Goal: Transaction & Acquisition: Purchase product/service

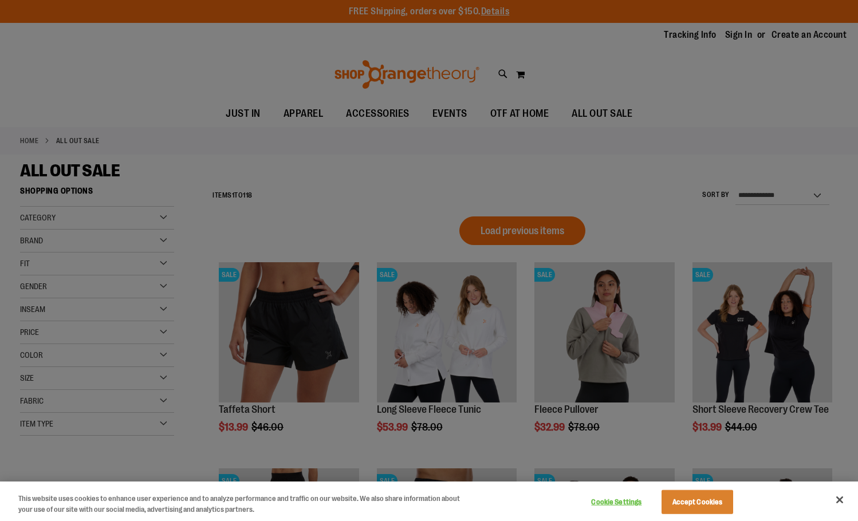
click at [719, 516] on div "Cookie Settings Accept Cookies" at bounding box center [661, 501] width 160 height 37
click at [715, 511] on button "Accept Cookies" at bounding box center [697, 502] width 72 height 24
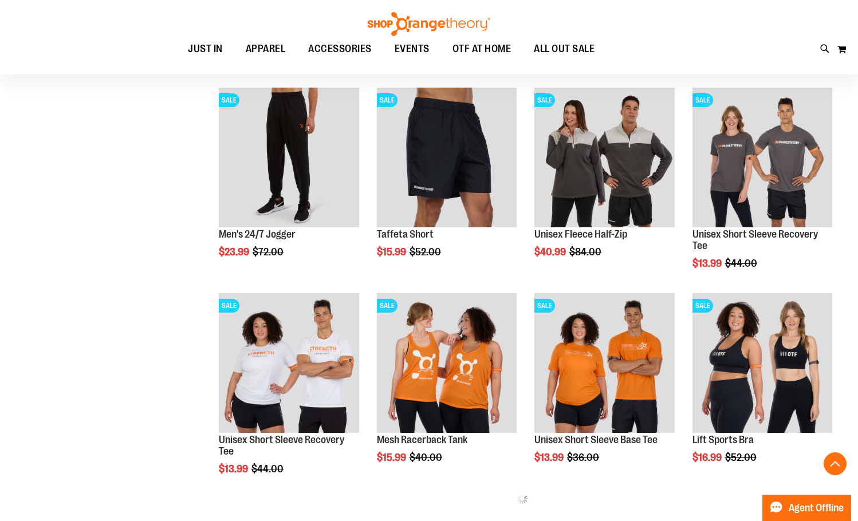
scroll to position [377, 0]
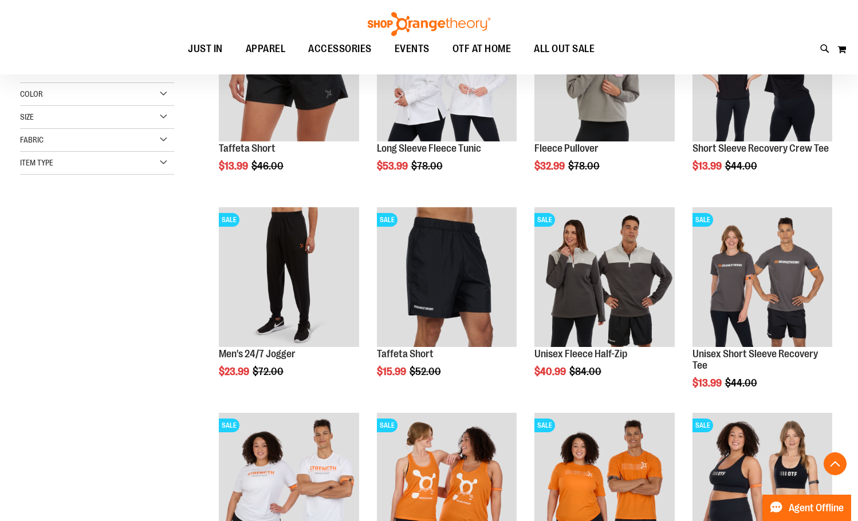
scroll to position [192, 0]
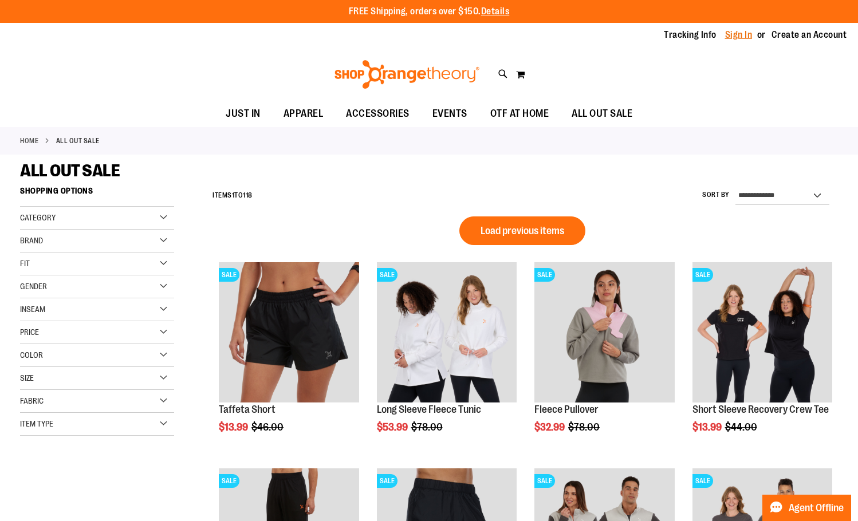
click at [740, 35] on link "Sign In" at bounding box center [738, 35] width 27 height 13
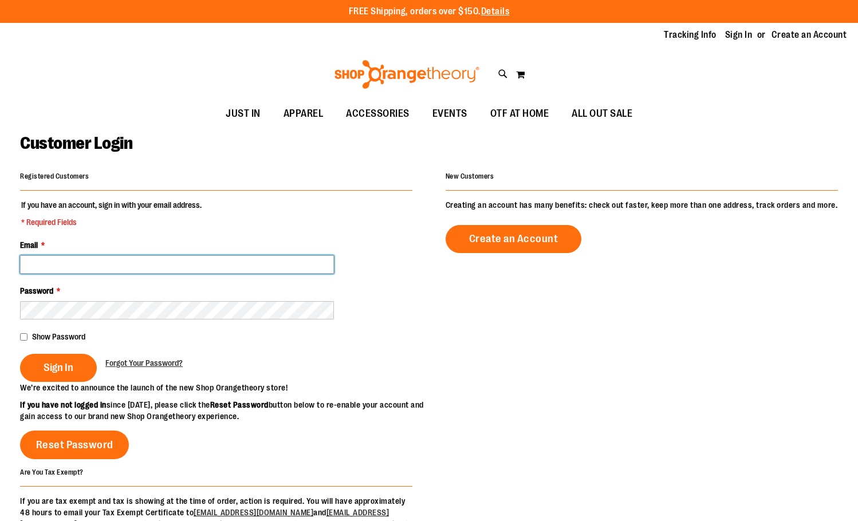
click at [152, 273] on input "Email *" at bounding box center [177, 264] width 314 height 18
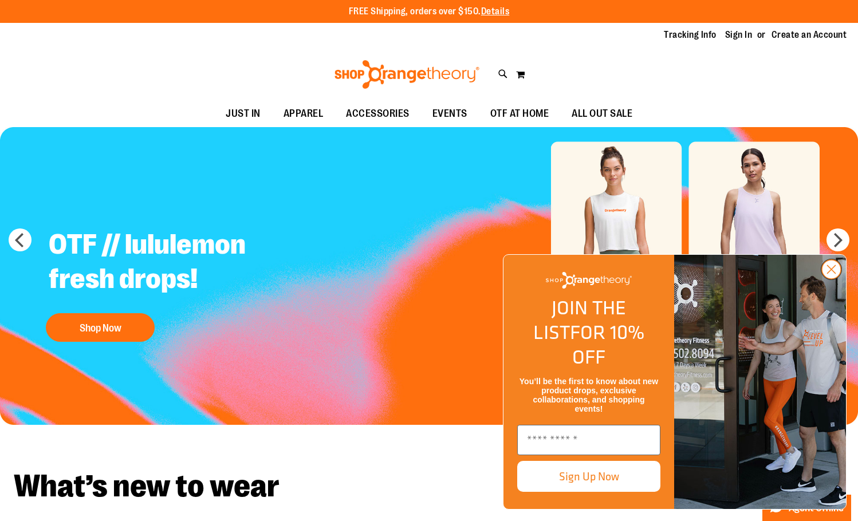
click at [826, 279] on circle "Close dialog" at bounding box center [831, 269] width 19 height 19
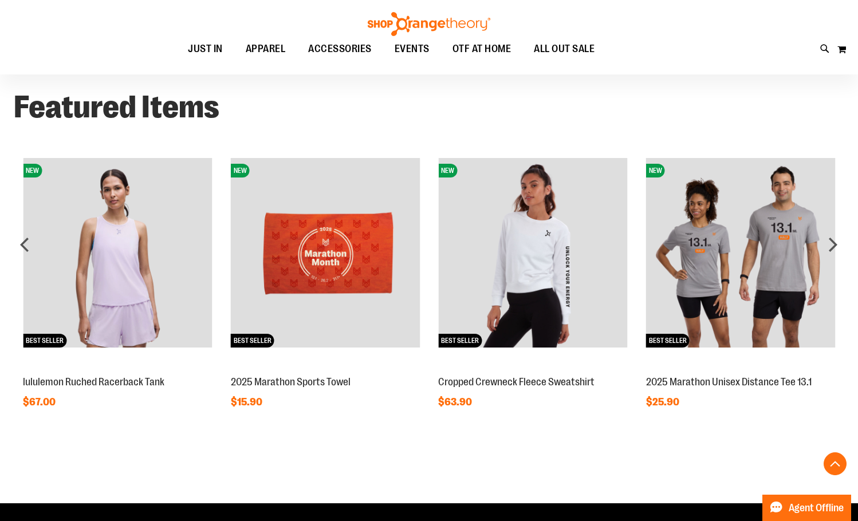
scroll to position [858, 0]
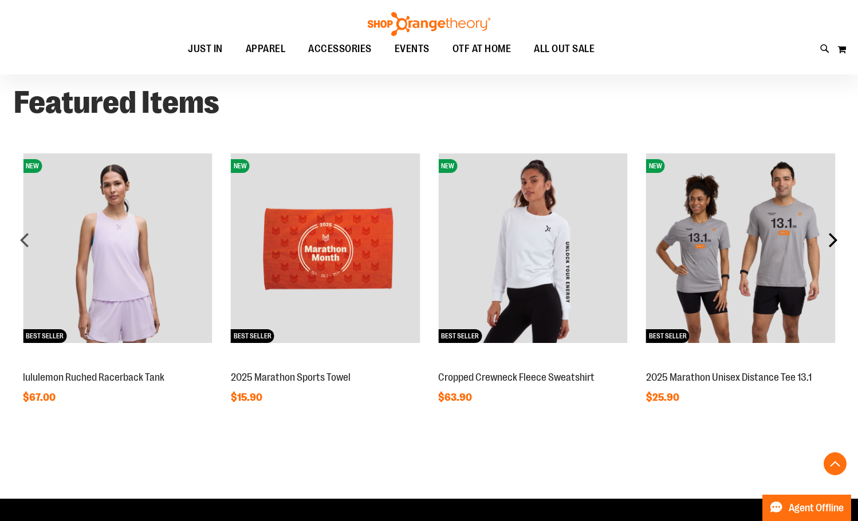
click at [833, 249] on div "next" at bounding box center [832, 239] width 23 height 23
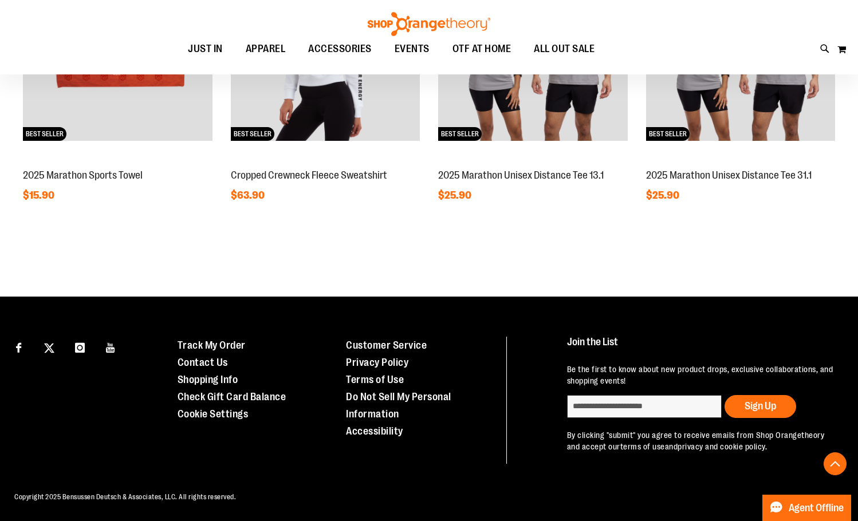
scroll to position [947, 0]
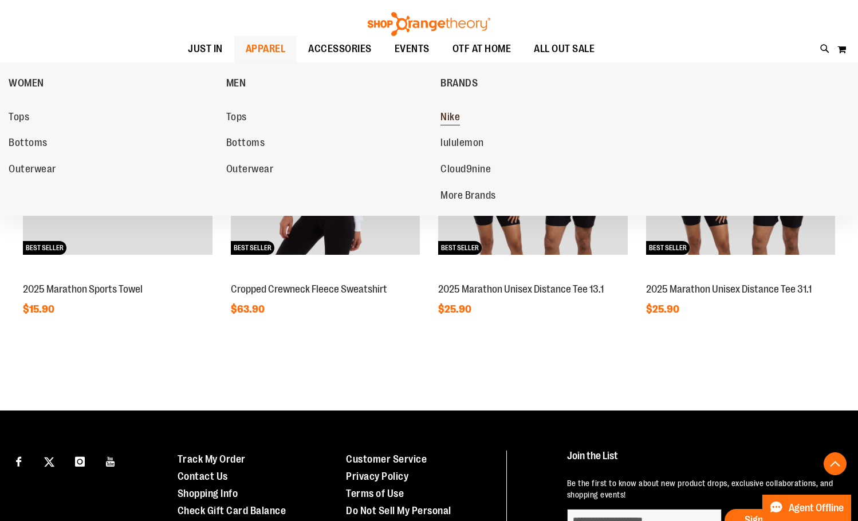
click at [448, 114] on span "Nike" at bounding box center [449, 118] width 19 height 14
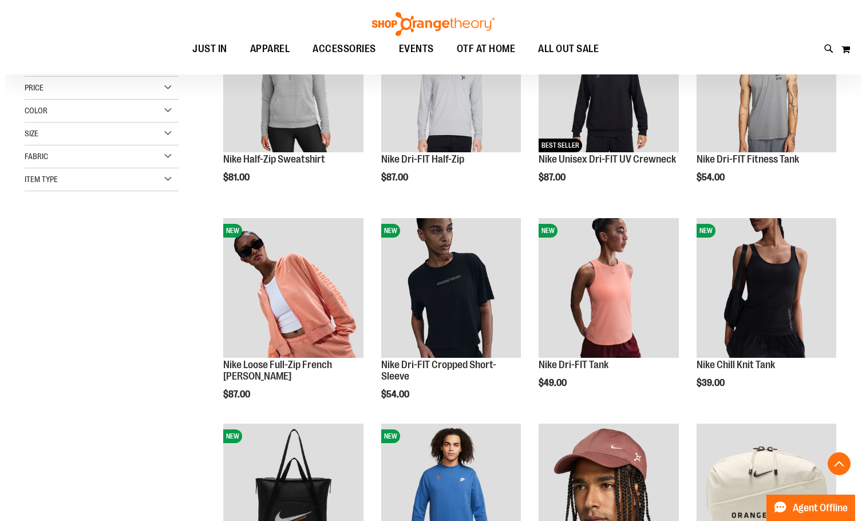
scroll to position [343, 0]
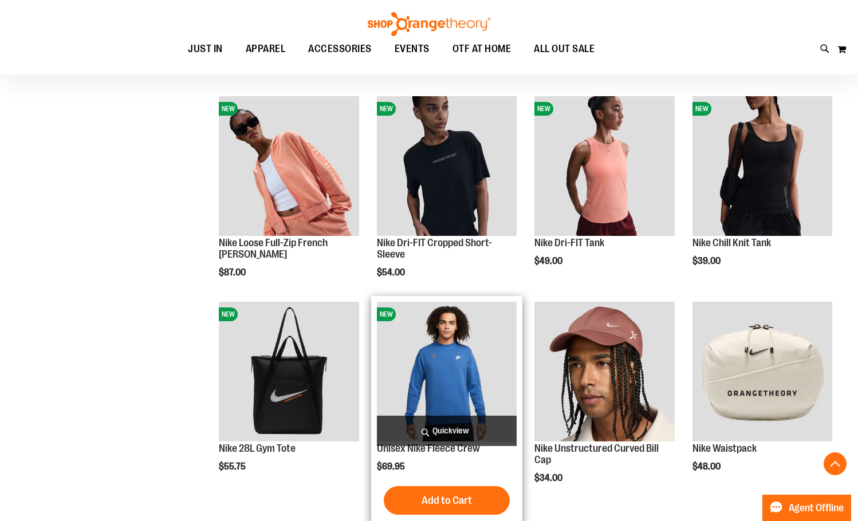
click at [434, 426] on span "Quickview" at bounding box center [447, 431] width 140 height 30
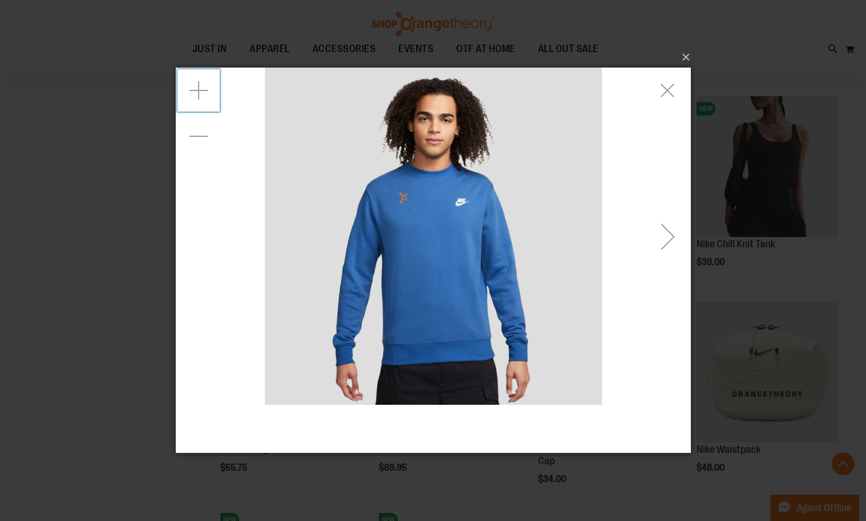
click at [184, 96] on div "Zoom in" at bounding box center [198, 91] width 46 height 46
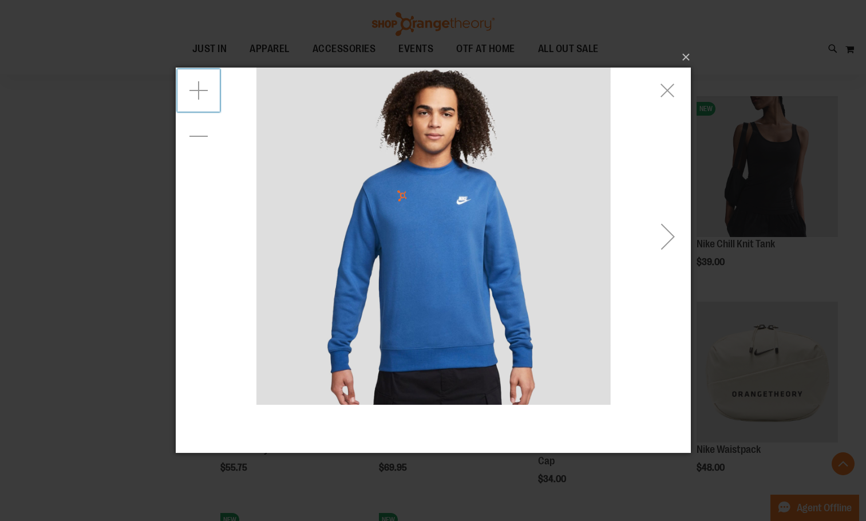
click at [185, 94] on div "Zoom in" at bounding box center [198, 91] width 46 height 46
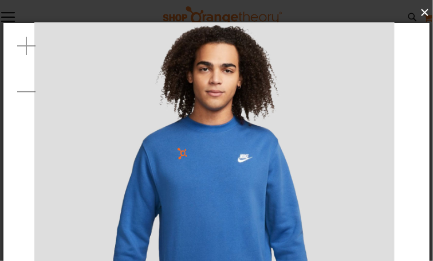
click at [424, 11] on button "×" at bounding box center [220, 12] width 426 height 25
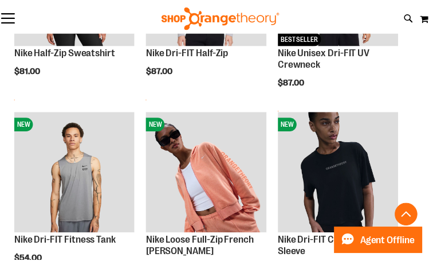
scroll to position [343, 0]
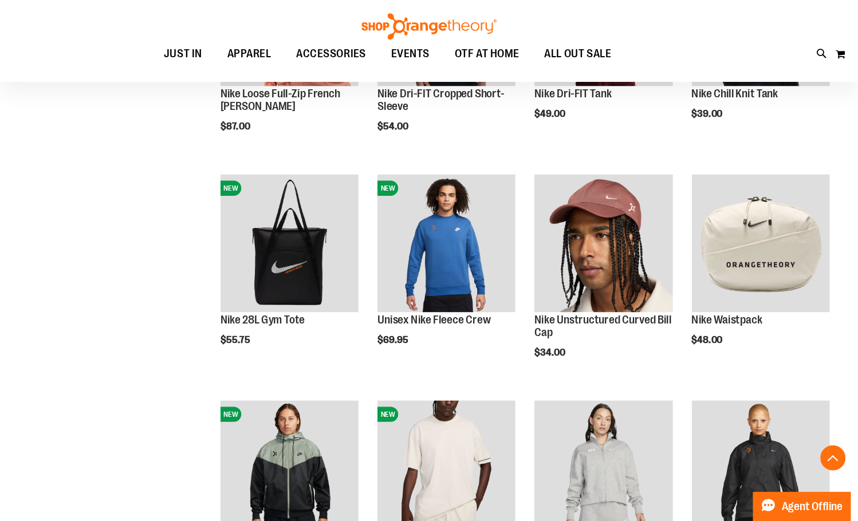
scroll to position [374, 0]
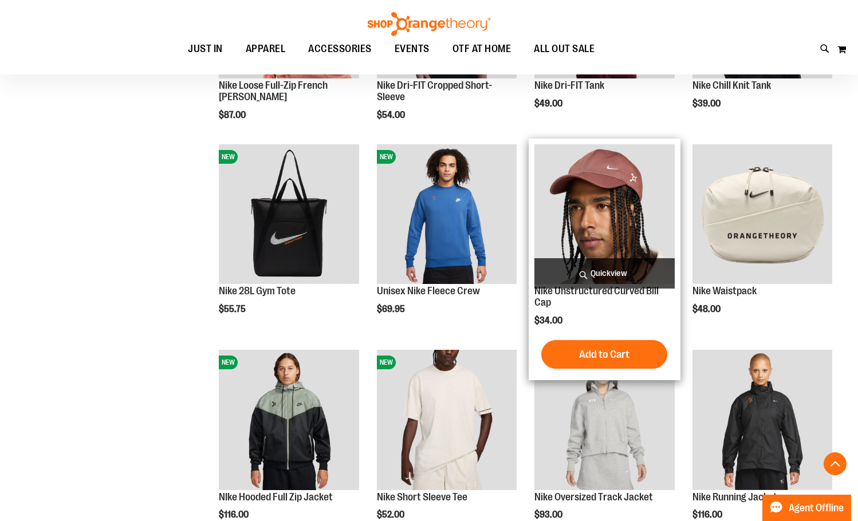
drag, startPoint x: 404, startPoint y: 0, endPoint x: 612, endPoint y: 314, distance: 377.2
click at [612, 314] on div "$34.00" at bounding box center [604, 319] width 140 height 11
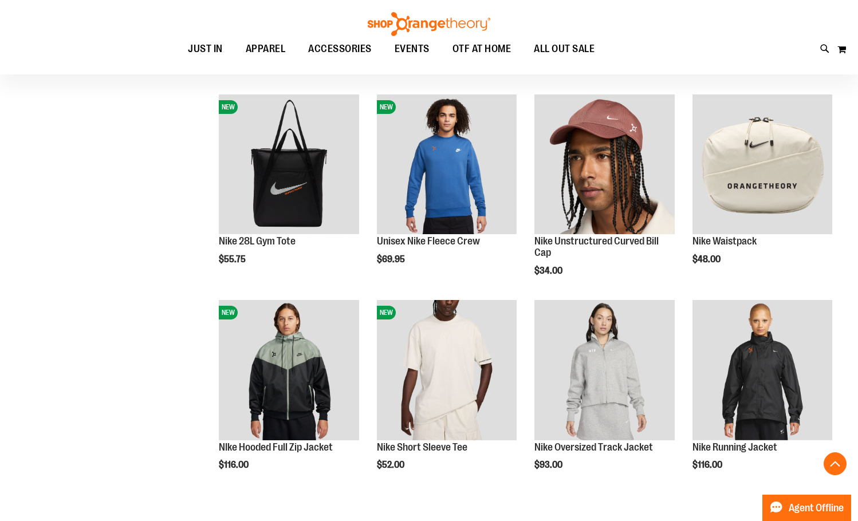
scroll to position [488, 0]
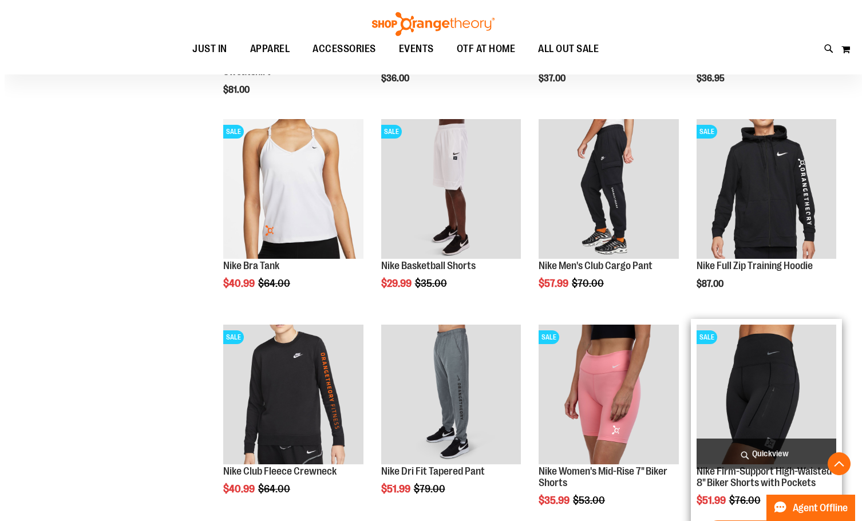
scroll to position [832, 0]
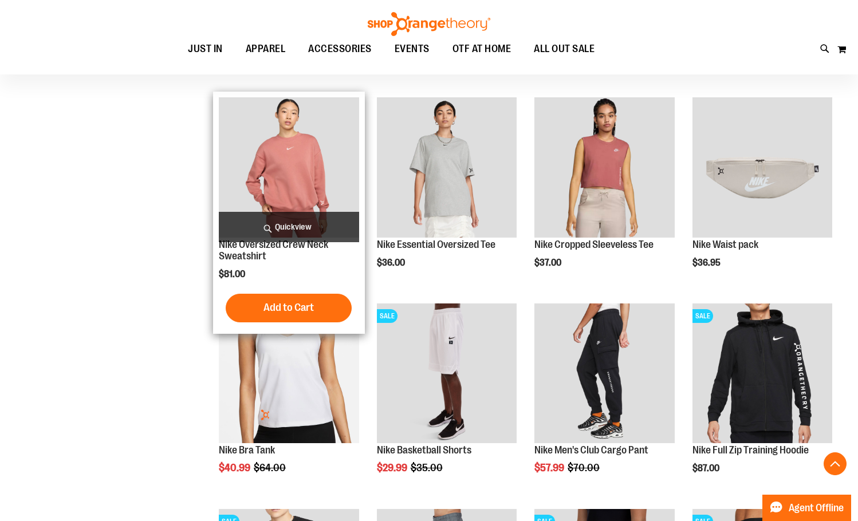
click at [336, 225] on span "Quickview" at bounding box center [289, 227] width 140 height 30
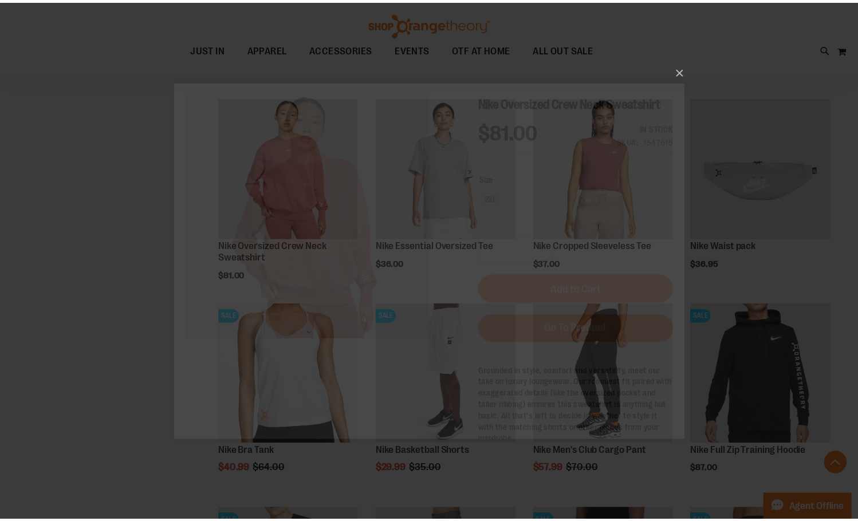
scroll to position [0, 0]
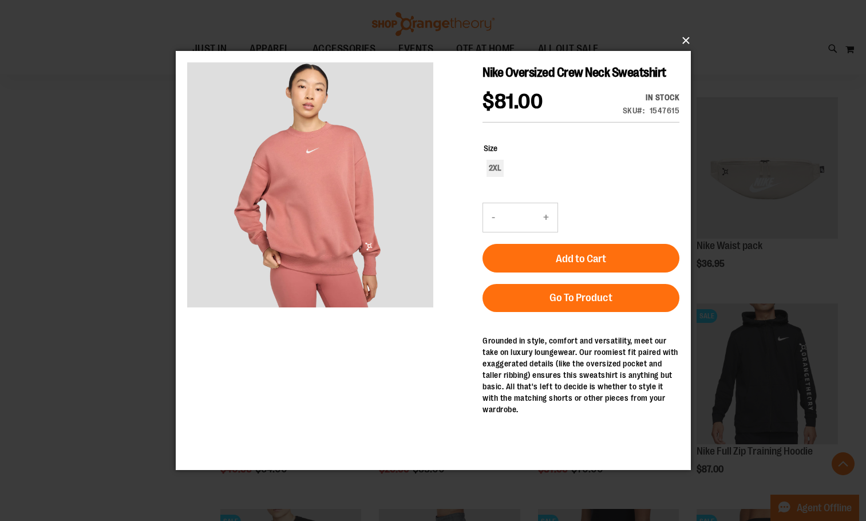
click at [693, 39] on button "×" at bounding box center [436, 40] width 515 height 25
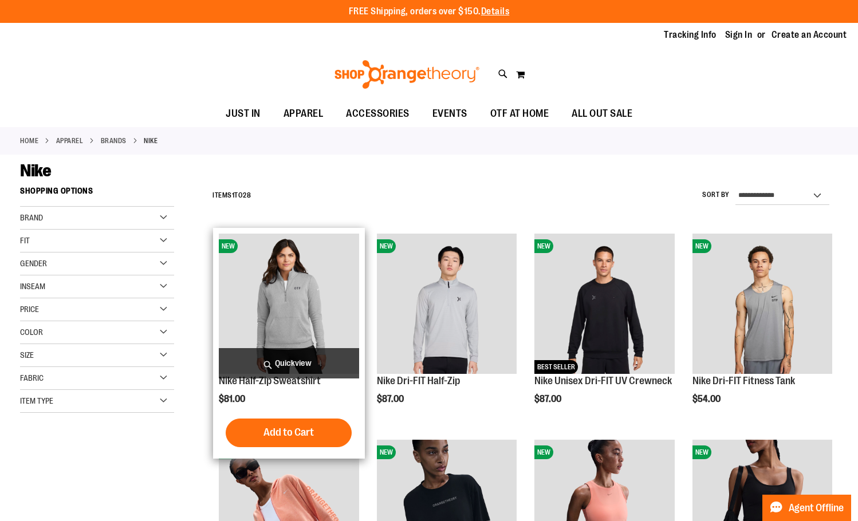
click at [224, 377] on span "Quickview" at bounding box center [289, 363] width 140 height 30
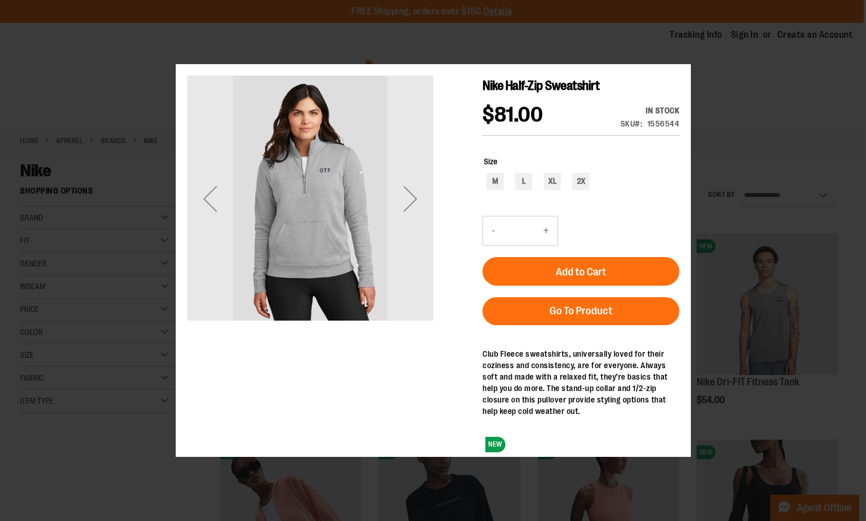
click at [680, 82] on main "Nike Half-Zip Sweatshirt $81.00 In stock Only %1 left SKU 1556544 Size M L XL 2…" at bounding box center [432, 268] width 515 height 408
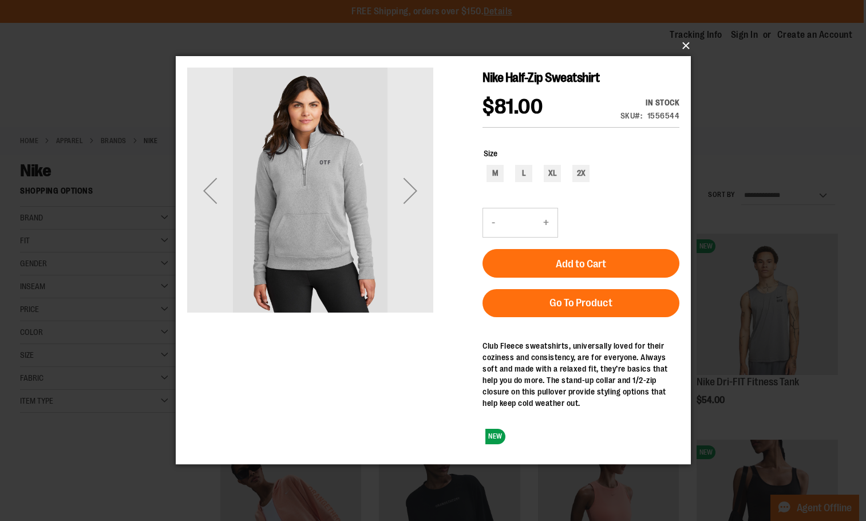
click at [683, 47] on button "×" at bounding box center [436, 45] width 515 height 25
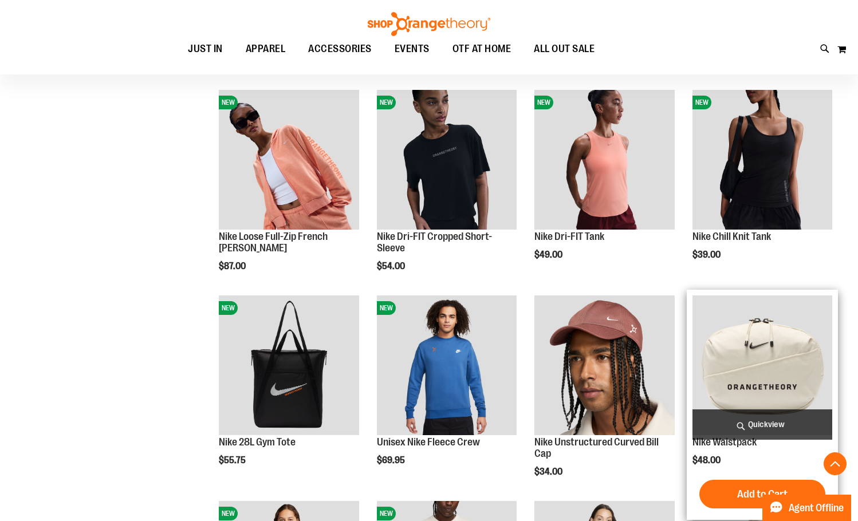
scroll to position [228, 0]
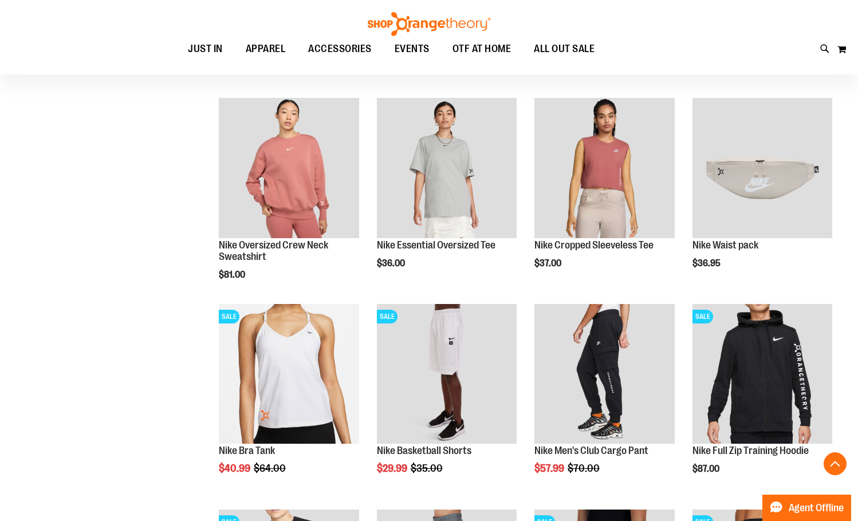
scroll to position [858, 0]
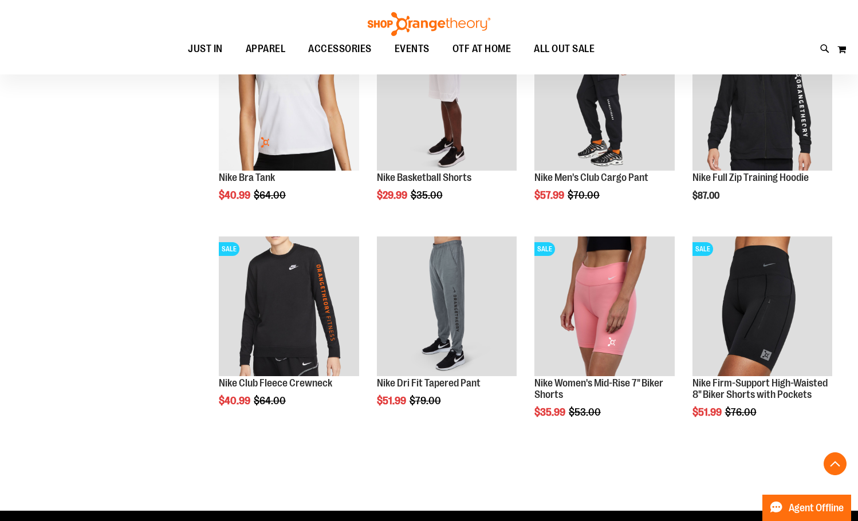
scroll to position [1145, 0]
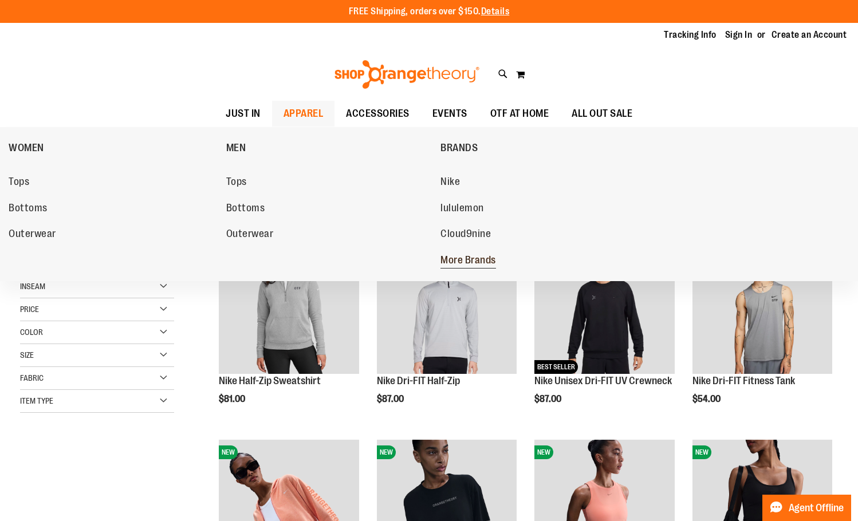
click at [488, 258] on span "More Brands" at bounding box center [468, 261] width 56 height 14
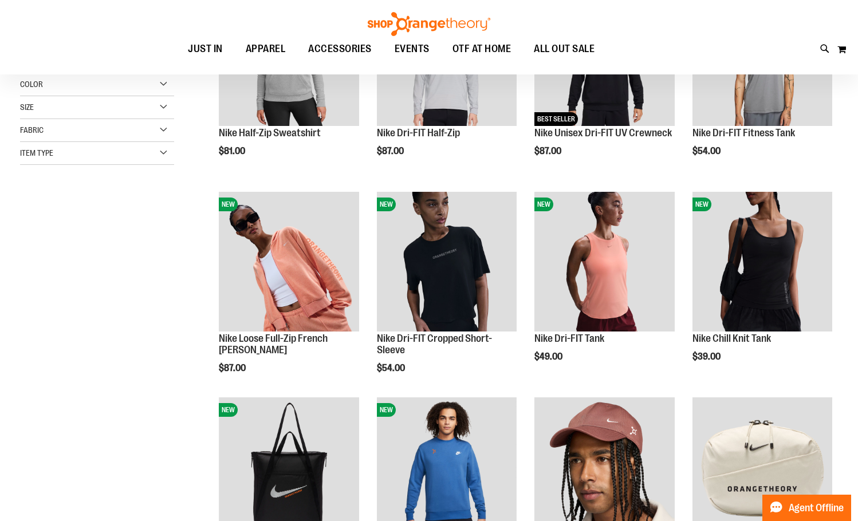
scroll to position [57, 0]
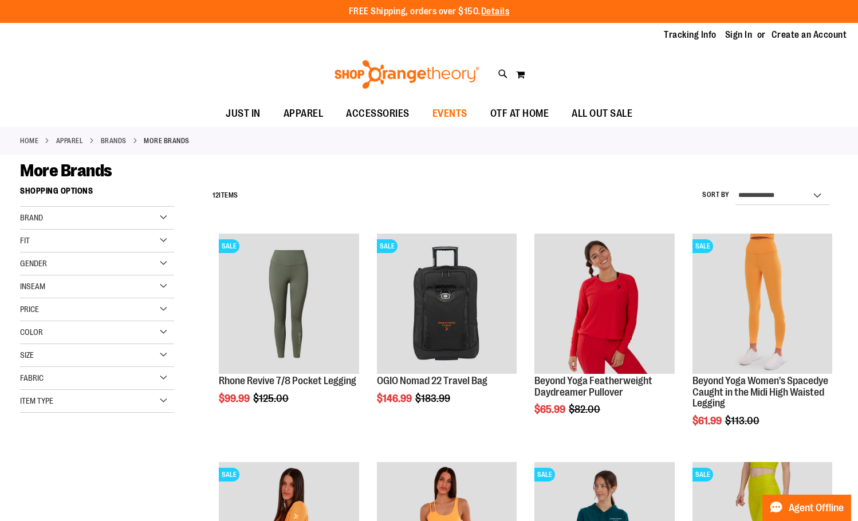
click at [443, 113] on span "EVENTS" at bounding box center [449, 114] width 35 height 26
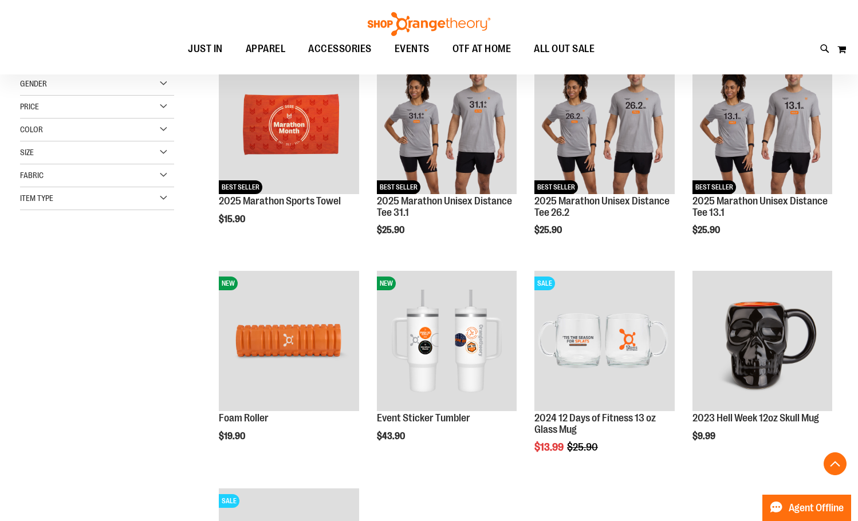
scroll to position [286, 0]
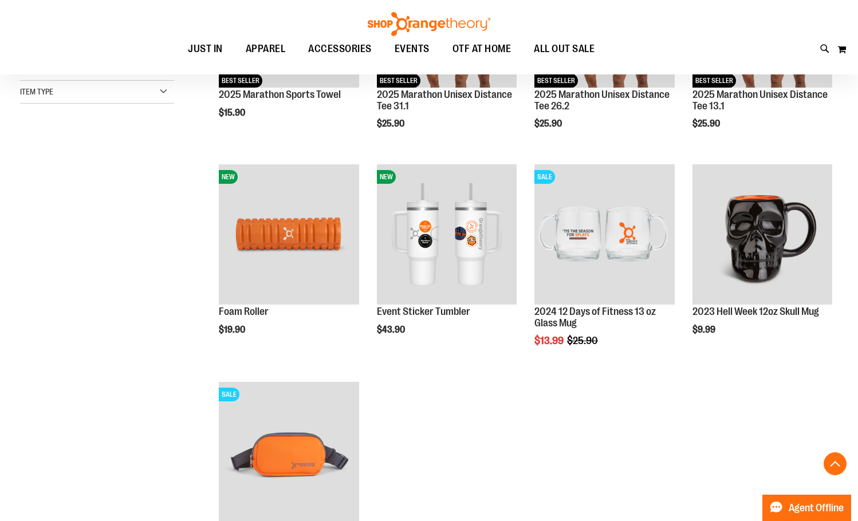
click at [9, 266] on main "**********" at bounding box center [429, 267] width 858 height 799
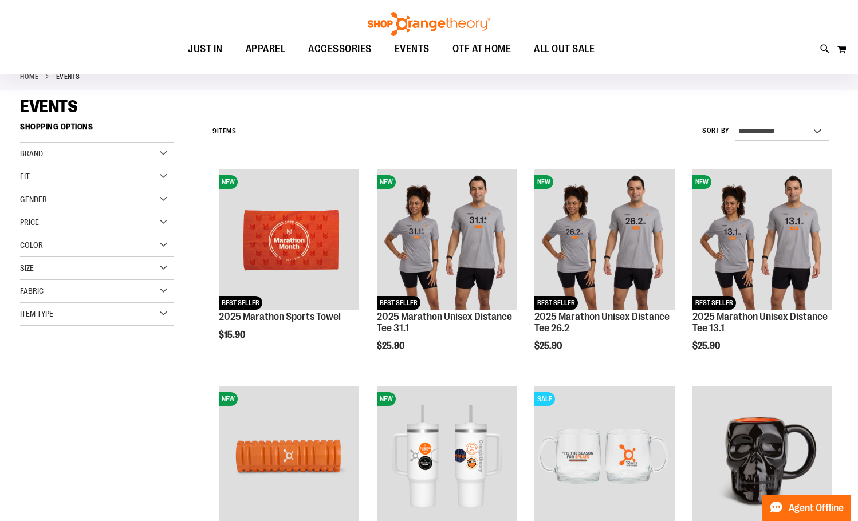
scroll to position [0, 0]
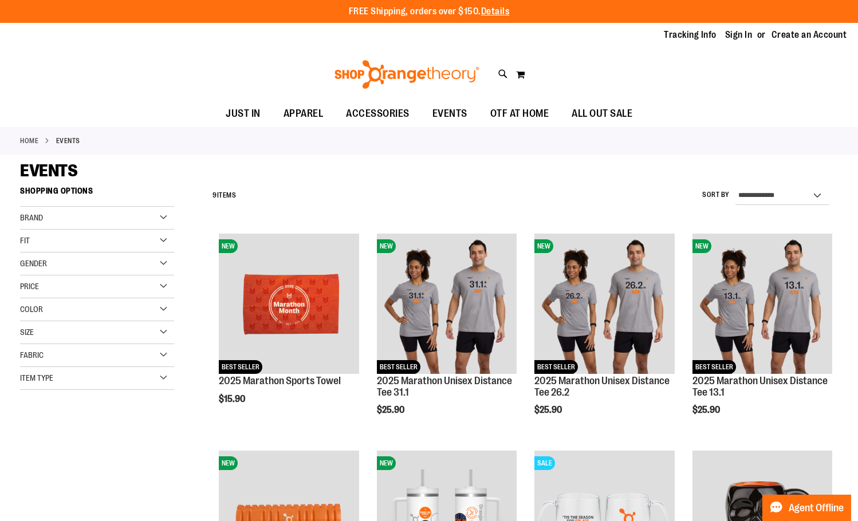
click at [116, 214] on div "Brand" at bounding box center [97, 218] width 154 height 23
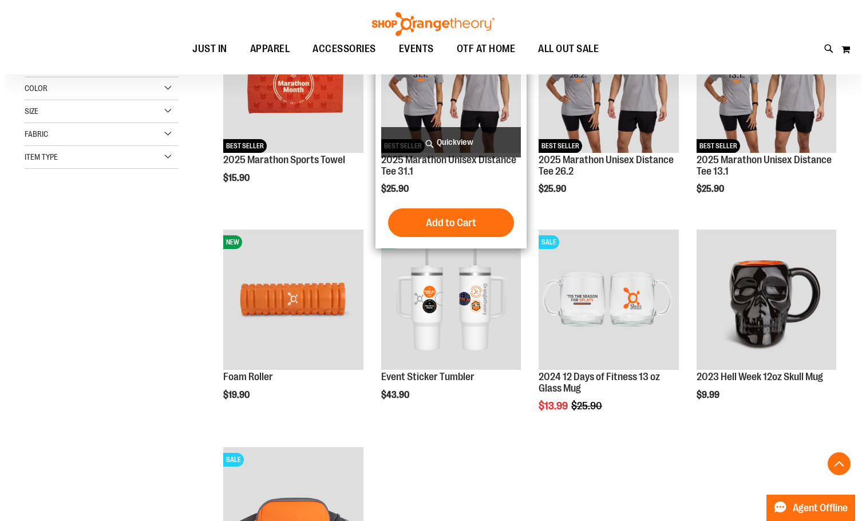
scroll to position [344, 0]
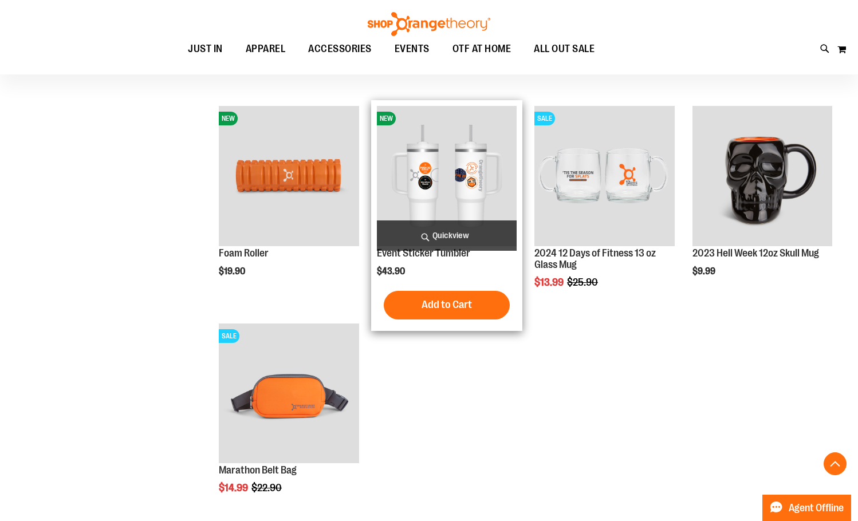
click at [458, 228] on span "Quickview" at bounding box center [447, 235] width 140 height 30
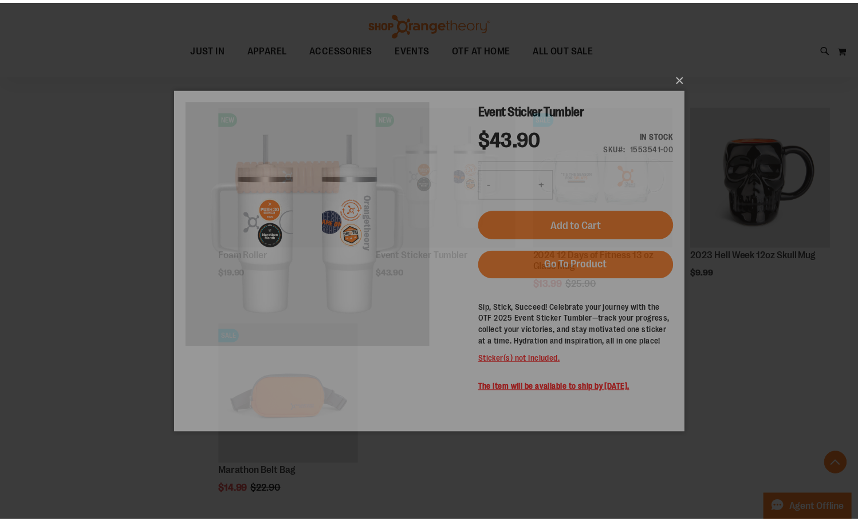
scroll to position [0, 0]
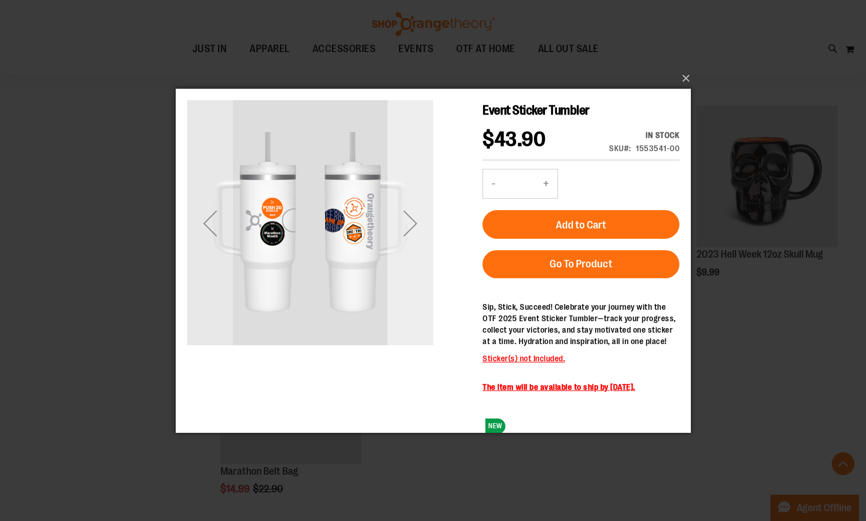
drag, startPoint x: 391, startPoint y: 220, endPoint x: 396, endPoint y: 228, distance: 8.7
click at [393, 227] on div "Next" at bounding box center [410, 223] width 46 height 46
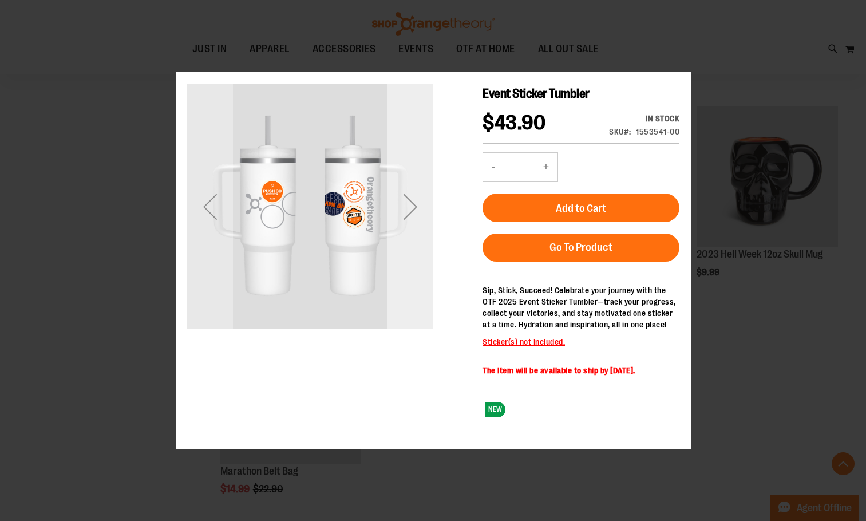
click at [402, 217] on div "Next" at bounding box center [410, 207] width 46 height 46
click at [402, 216] on div "Next" at bounding box center [410, 206] width 46 height 46
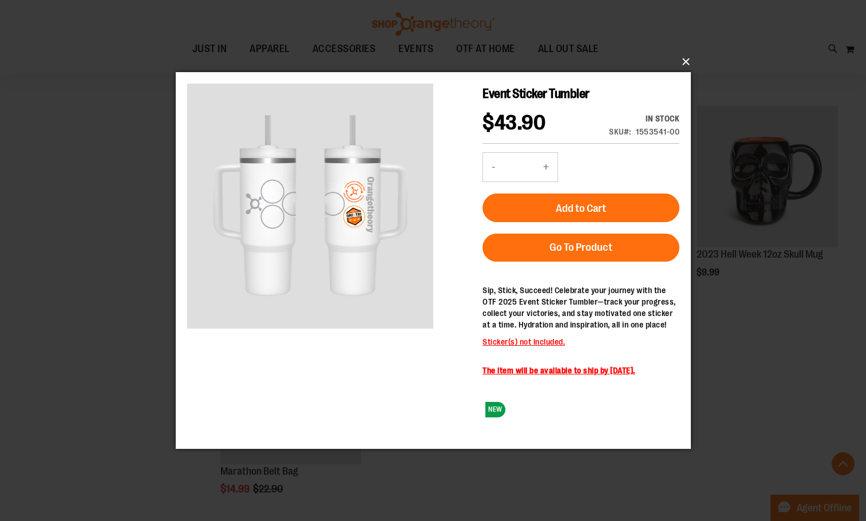
click at [684, 60] on button "×" at bounding box center [436, 61] width 515 height 25
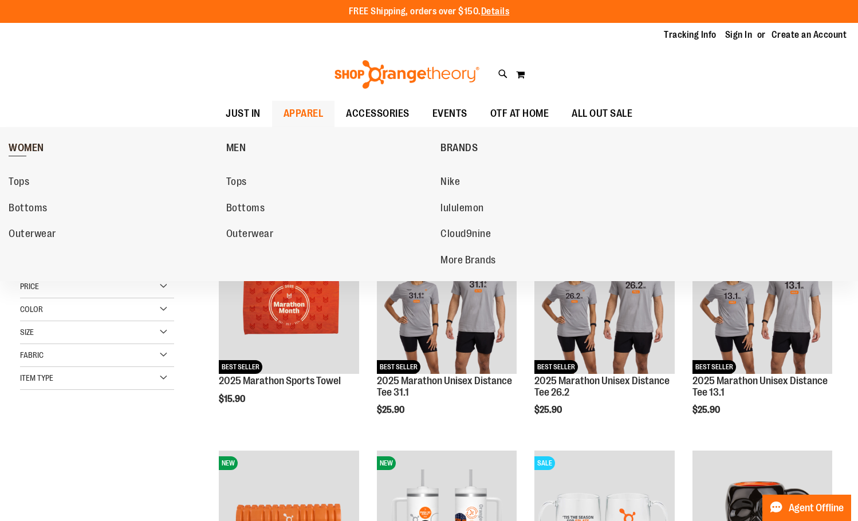
click at [29, 154] on span "WOMEN" at bounding box center [27, 149] width 36 height 14
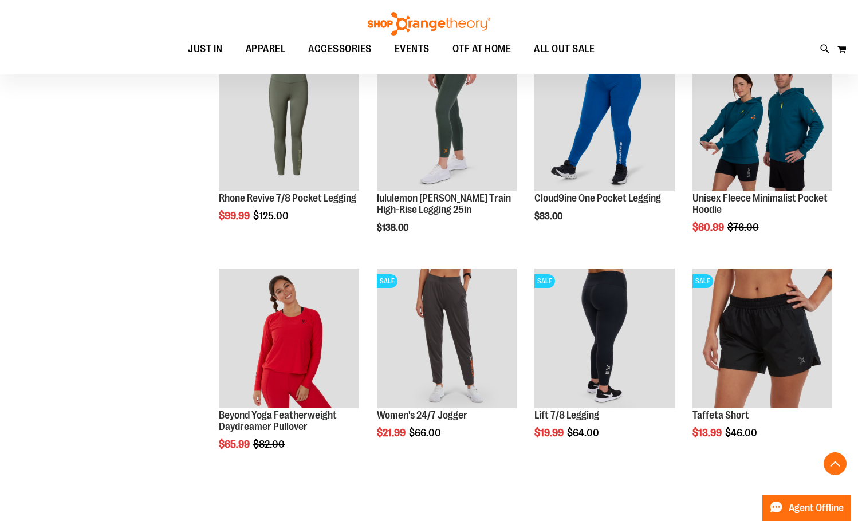
scroll to position [400, 0]
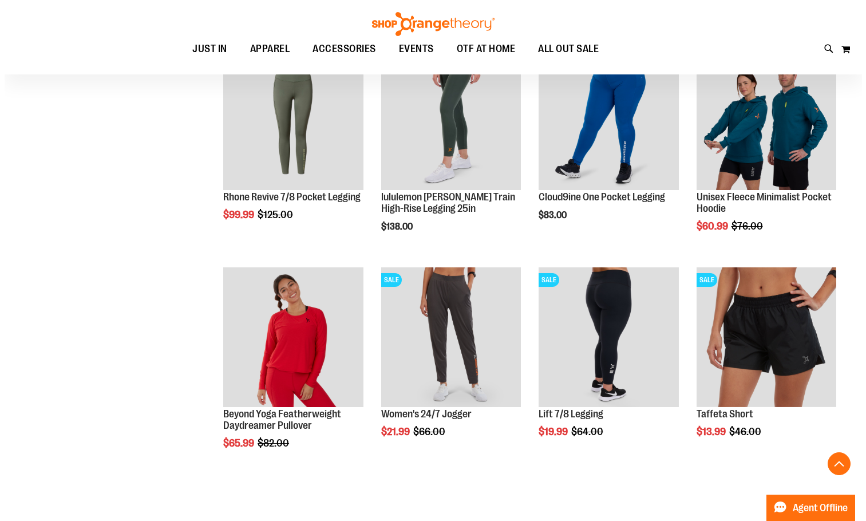
scroll to position [458, 0]
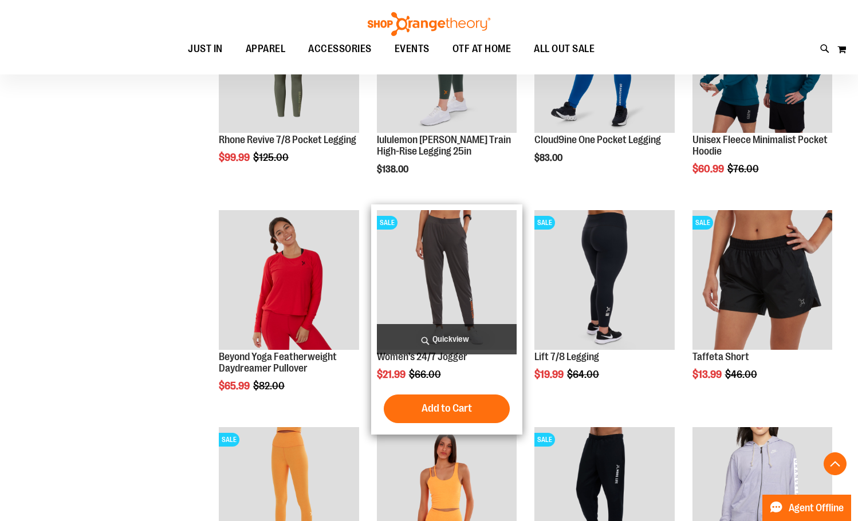
click at [446, 332] on span "Quickview" at bounding box center [447, 339] width 140 height 30
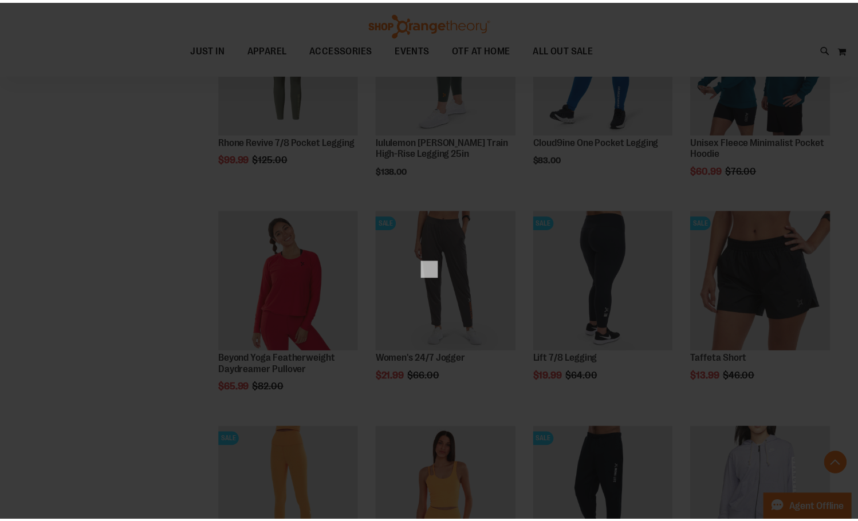
scroll to position [0, 0]
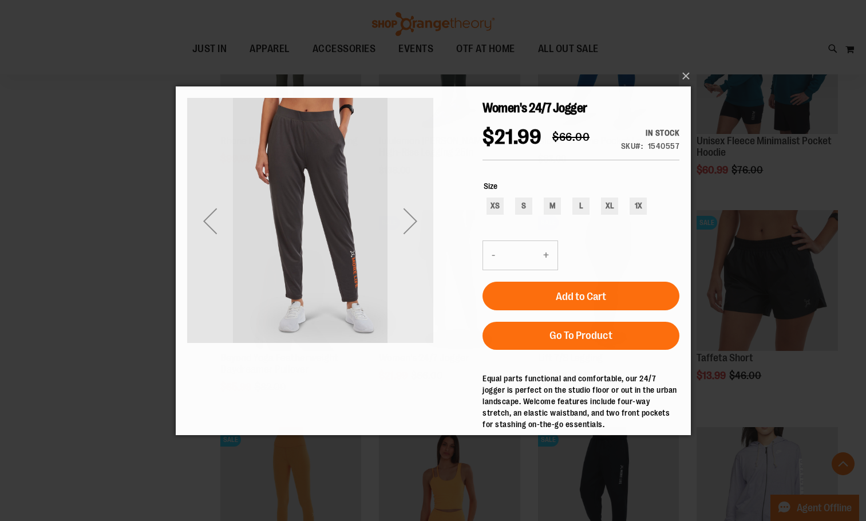
click at [416, 270] on div "Next" at bounding box center [410, 220] width 46 height 246
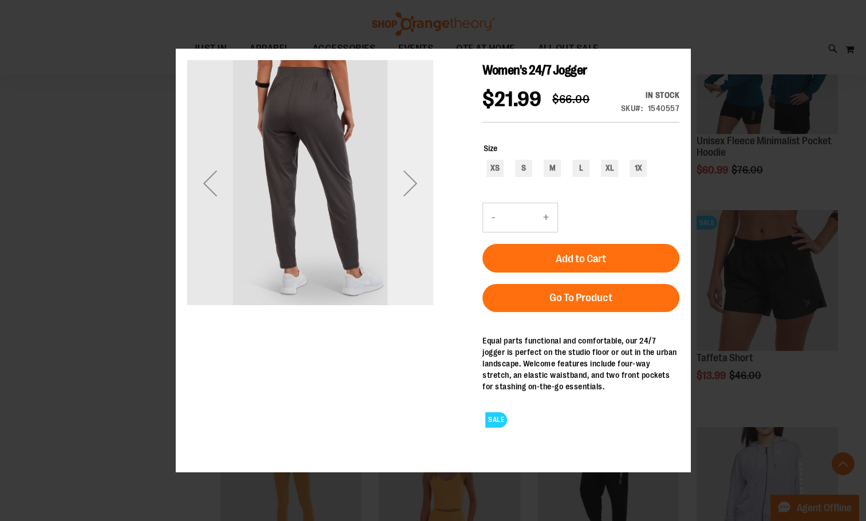
click at [416, 264] on div "Next" at bounding box center [410, 183] width 46 height 246
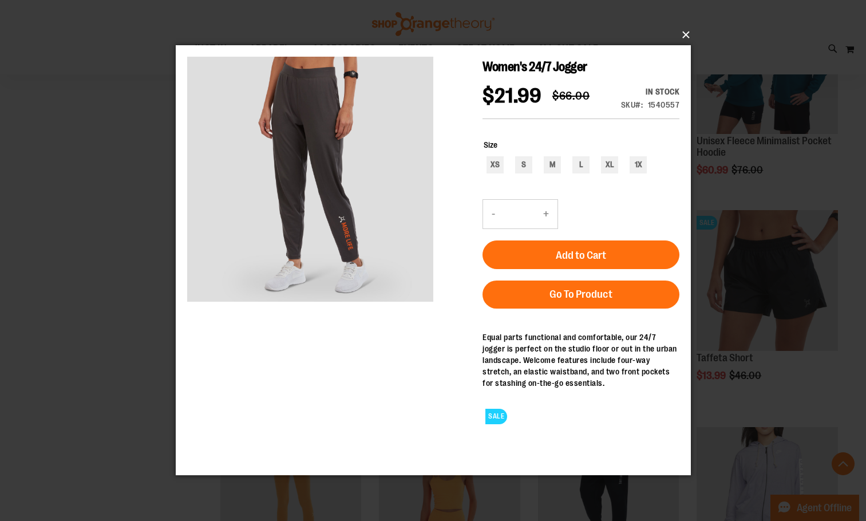
click at [689, 30] on button "×" at bounding box center [436, 34] width 515 height 25
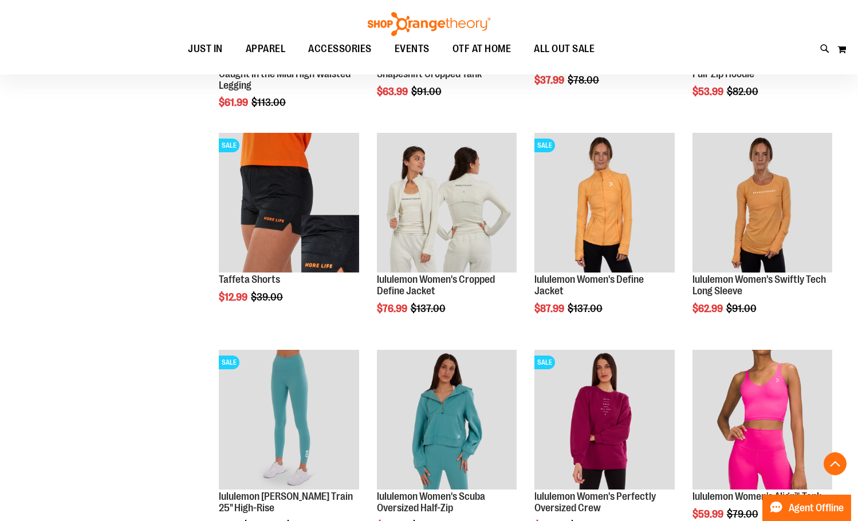
scroll to position [973, 0]
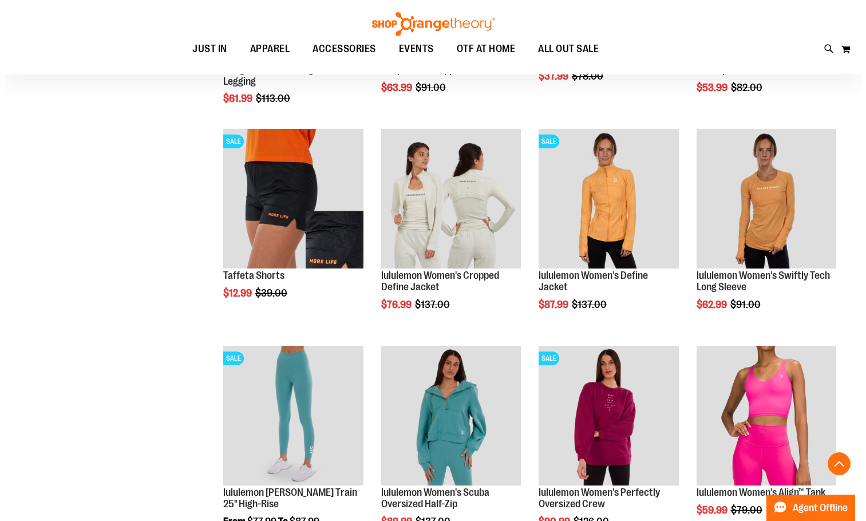
scroll to position [1030, 0]
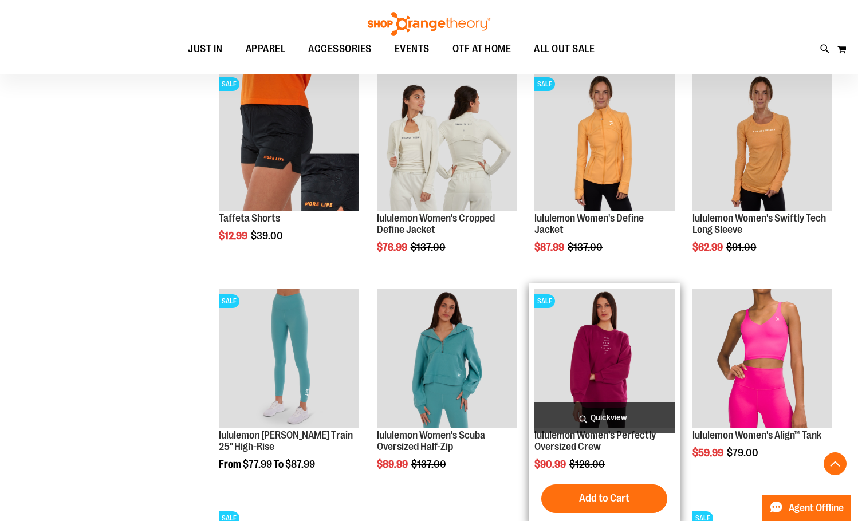
click at [595, 407] on span "Quickview" at bounding box center [604, 418] width 140 height 30
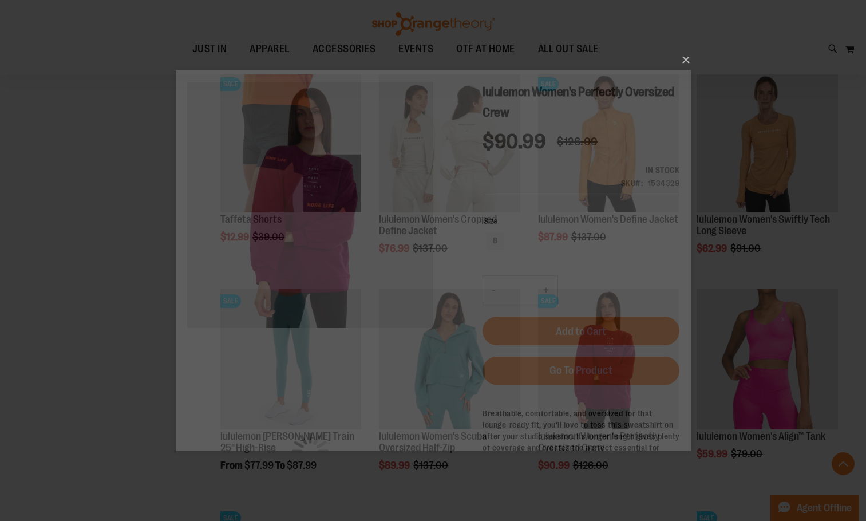
scroll to position [0, 0]
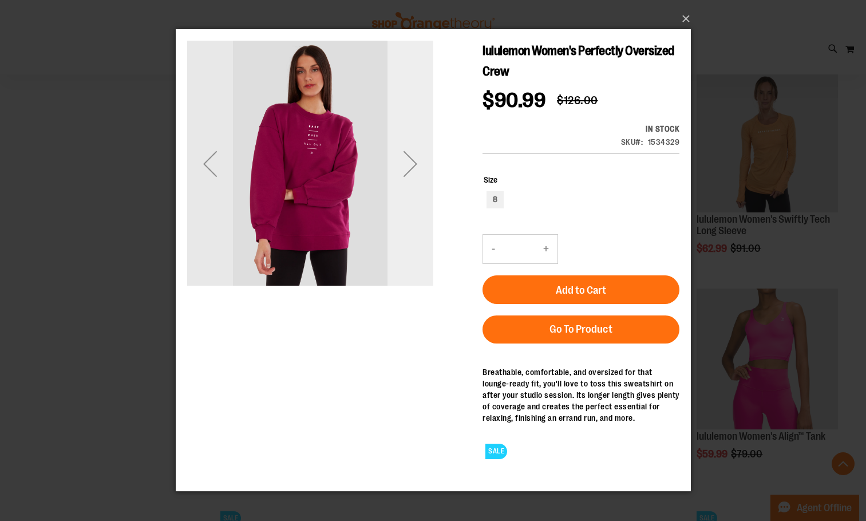
click at [410, 190] on div "Next" at bounding box center [410, 164] width 46 height 246
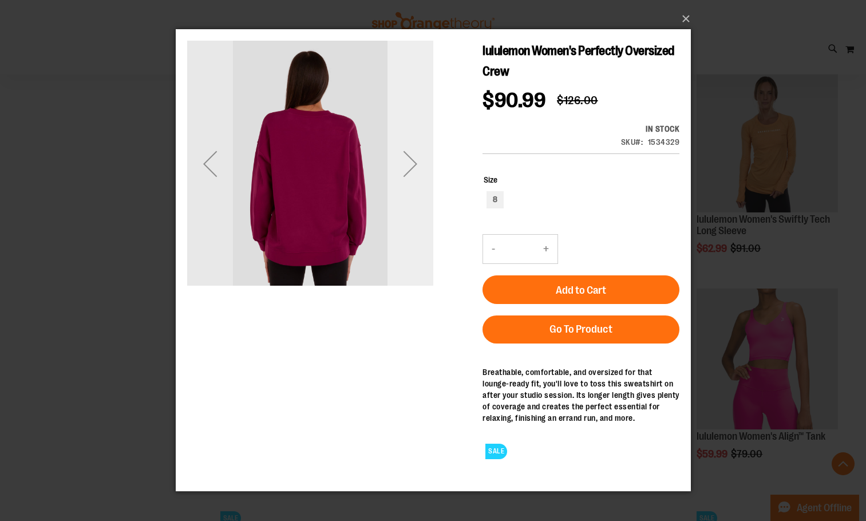
click at [410, 190] on div "Next" at bounding box center [410, 164] width 46 height 246
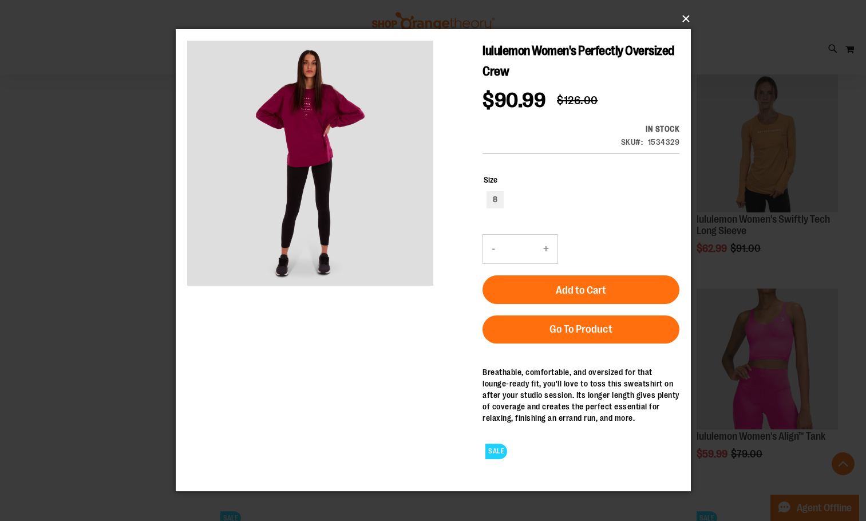
click at [688, 23] on button "×" at bounding box center [436, 18] width 515 height 25
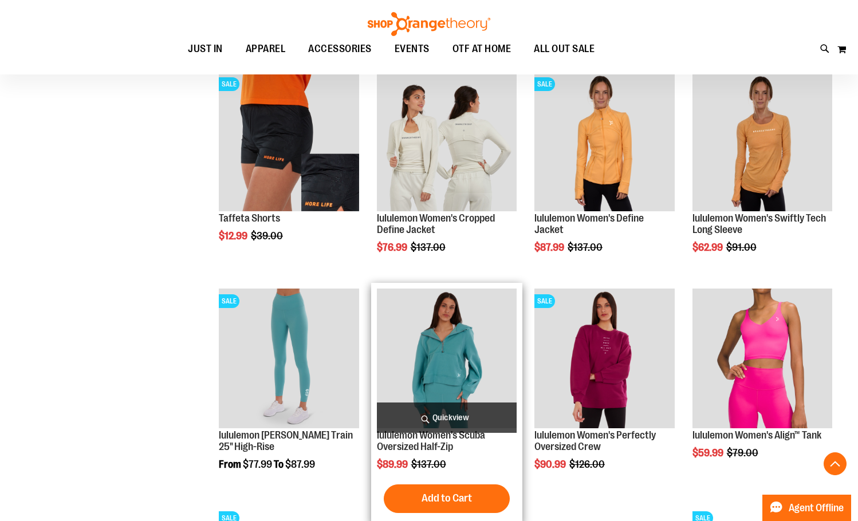
click at [456, 403] on span "Quickview" at bounding box center [447, 418] width 140 height 30
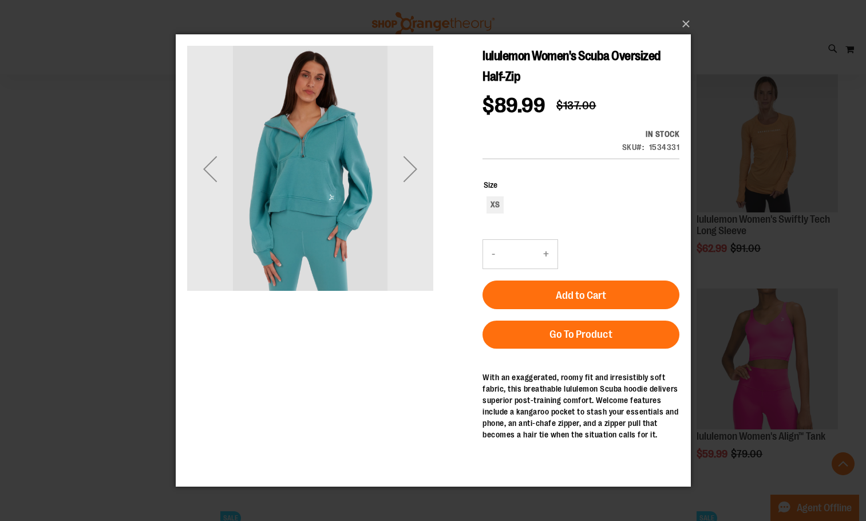
click at [409, 194] on div "Next" at bounding box center [410, 169] width 46 height 246
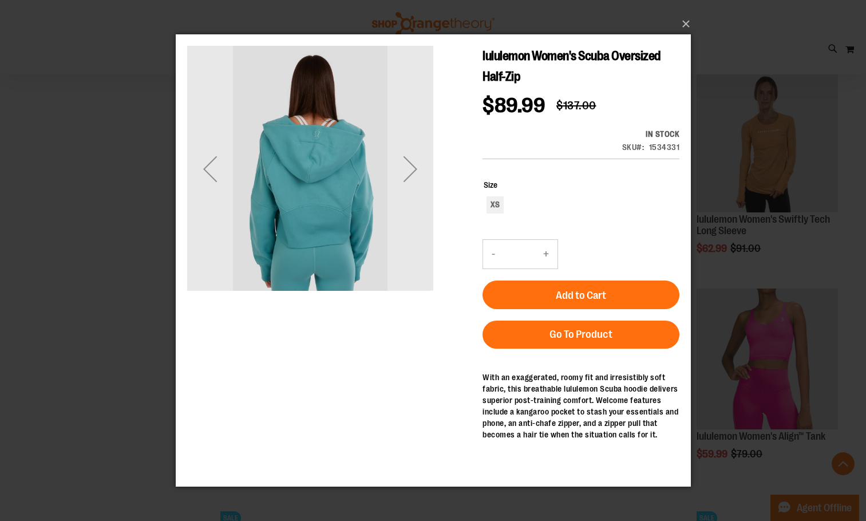
click at [409, 194] on div "Next" at bounding box center [410, 169] width 46 height 246
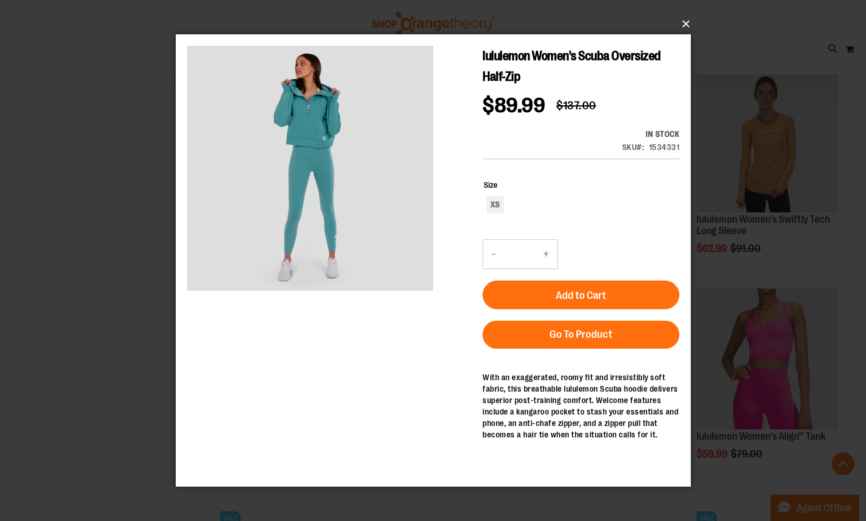
click at [683, 21] on button "×" at bounding box center [436, 23] width 515 height 25
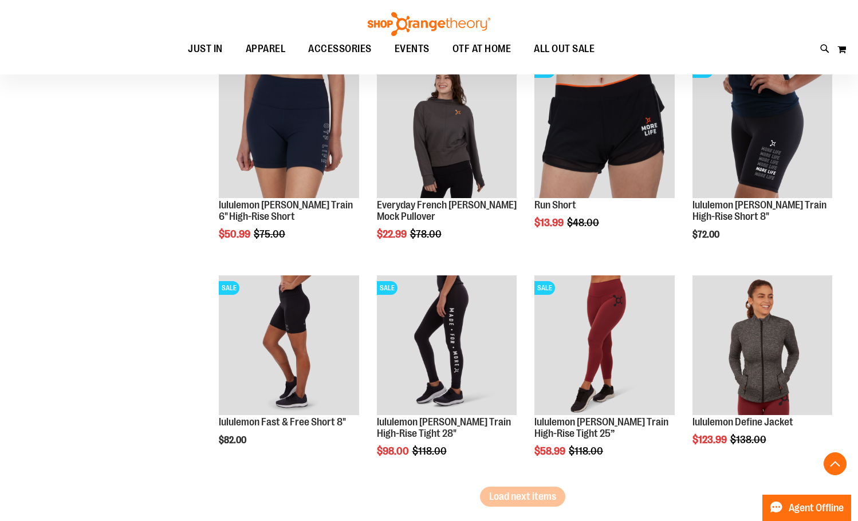
scroll to position [1717, 0]
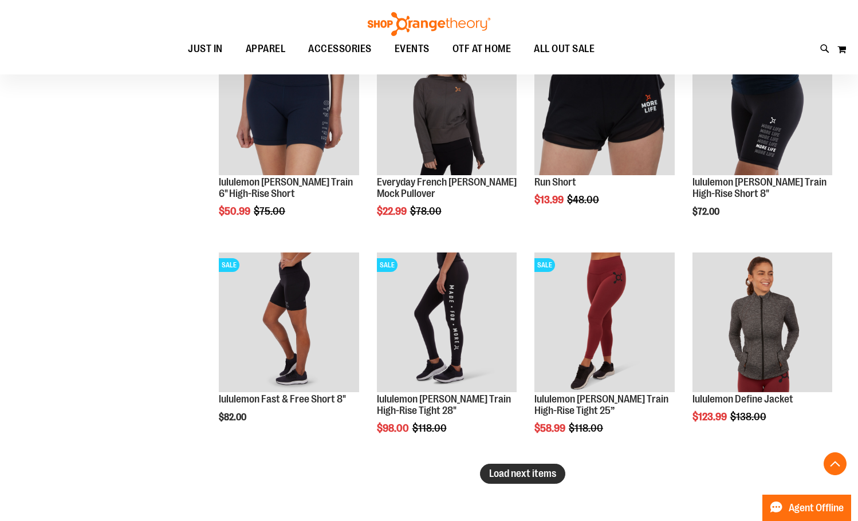
click at [495, 476] on span "Load next items" at bounding box center [522, 473] width 67 height 11
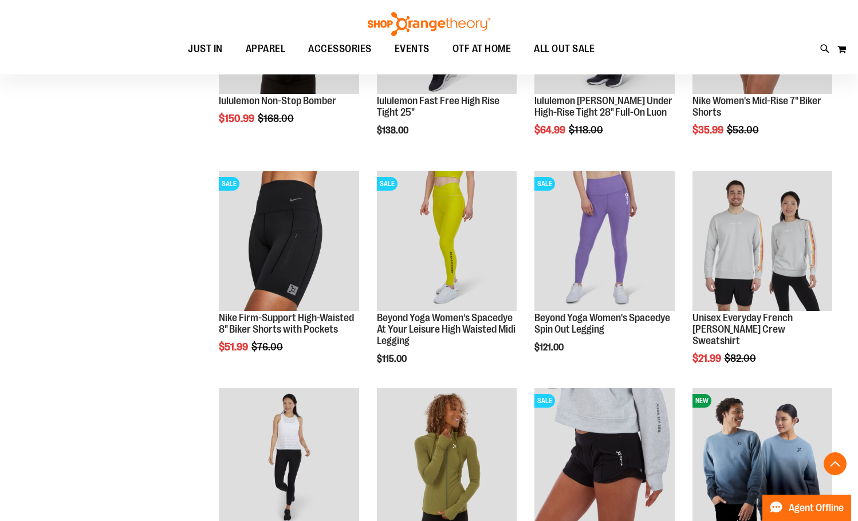
scroll to position [2519, 0]
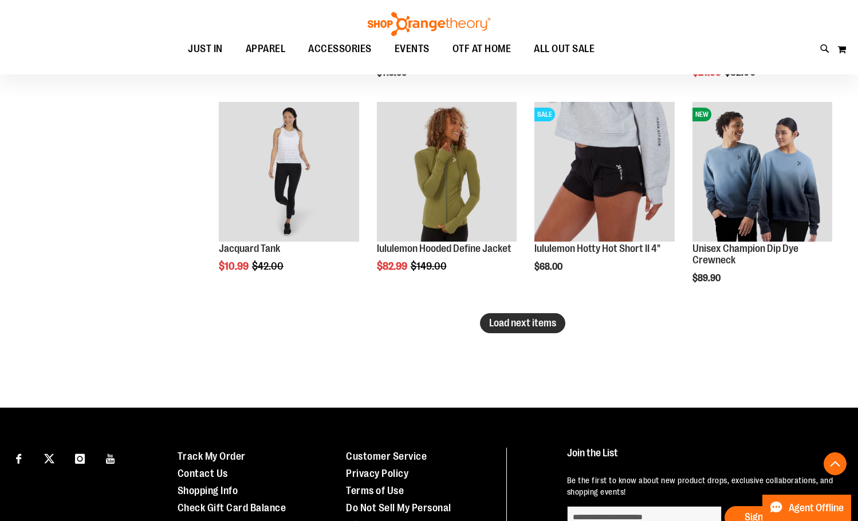
click at [535, 321] on span "Load next items" at bounding box center [522, 322] width 67 height 11
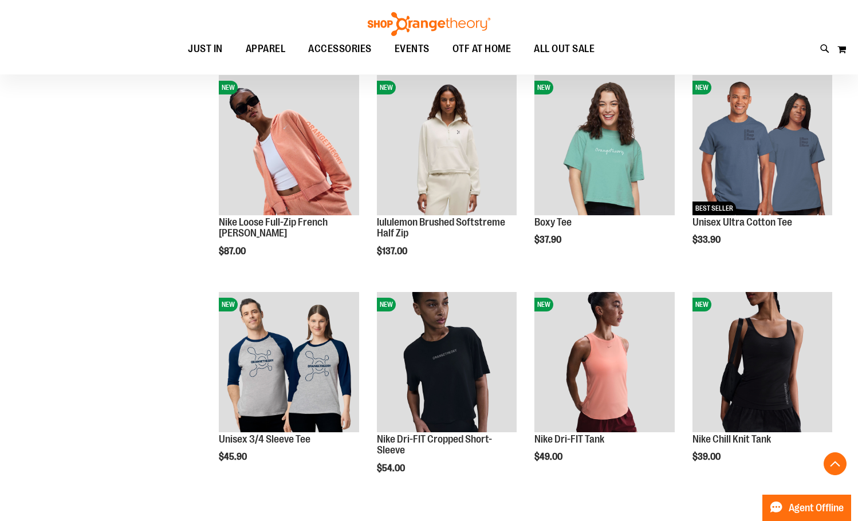
scroll to position [3149, 0]
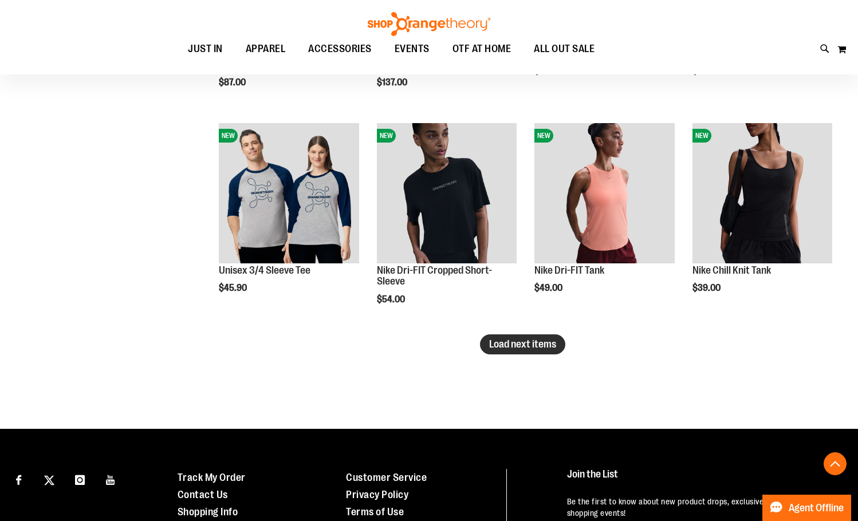
click at [551, 346] on span "Load next items" at bounding box center [522, 343] width 67 height 11
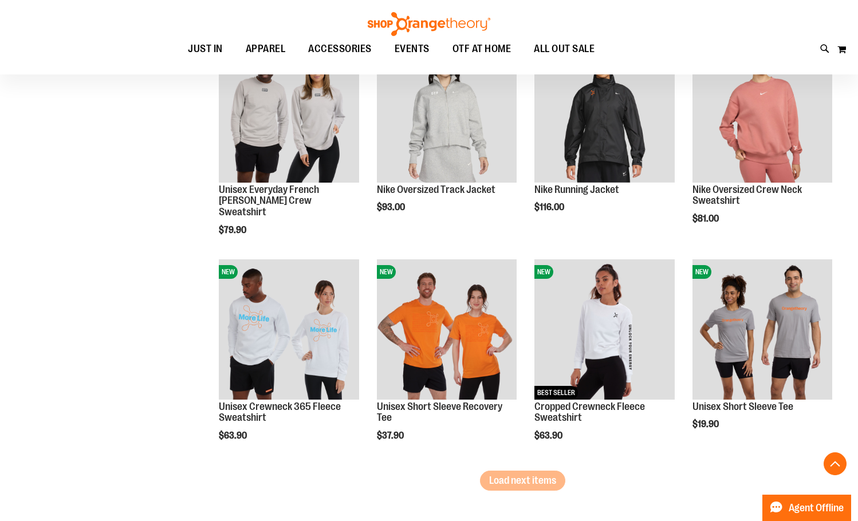
scroll to position [3664, 0]
click at [523, 478] on span "Load next items" at bounding box center [522, 479] width 67 height 11
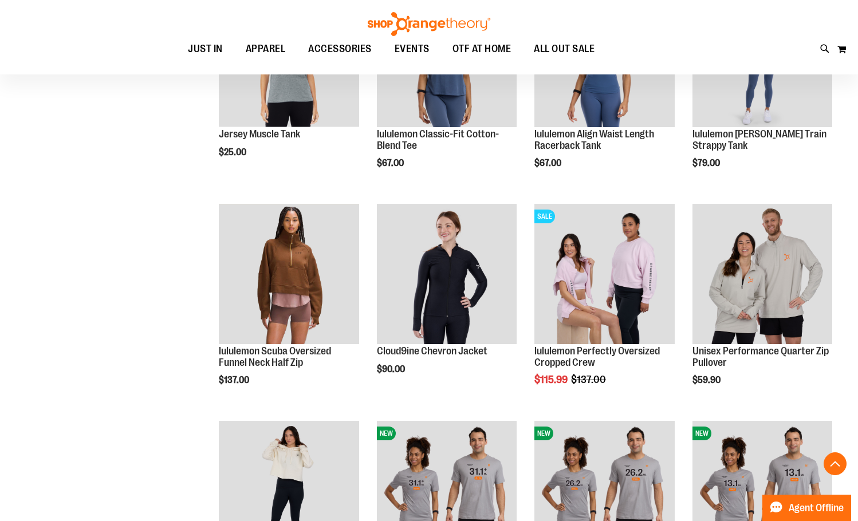
scroll to position [4383, 0]
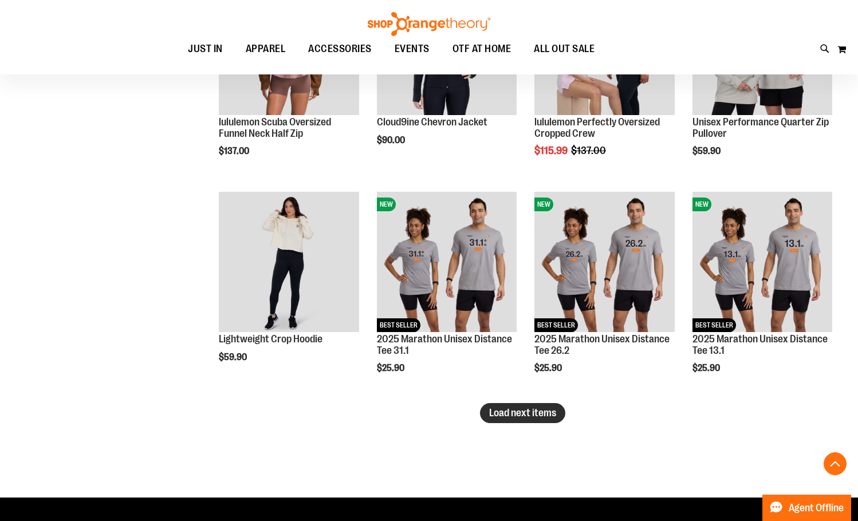
click at [534, 407] on button "Load next items" at bounding box center [522, 413] width 85 height 20
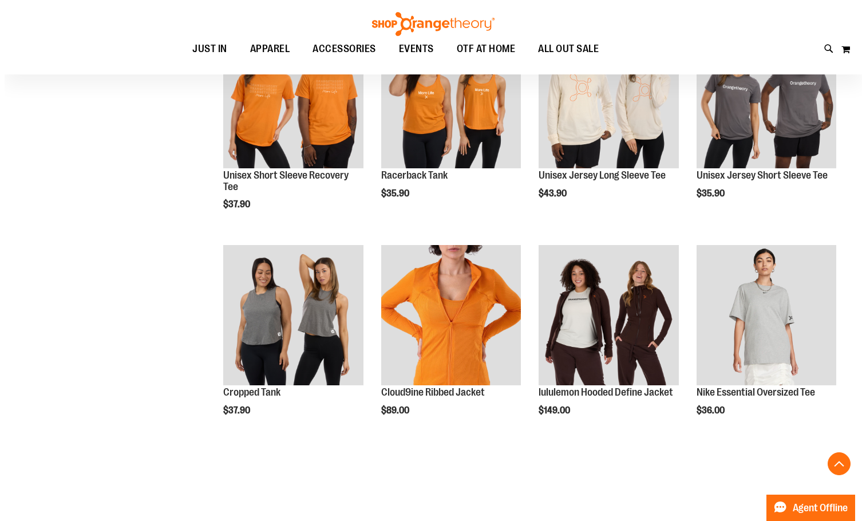
scroll to position [4898, 0]
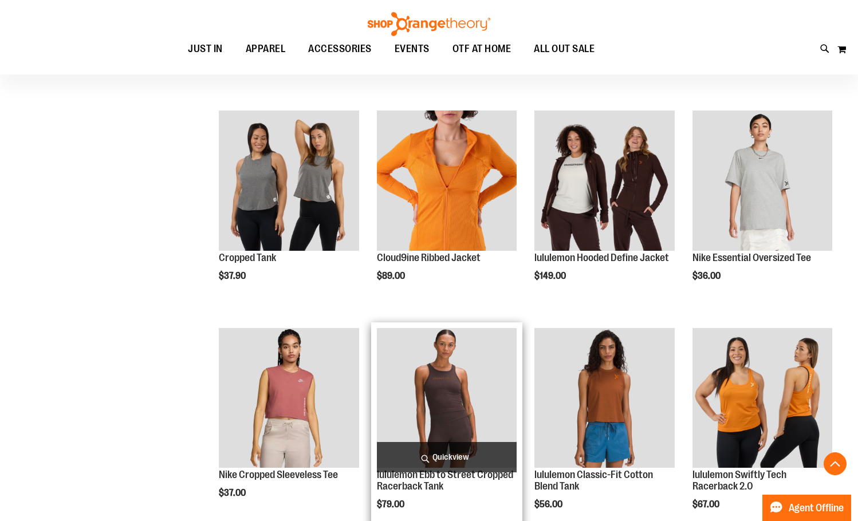
click at [478, 455] on span "Quickview" at bounding box center [447, 457] width 140 height 30
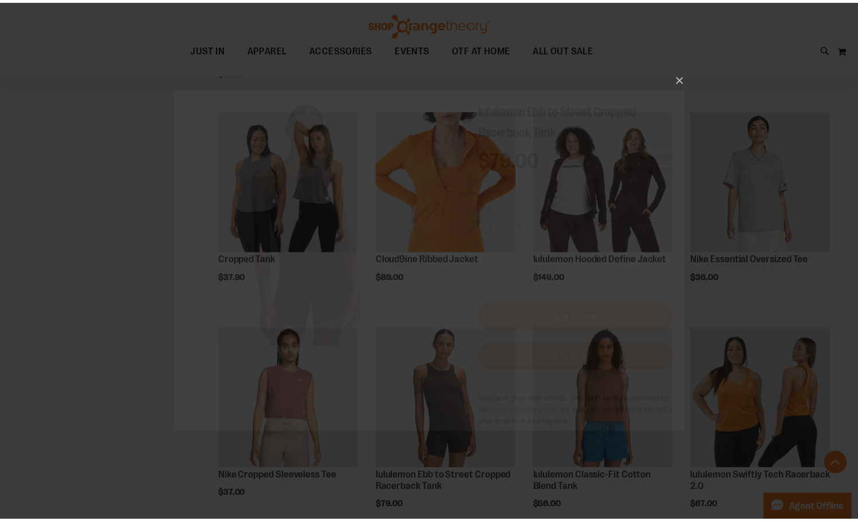
scroll to position [0, 0]
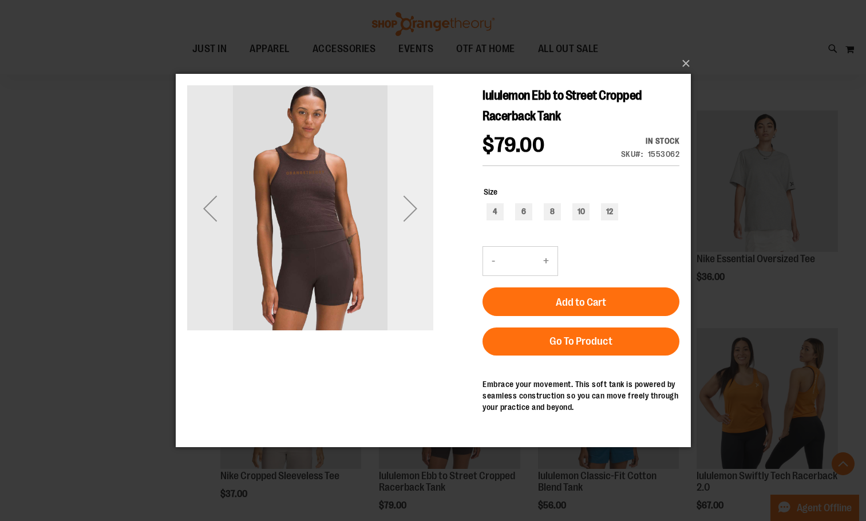
click at [431, 259] on div "Next" at bounding box center [410, 208] width 46 height 246
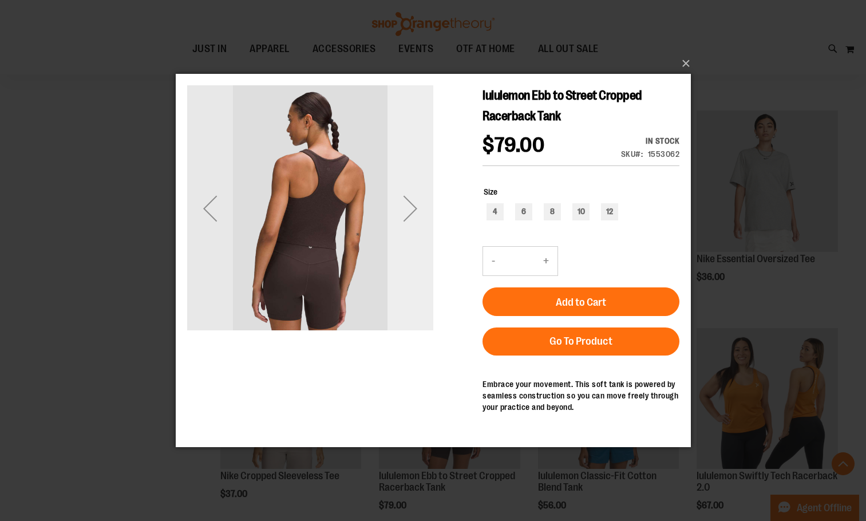
click at [421, 254] on div "Next" at bounding box center [410, 208] width 46 height 246
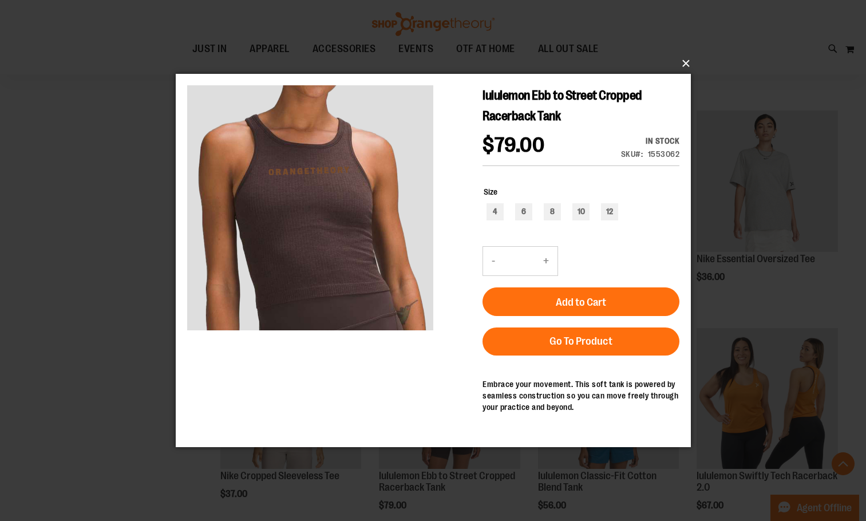
click at [681, 64] on button "×" at bounding box center [436, 63] width 515 height 25
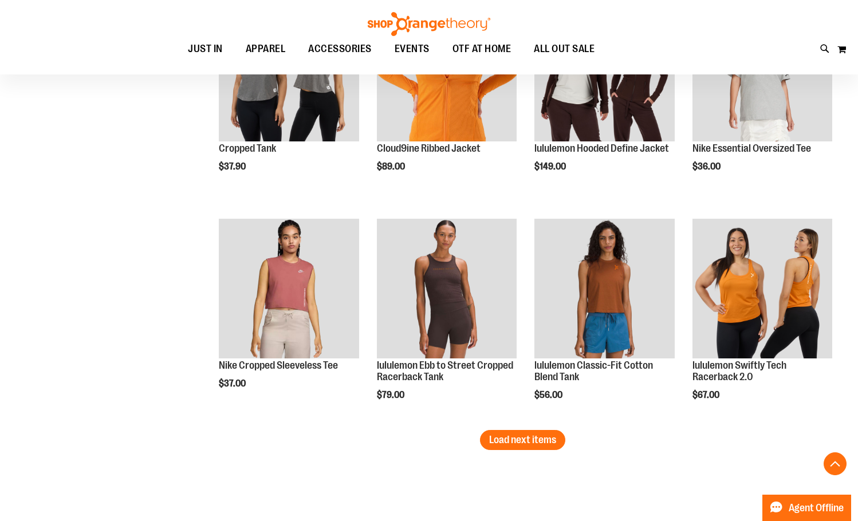
scroll to position [5012, 0]
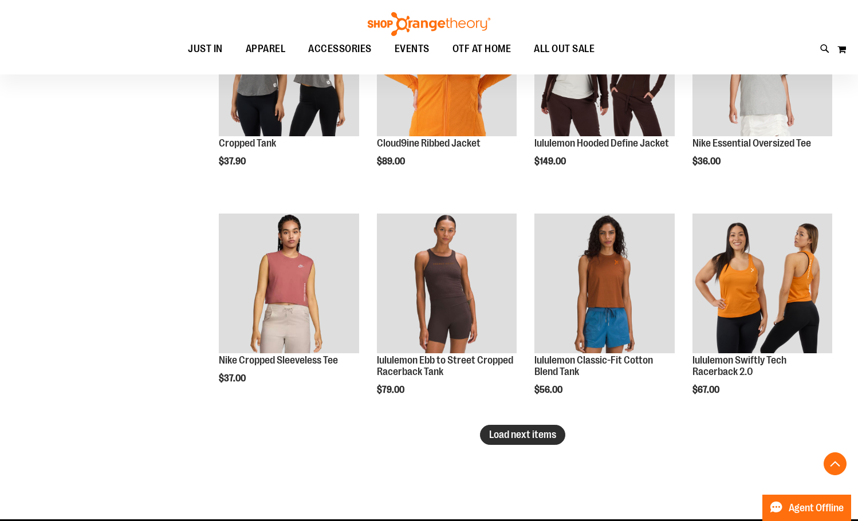
click at [529, 430] on span "Load next items" at bounding box center [522, 434] width 67 height 11
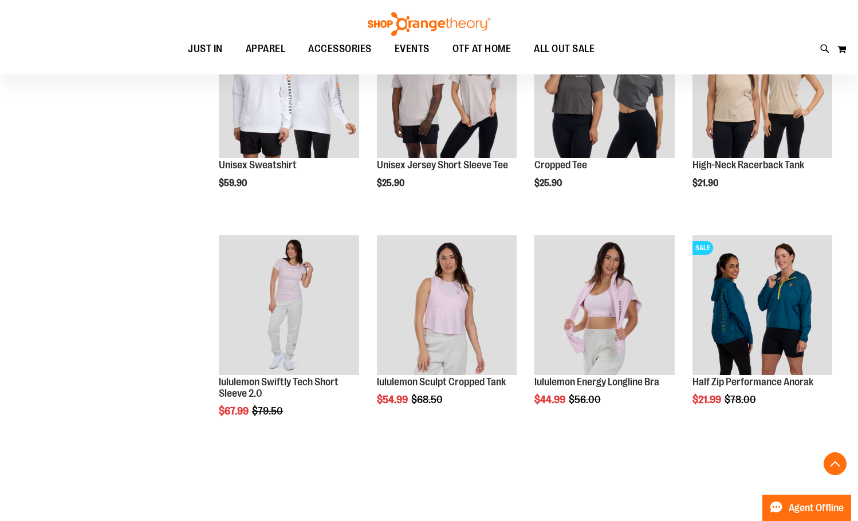
scroll to position [5642, 0]
click at [532, 456] on span "Load next items" at bounding box center [522, 455] width 67 height 11
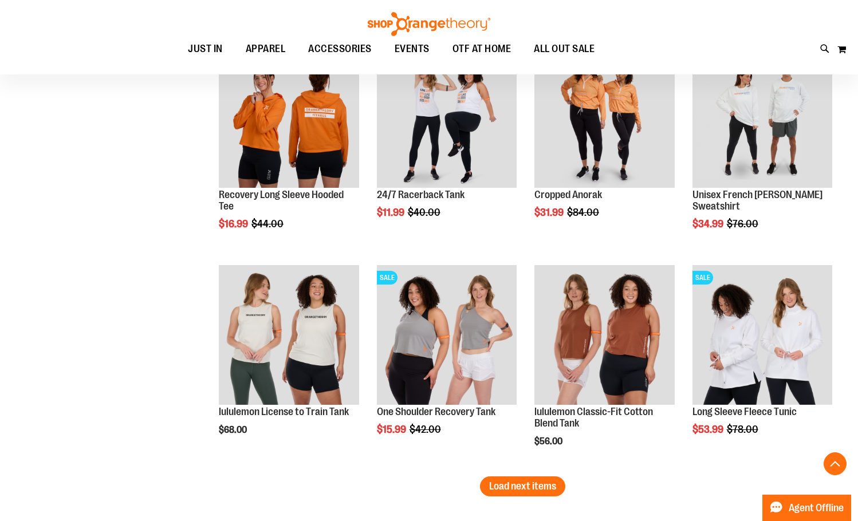
scroll to position [6272, 0]
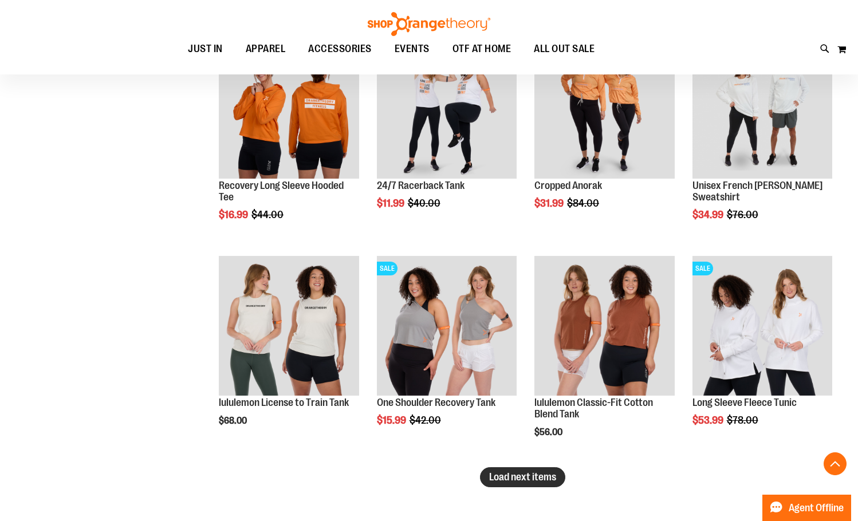
click at [502, 473] on span "Load next items" at bounding box center [522, 476] width 67 height 11
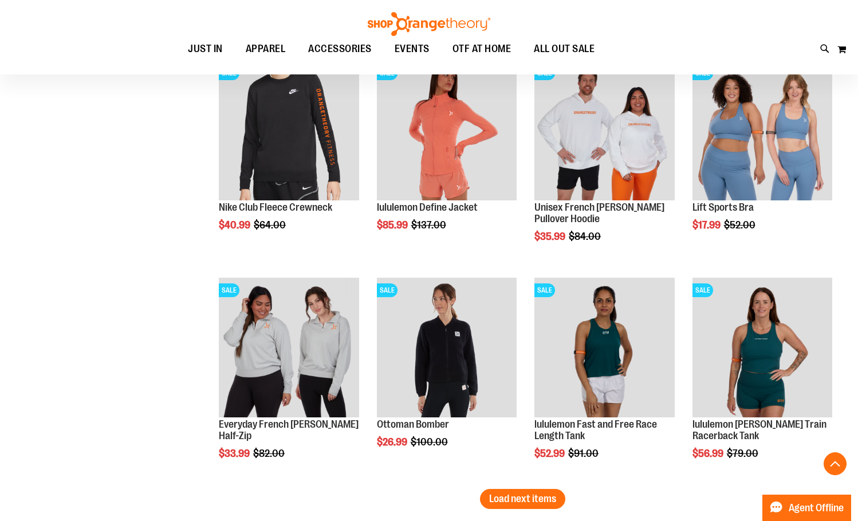
scroll to position [6902, 0]
click at [479, 488] on li "SALE Ottoman Bomber $26.99 Regular Price $100.00 Quickview Add to Cart In stock" at bounding box center [446, 379] width 151 height 217
drag, startPoint x: 499, startPoint y: 493, endPoint x: 486, endPoint y: 492, distance: 13.8
click at [501, 494] on span "Load next items" at bounding box center [522, 497] width 67 height 11
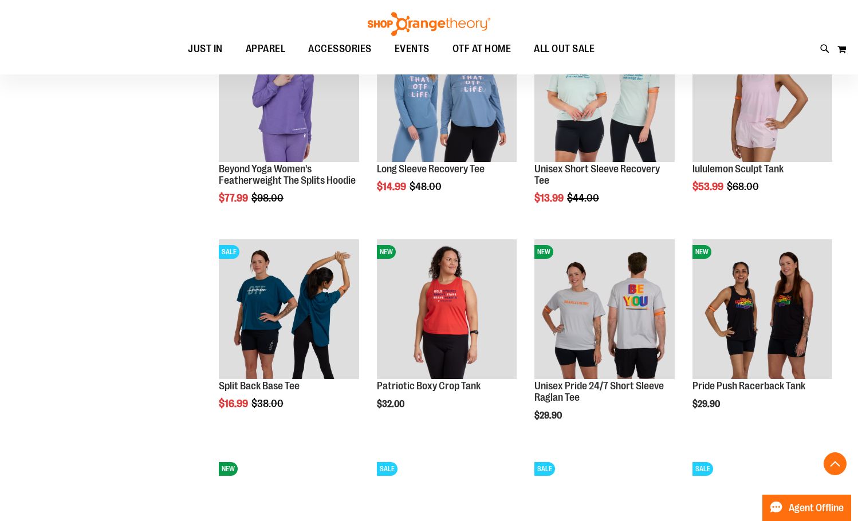
scroll to position [7532, 0]
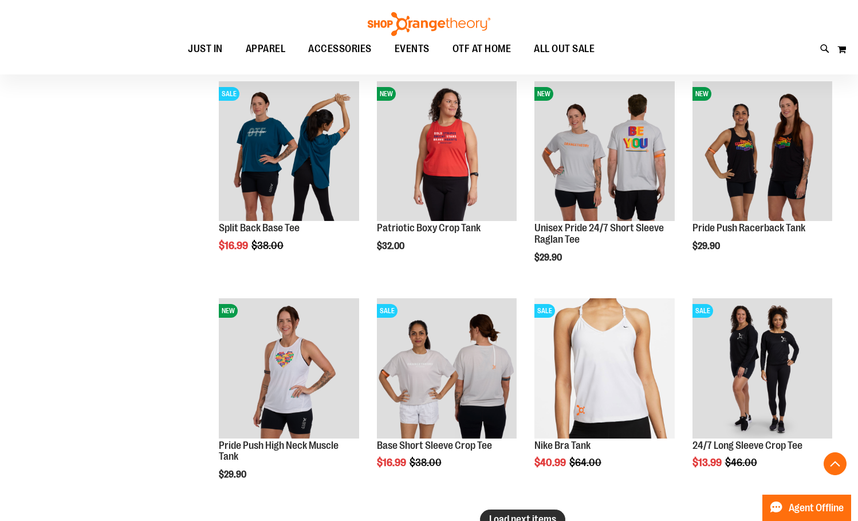
click at [524, 519] on span "Load next items" at bounding box center [522, 519] width 67 height 11
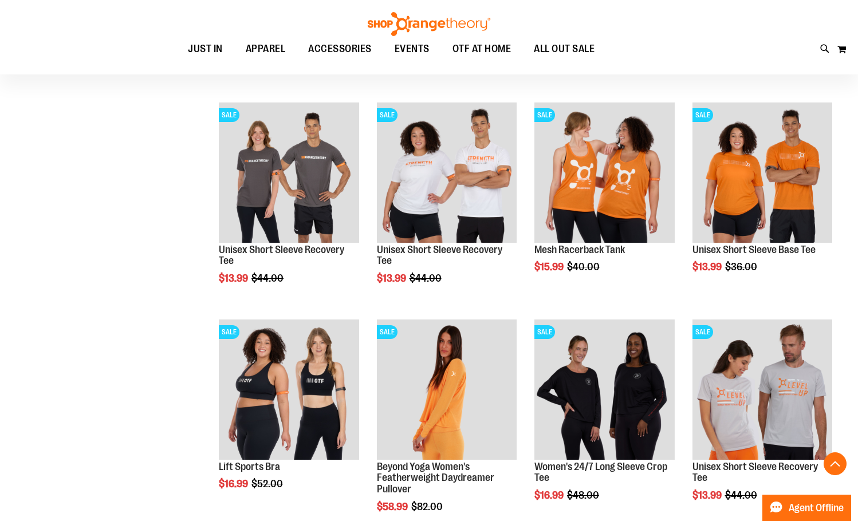
scroll to position [8448, 0]
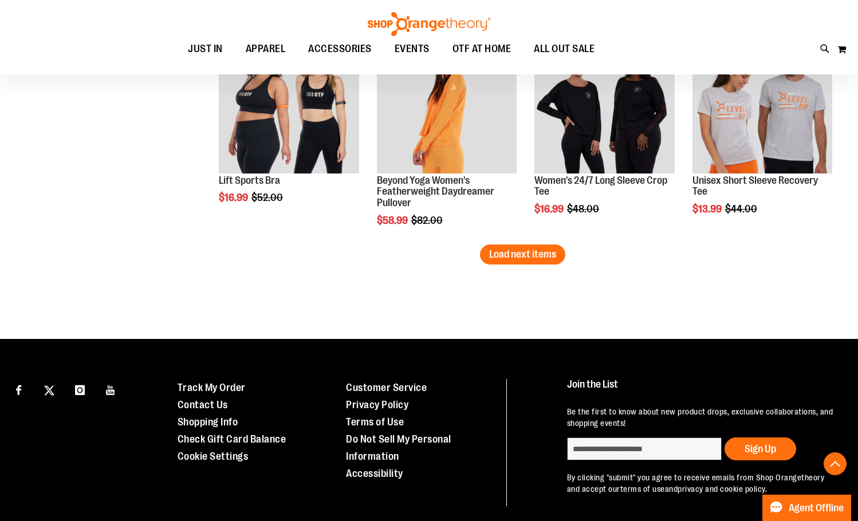
click at [524, 262] on button "Load next items" at bounding box center [522, 255] width 85 height 20
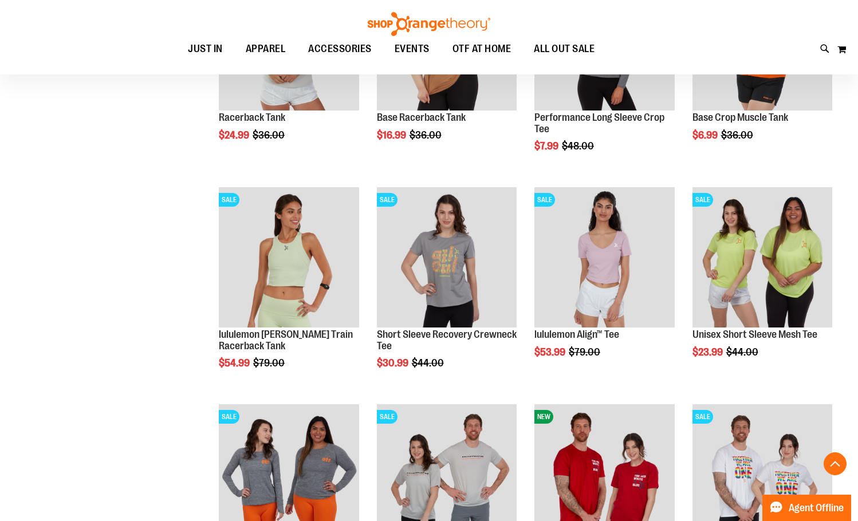
scroll to position [8849, 0]
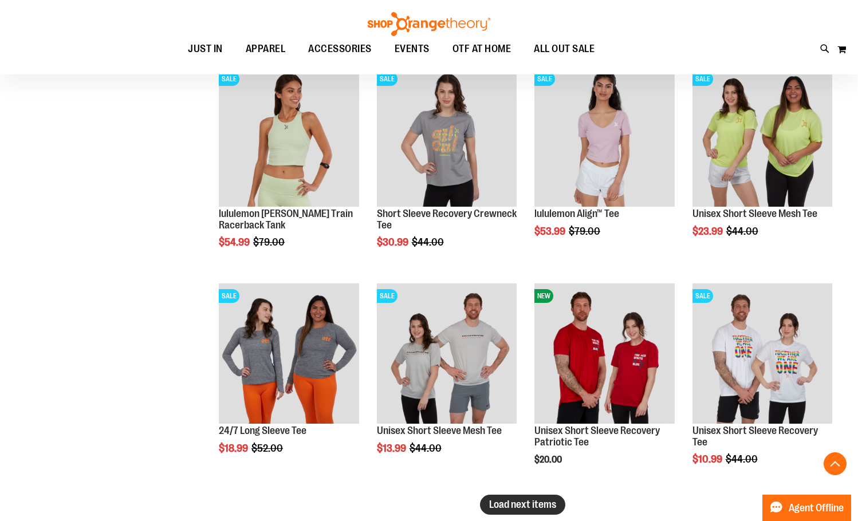
click at [521, 508] on span "Load next items" at bounding box center [522, 504] width 67 height 11
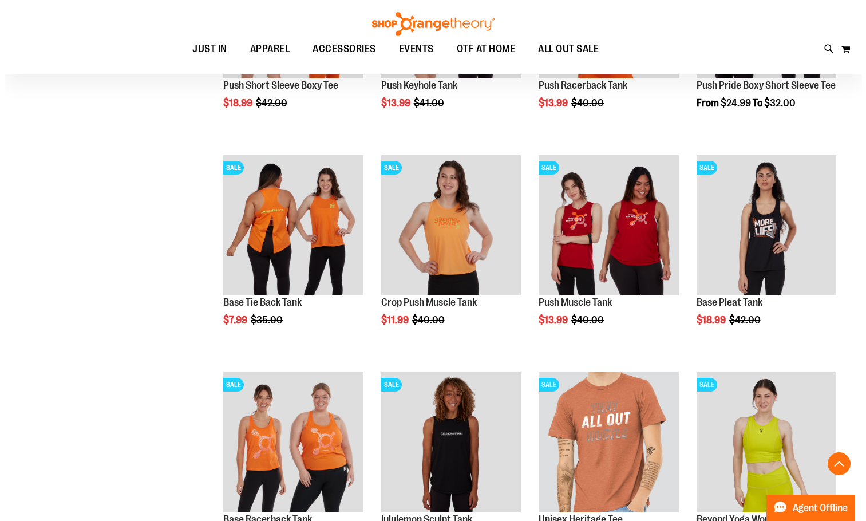
scroll to position [9536, 0]
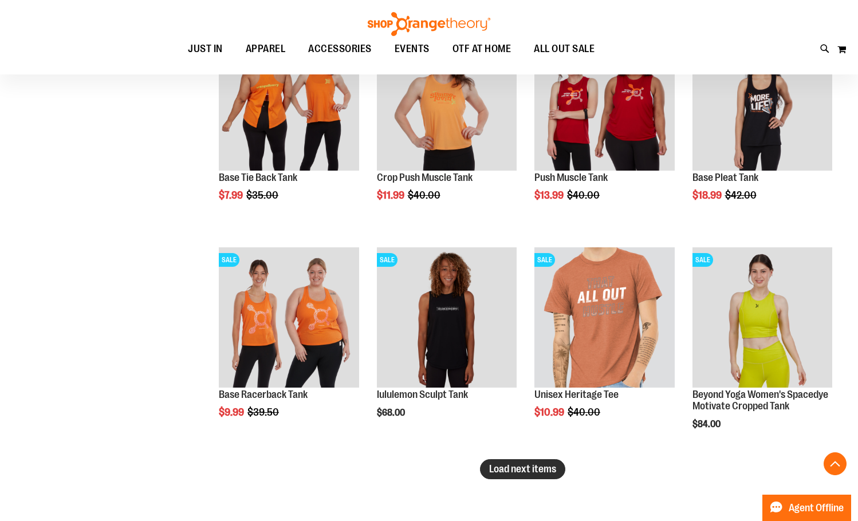
click at [554, 468] on span "Load next items" at bounding box center [522, 468] width 67 height 11
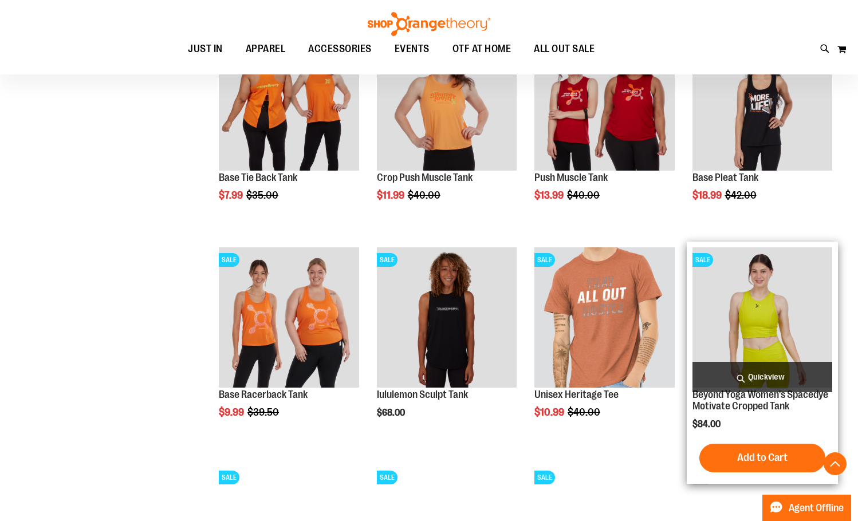
click at [782, 375] on span "Quickview" at bounding box center [762, 377] width 140 height 30
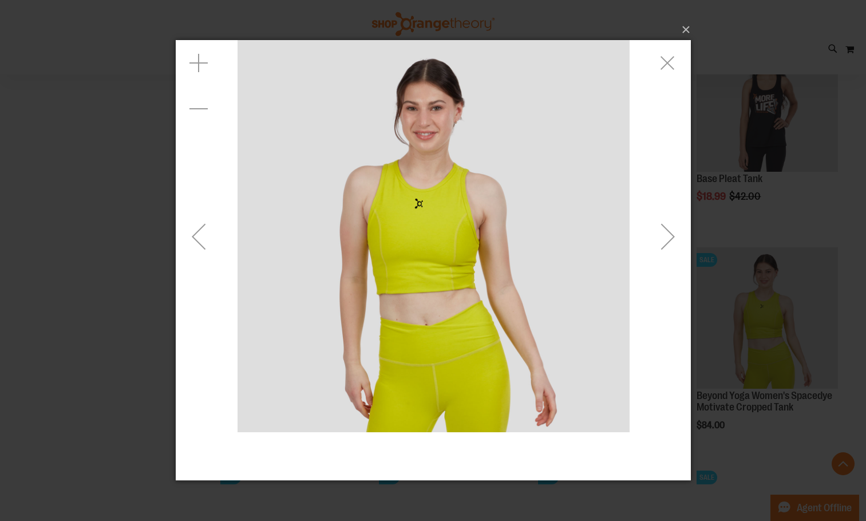
click at [683, 231] on div "Next" at bounding box center [668, 237] width 46 height 46
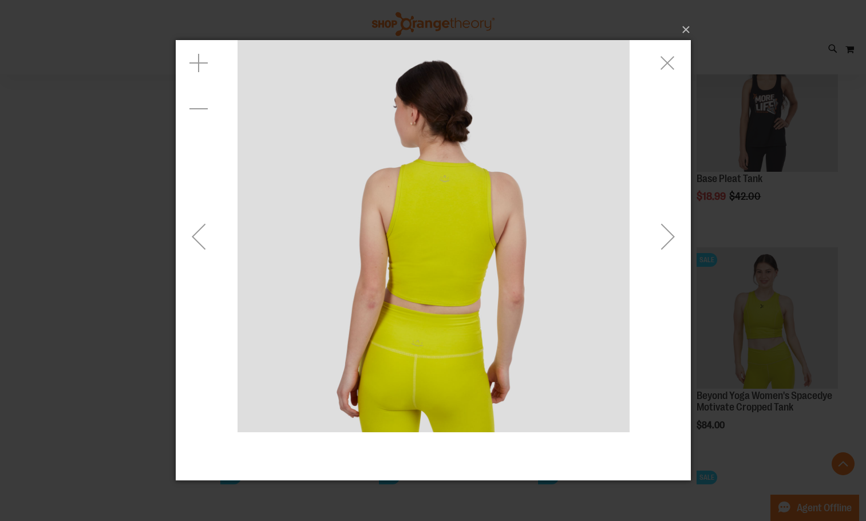
click at [683, 231] on div "Next" at bounding box center [668, 237] width 46 height 46
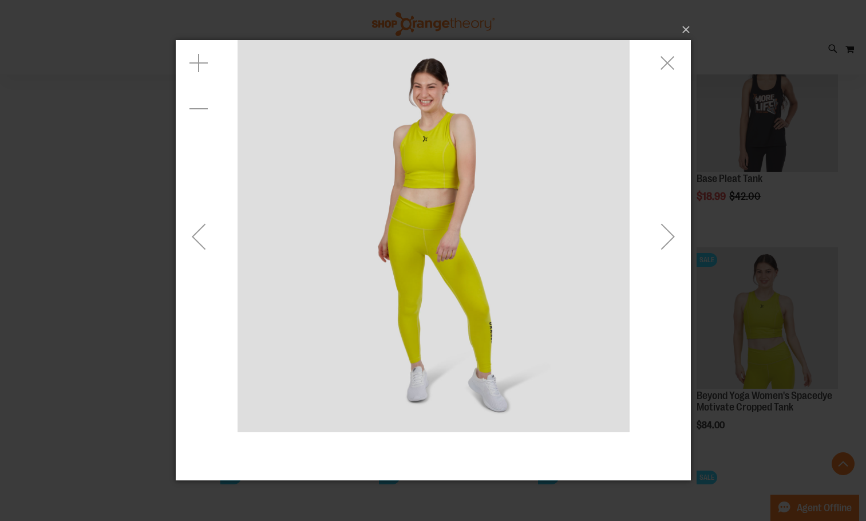
click at [673, 251] on div "Next" at bounding box center [668, 237] width 46 height 46
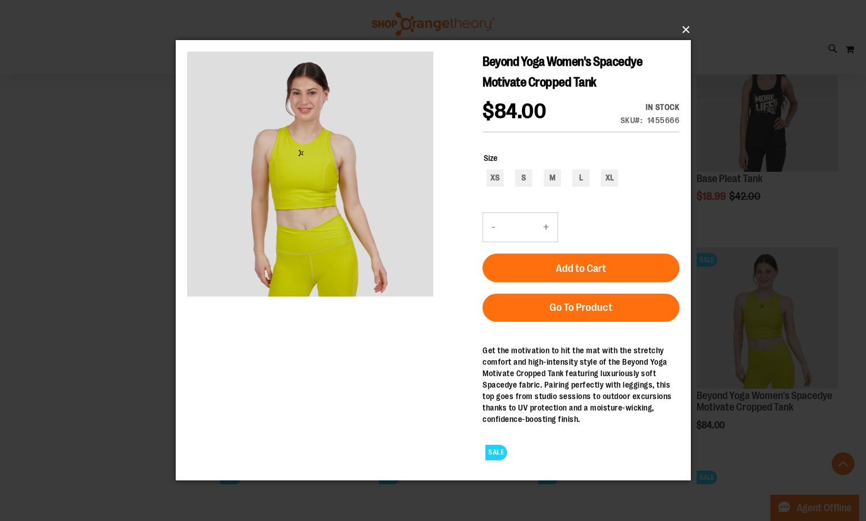
click at [684, 19] on button "×" at bounding box center [436, 29] width 515 height 25
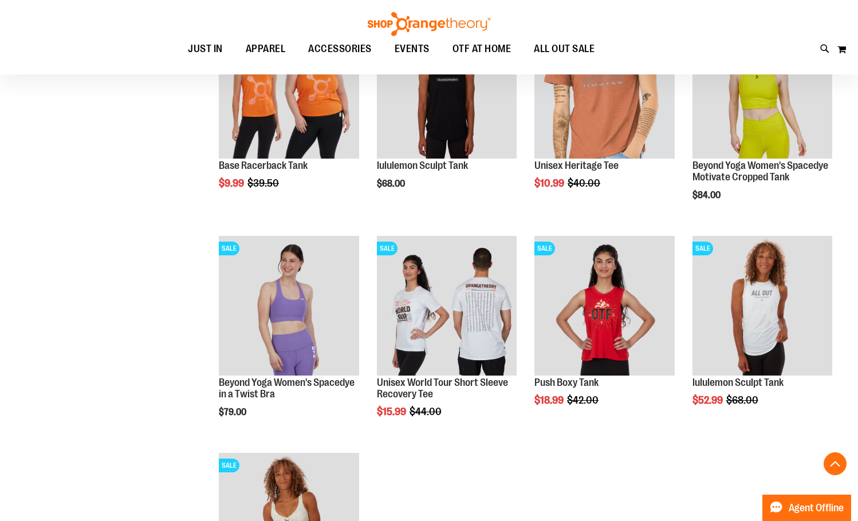
scroll to position [9766, 0]
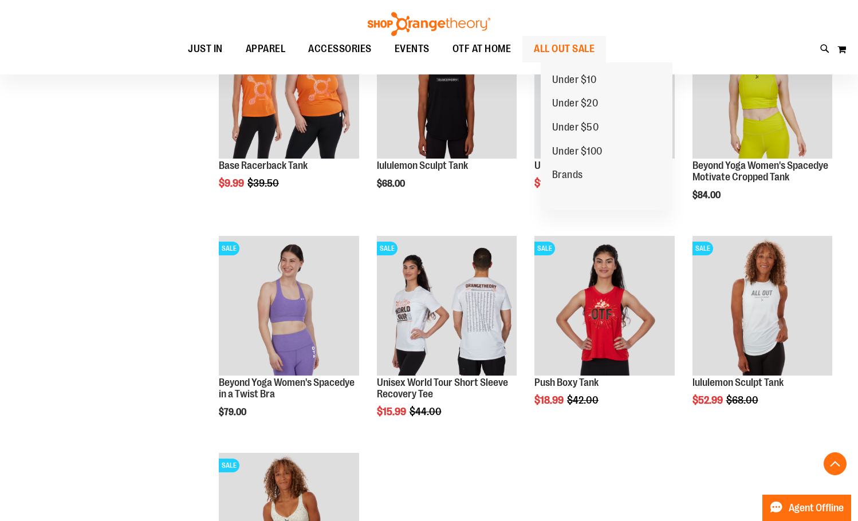
click at [575, 39] on span "ALL OUT SALE" at bounding box center [564, 49] width 61 height 26
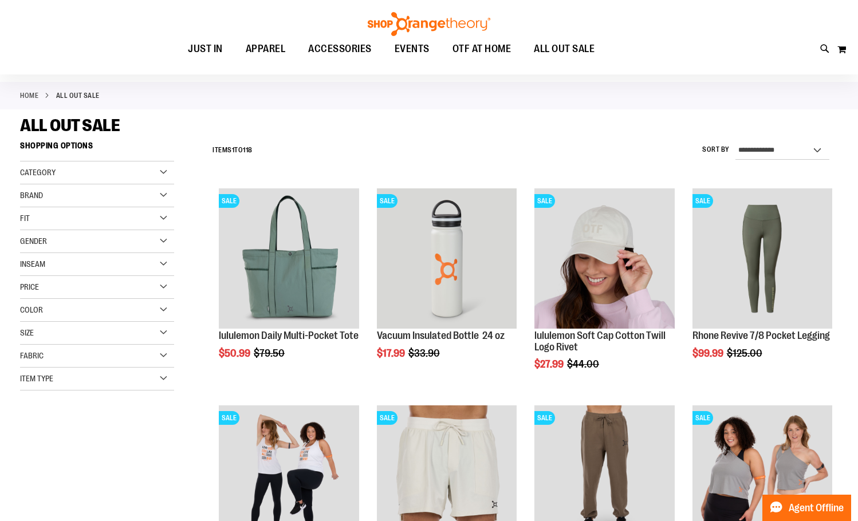
scroll to position [114, 0]
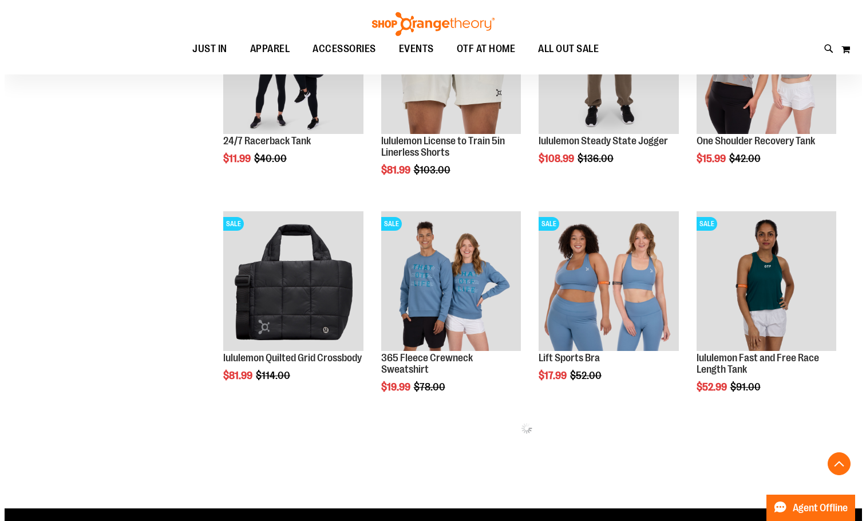
scroll to position [458, 0]
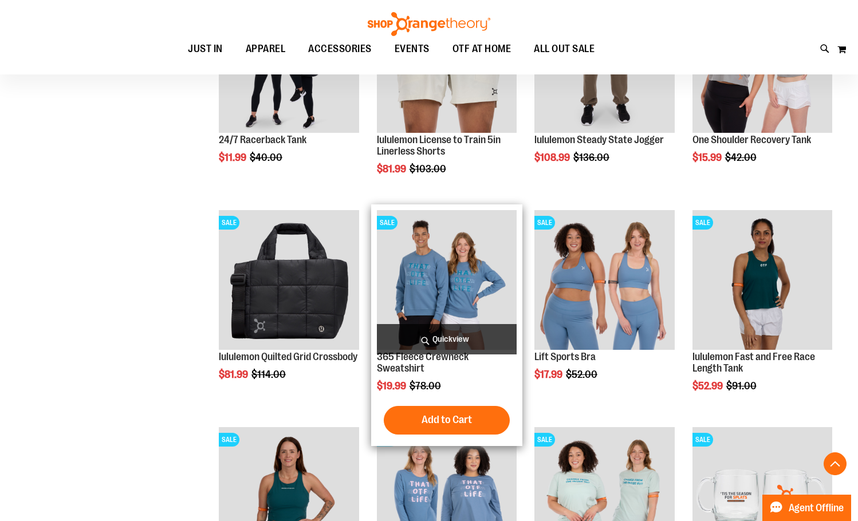
click at [499, 333] on span "Quickview" at bounding box center [447, 339] width 140 height 30
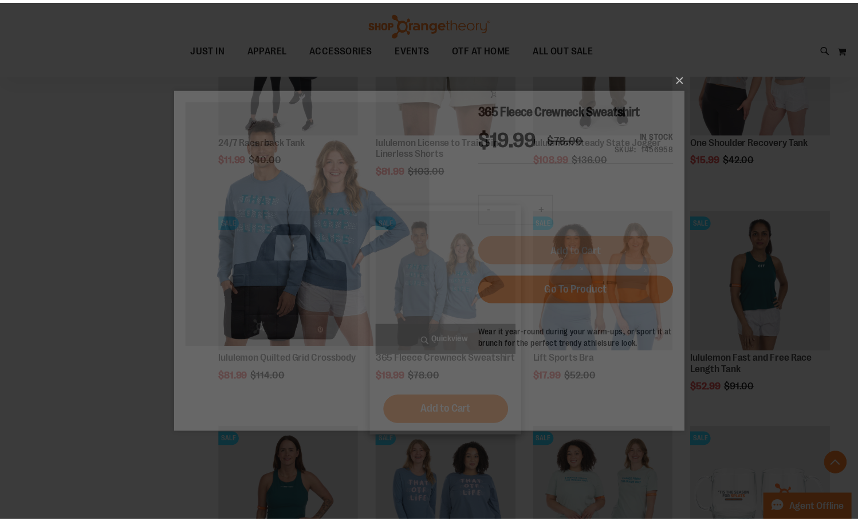
scroll to position [0, 0]
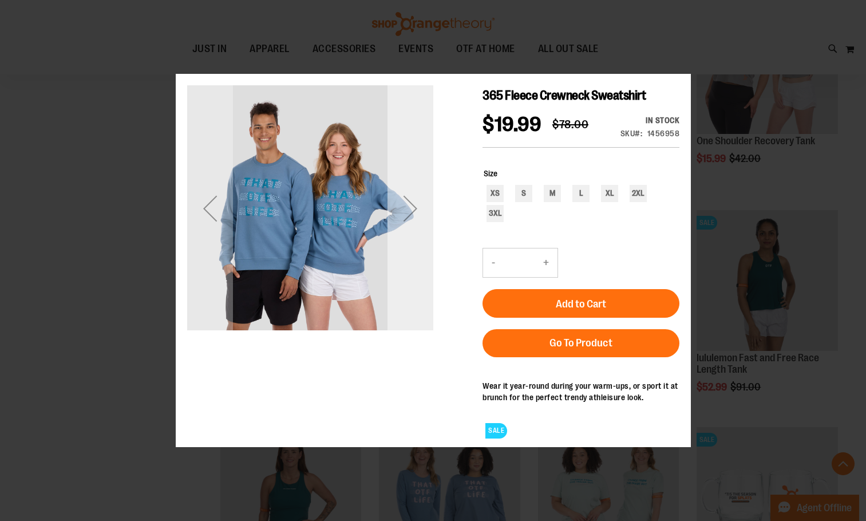
click at [430, 243] on div "Next" at bounding box center [410, 208] width 46 height 246
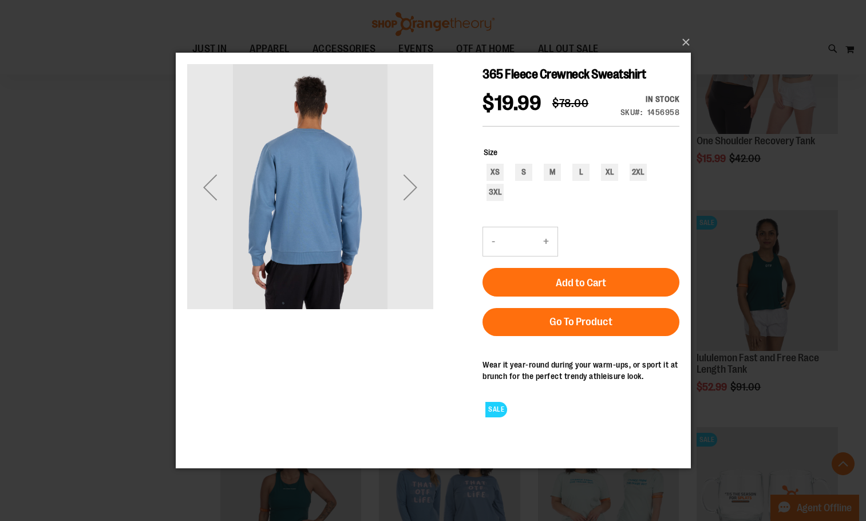
click at [433, 189] on div "365 Fleece Crewneck Sweatshirt $19.99 Regular Price $78.00 In stock Only %1 lef…" at bounding box center [433, 150] width 492 height 172
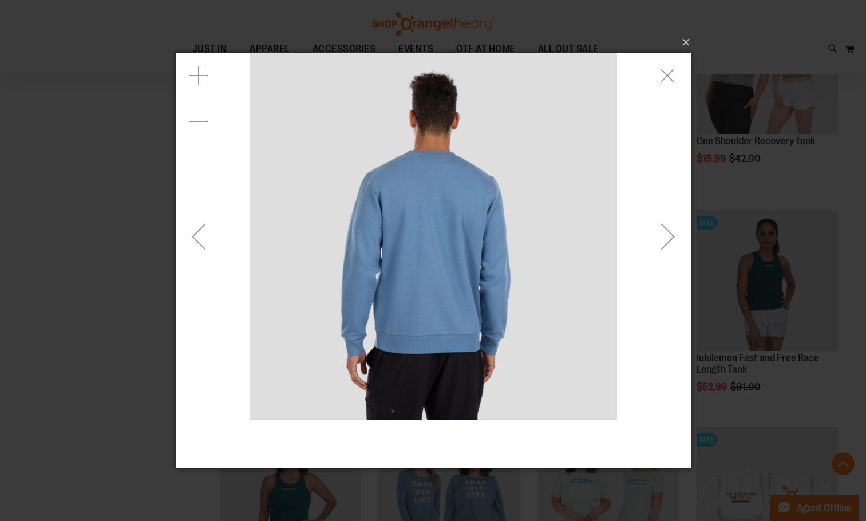
click at [663, 227] on div "Next" at bounding box center [668, 236] width 46 height 46
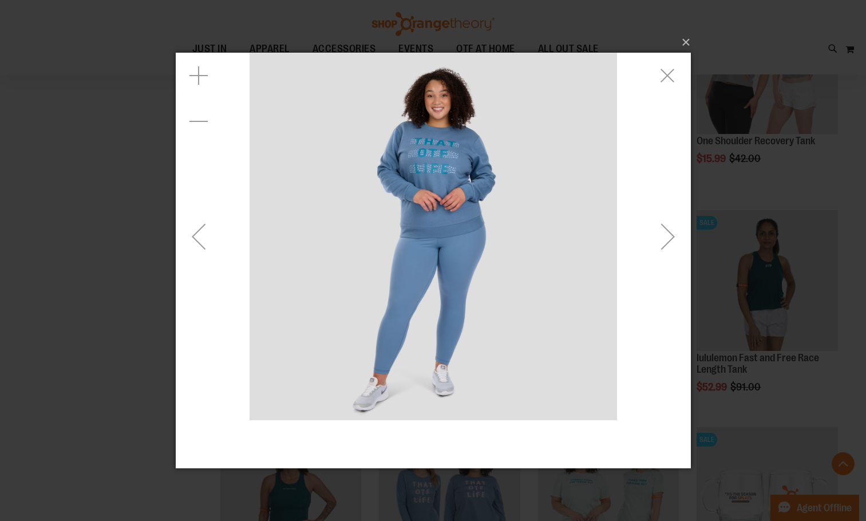
click at [660, 227] on div "Next" at bounding box center [668, 236] width 46 height 46
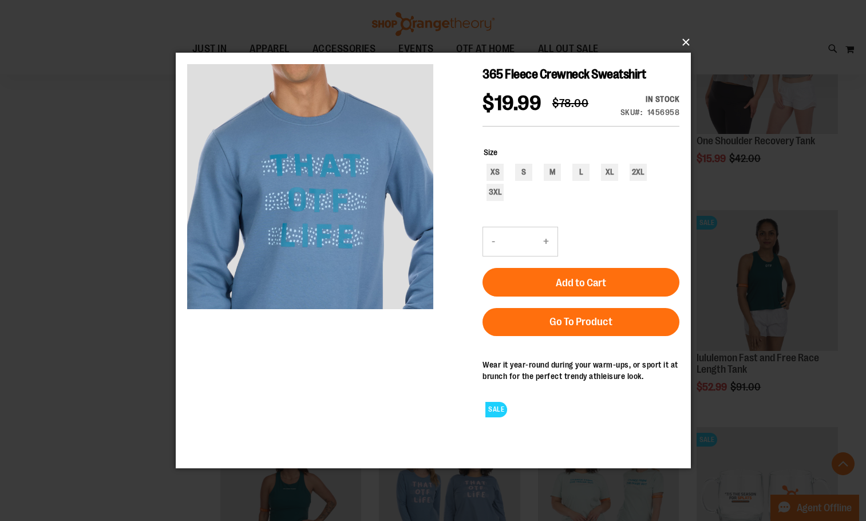
click at [687, 32] on button "×" at bounding box center [436, 42] width 515 height 25
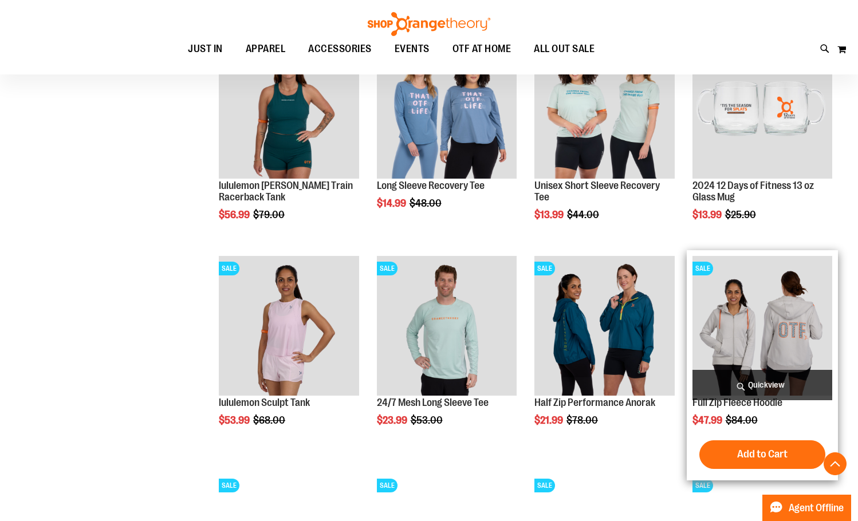
scroll to position [858, 0]
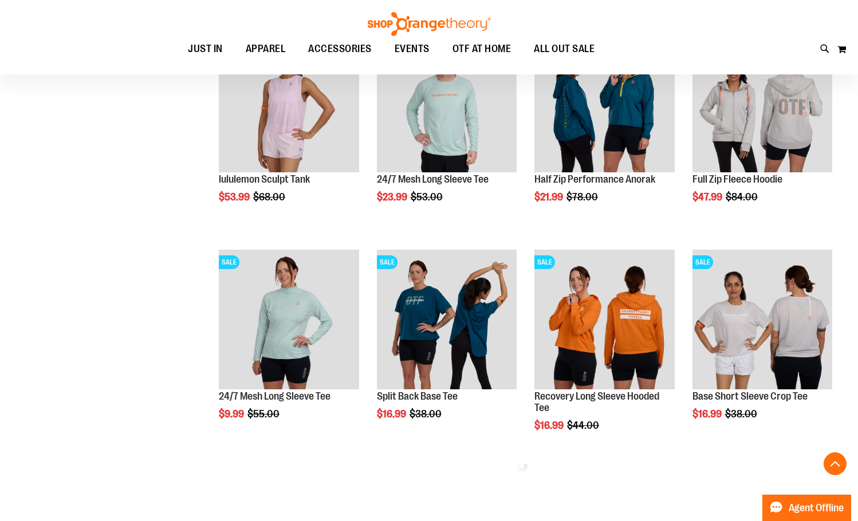
scroll to position [1087, 0]
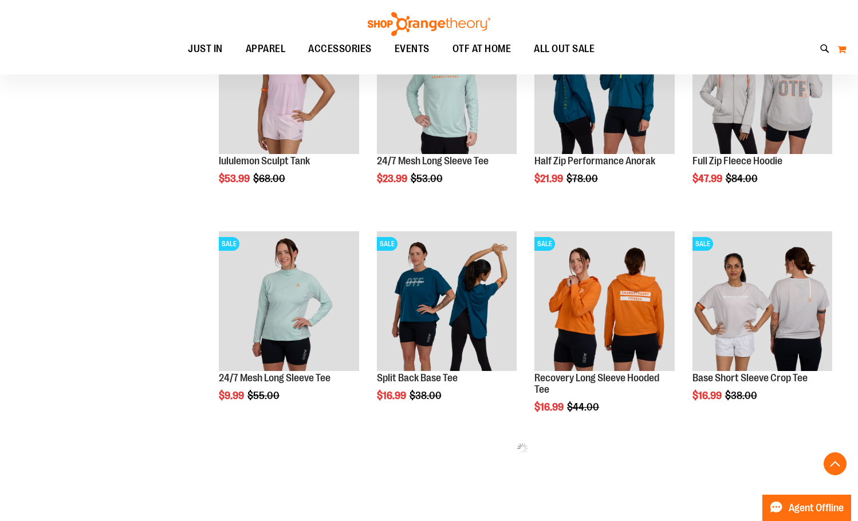
click at [839, 46] on button "My Cart" at bounding box center [842, 49] width 10 height 18
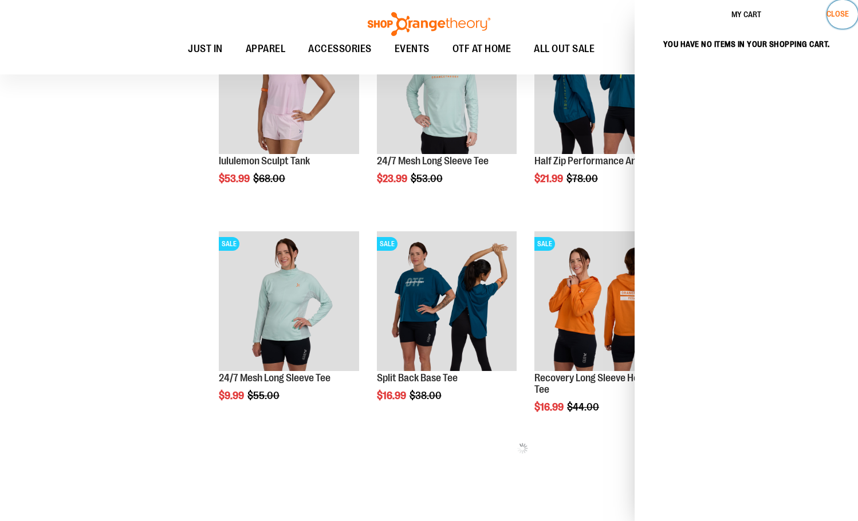
click at [832, 16] on span "Close" at bounding box center [837, 13] width 22 height 9
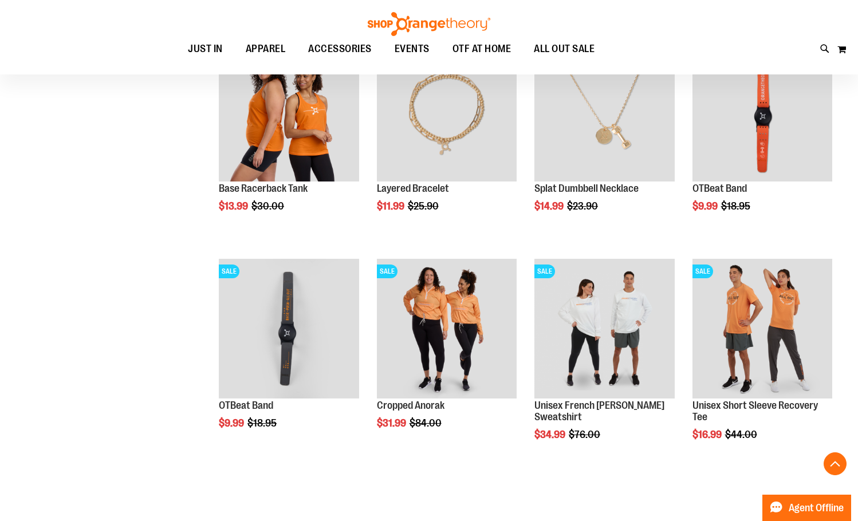
scroll to position [1721, 0]
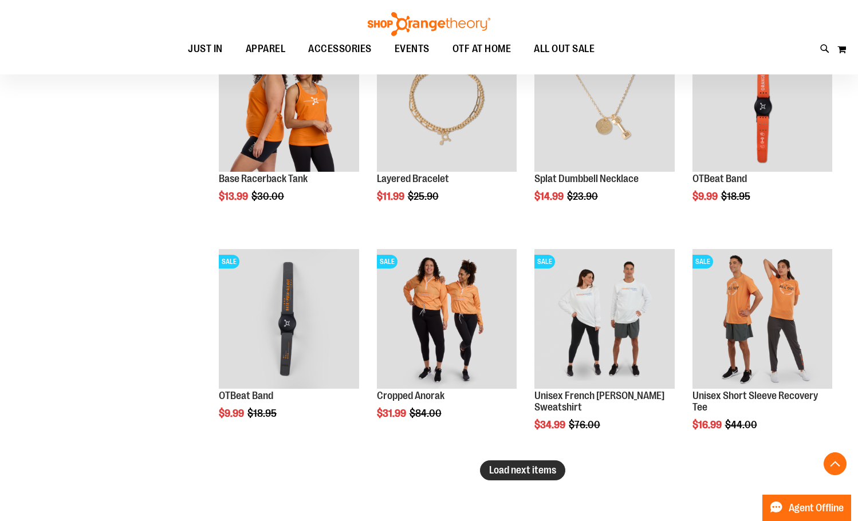
click at [491, 470] on span "Load next items" at bounding box center [522, 469] width 67 height 11
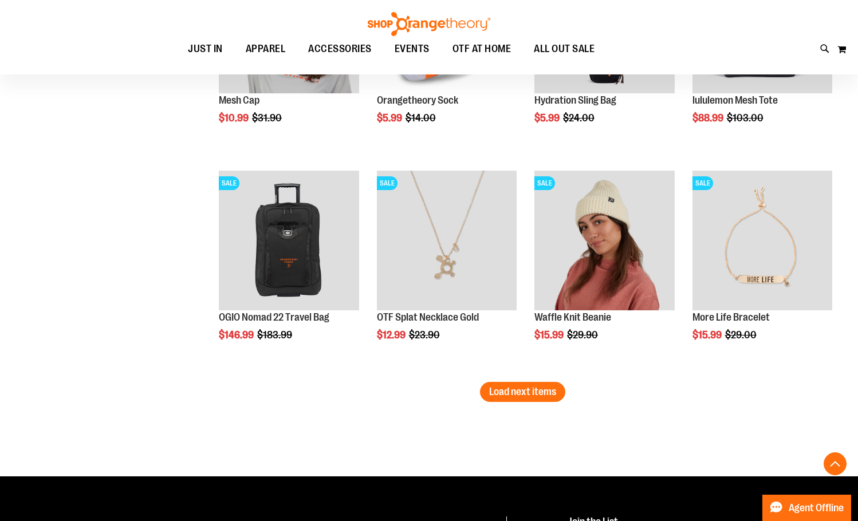
scroll to position [2465, 0]
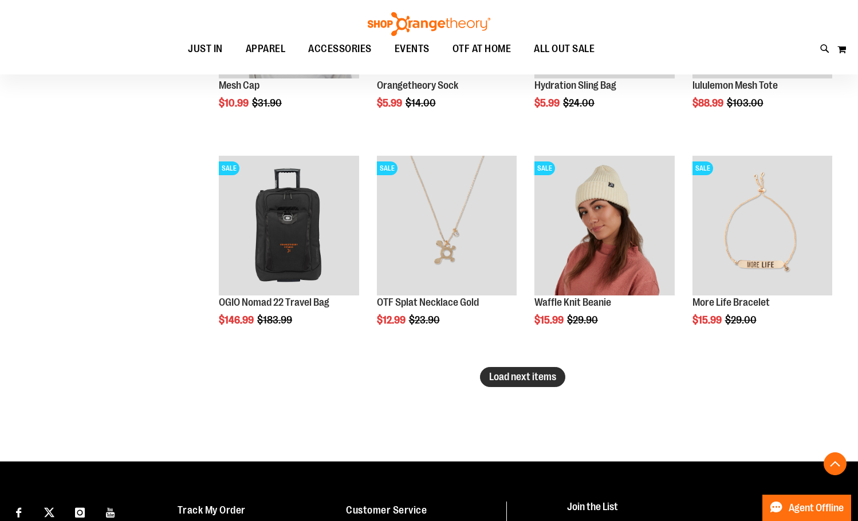
click at [540, 376] on span "Load next items" at bounding box center [522, 376] width 67 height 11
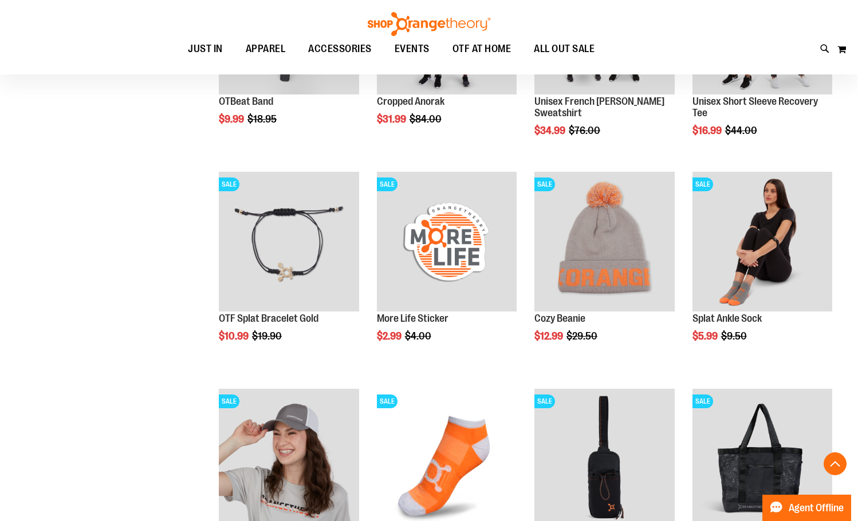
scroll to position [2007, 0]
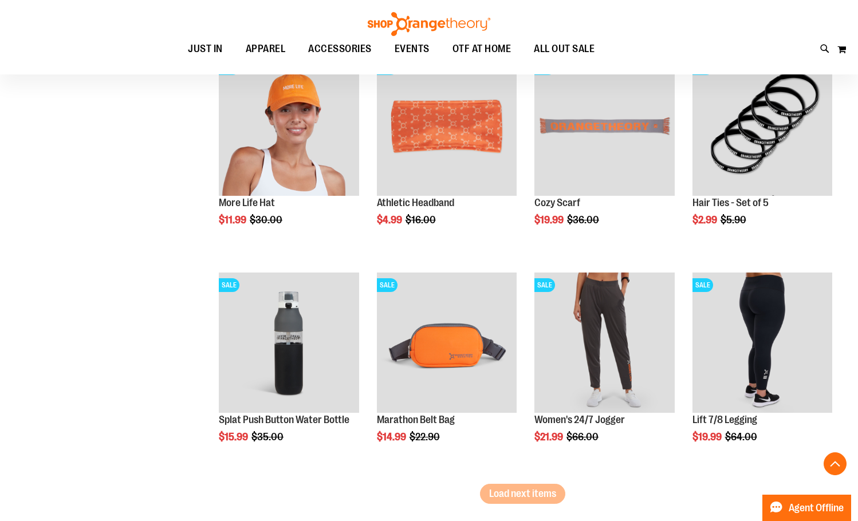
scroll to position [3038, 0]
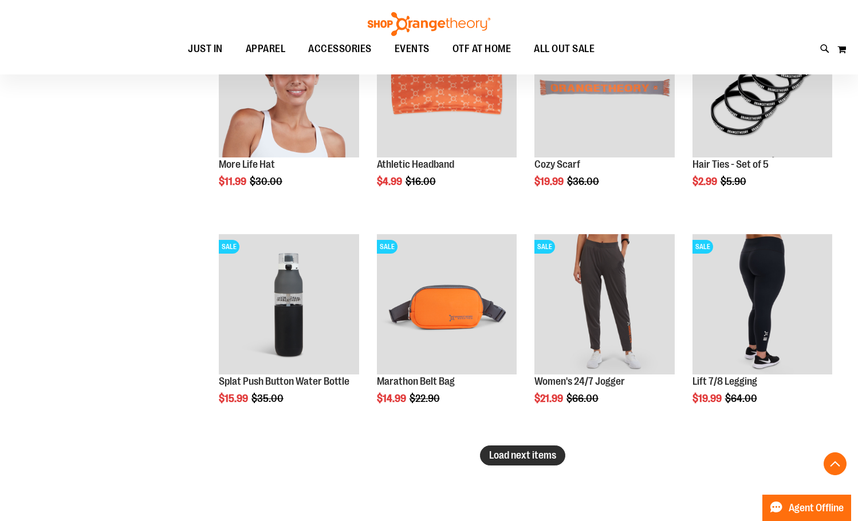
click at [549, 449] on button "Load next items" at bounding box center [522, 456] width 85 height 20
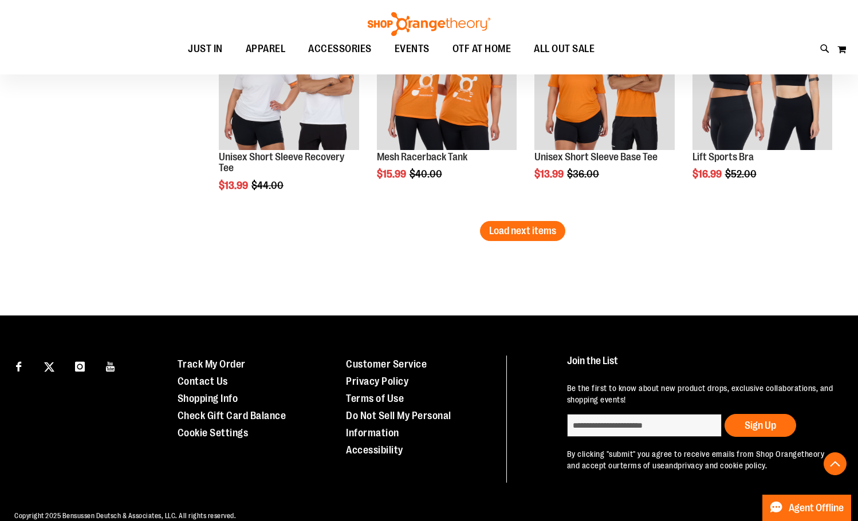
scroll to position [3933, 0]
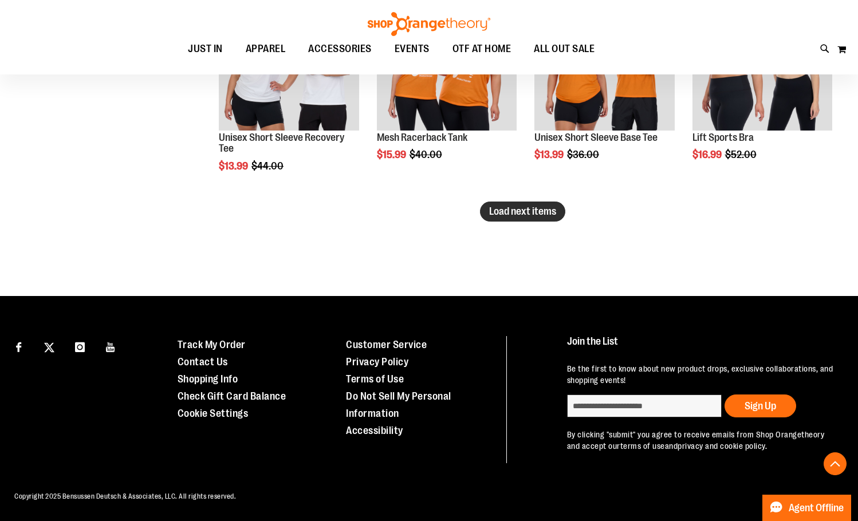
click at [520, 212] on span "Load next items" at bounding box center [522, 211] width 67 height 11
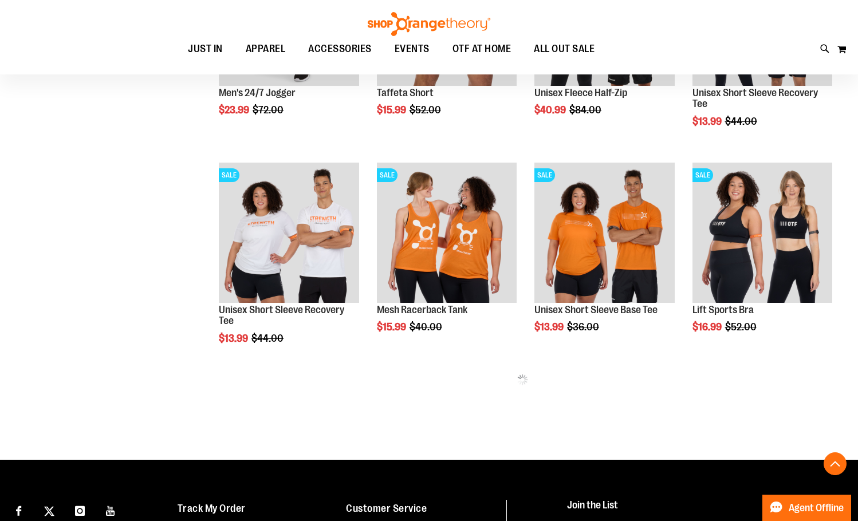
scroll to position [3753, 0]
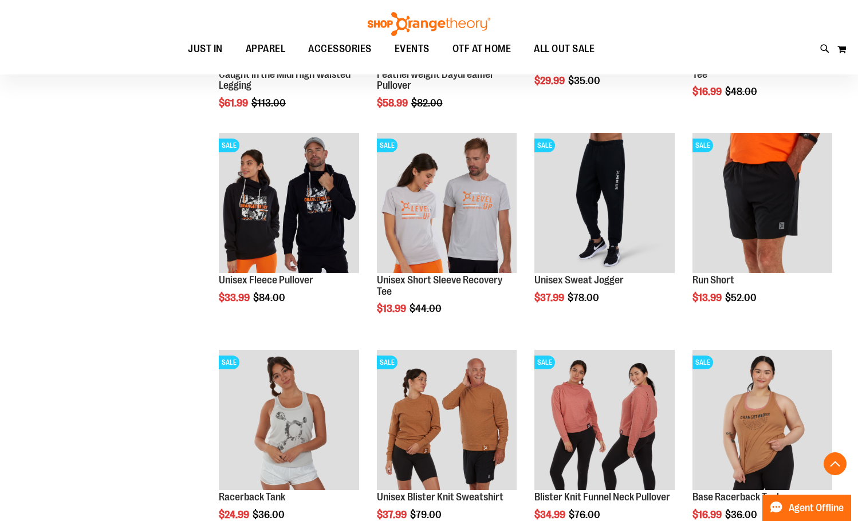
scroll to position [4325, 0]
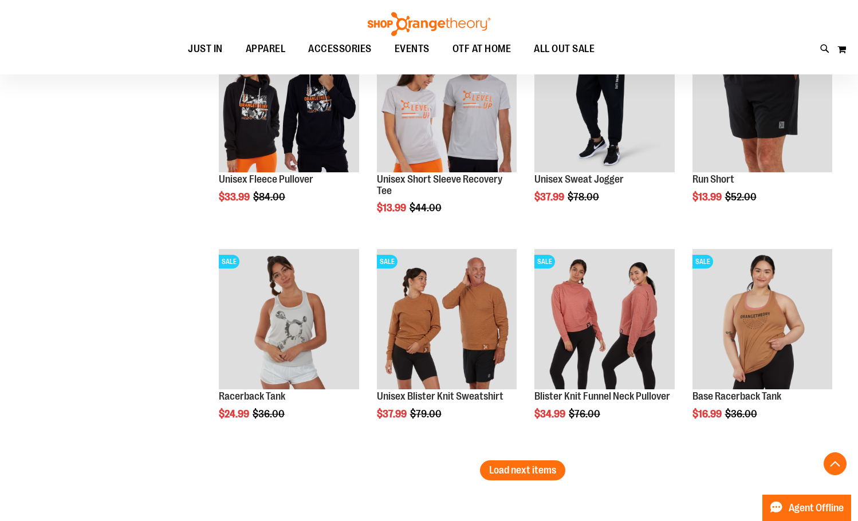
click at [500, 475] on span "Load next items" at bounding box center [522, 469] width 67 height 11
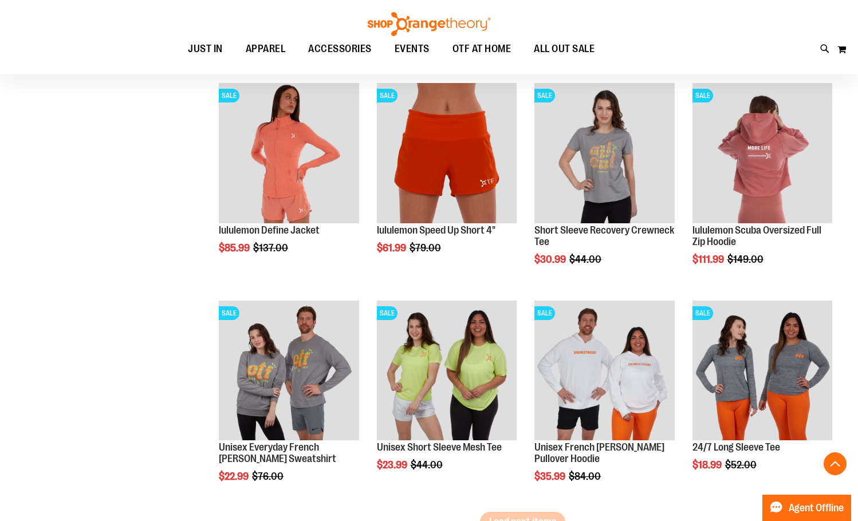
scroll to position [4955, 0]
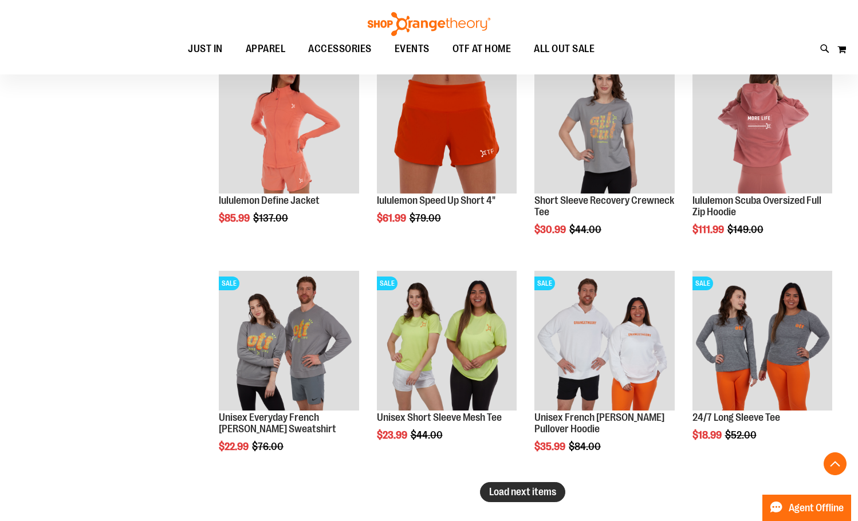
click at [511, 493] on span "Load next items" at bounding box center [522, 491] width 67 height 11
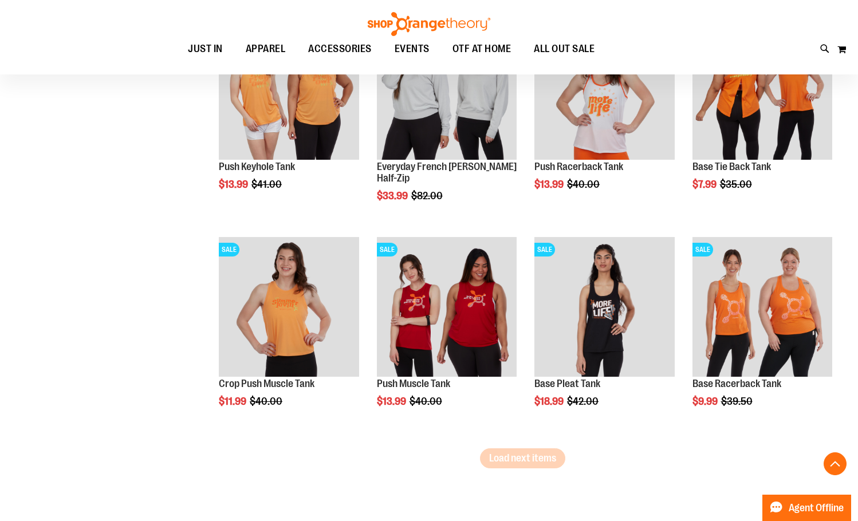
scroll to position [5642, 0]
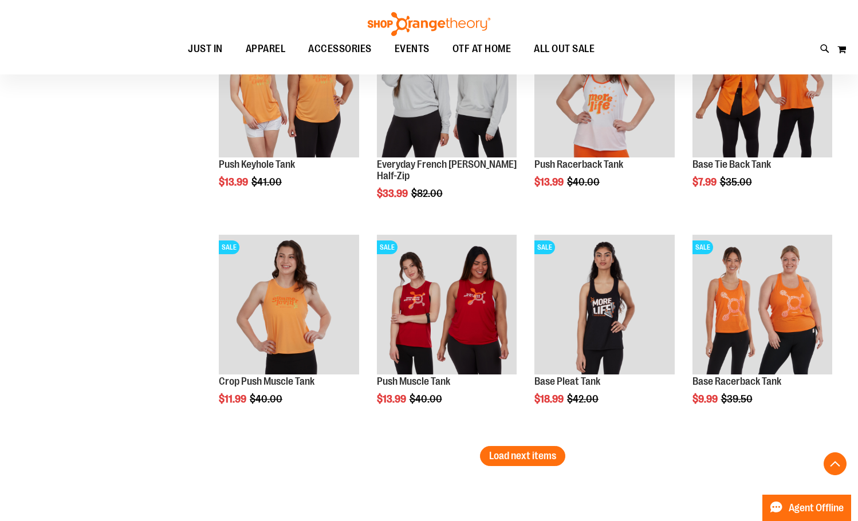
click at [509, 450] on span "Load next items" at bounding box center [522, 455] width 67 height 11
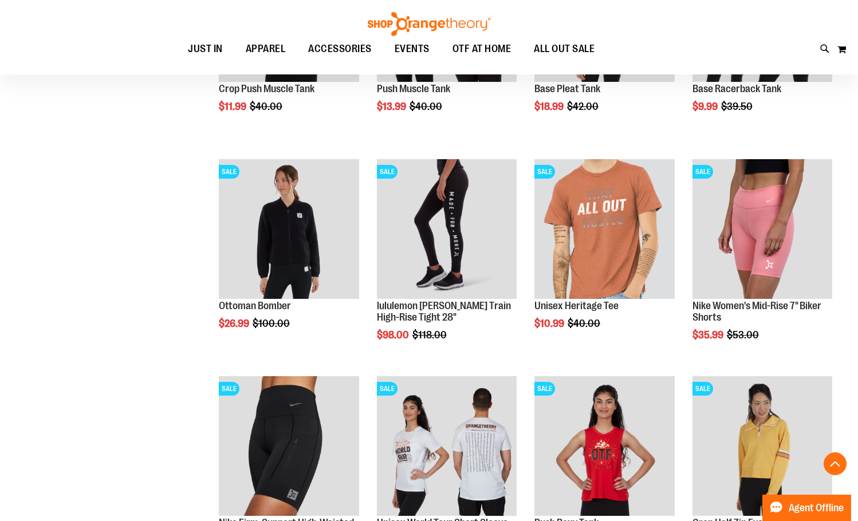
scroll to position [6043, 0]
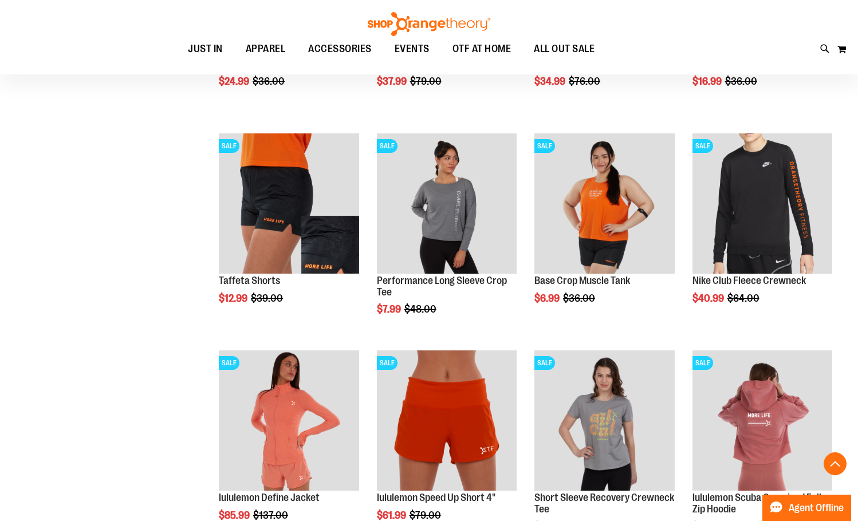
scroll to position [4841, 0]
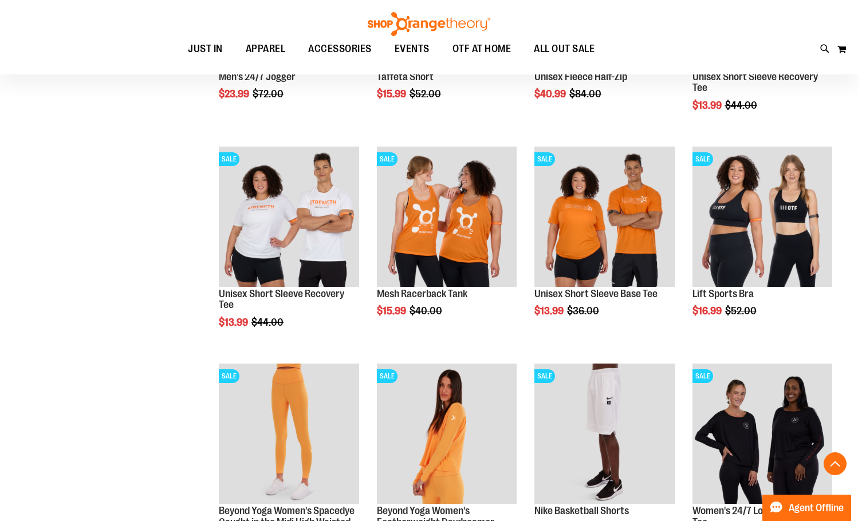
scroll to position [3753, 0]
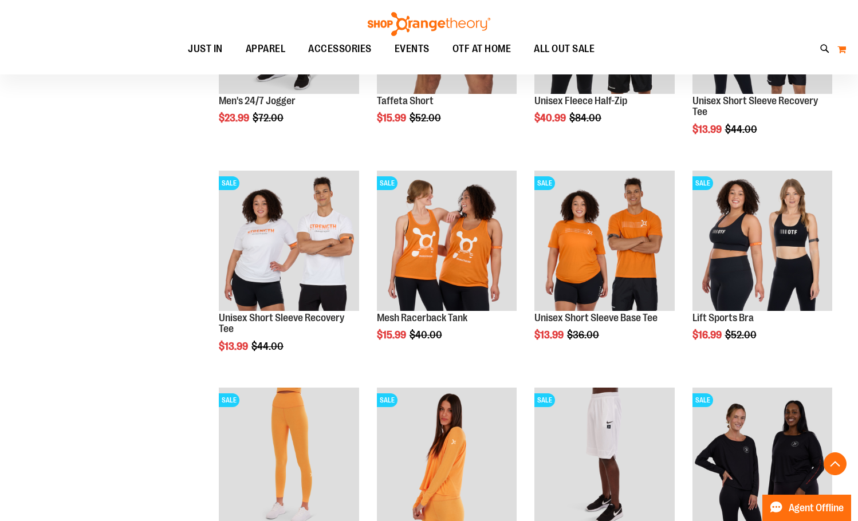
click at [845, 49] on button "My Cart" at bounding box center [842, 49] width 10 height 18
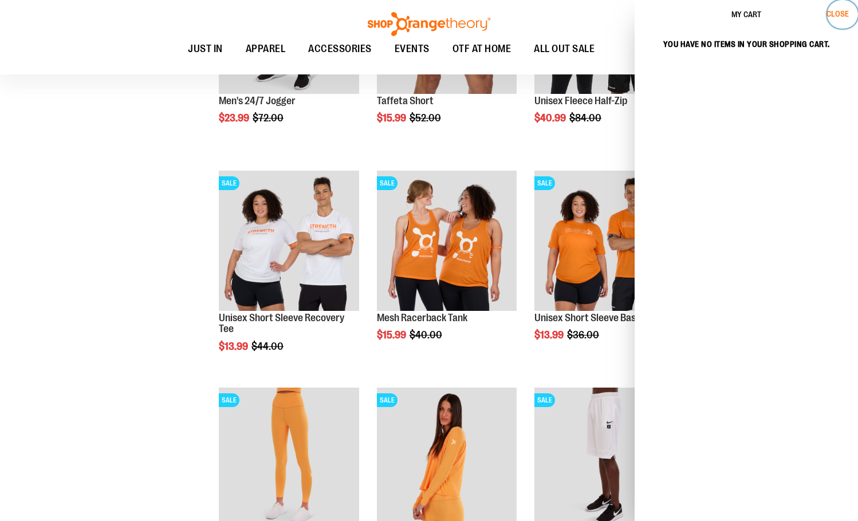
click at [844, 19] on button "Close" at bounding box center [842, 14] width 31 height 29
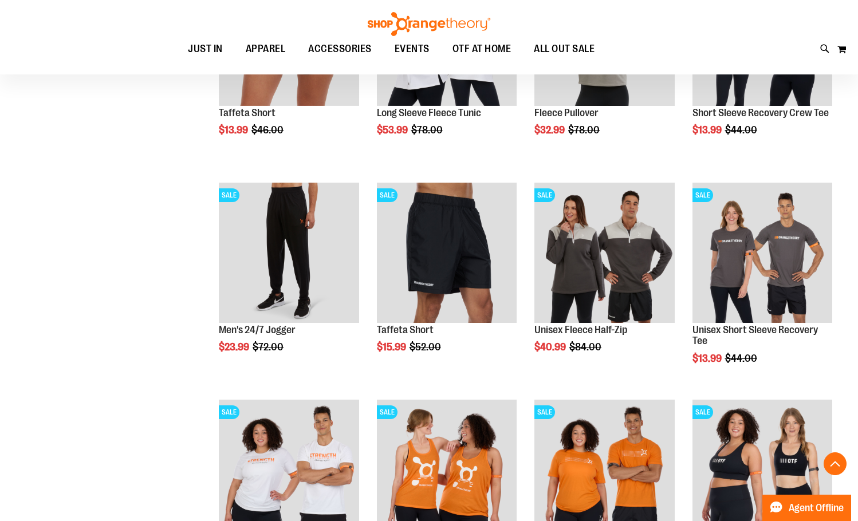
scroll to position [3237, 0]
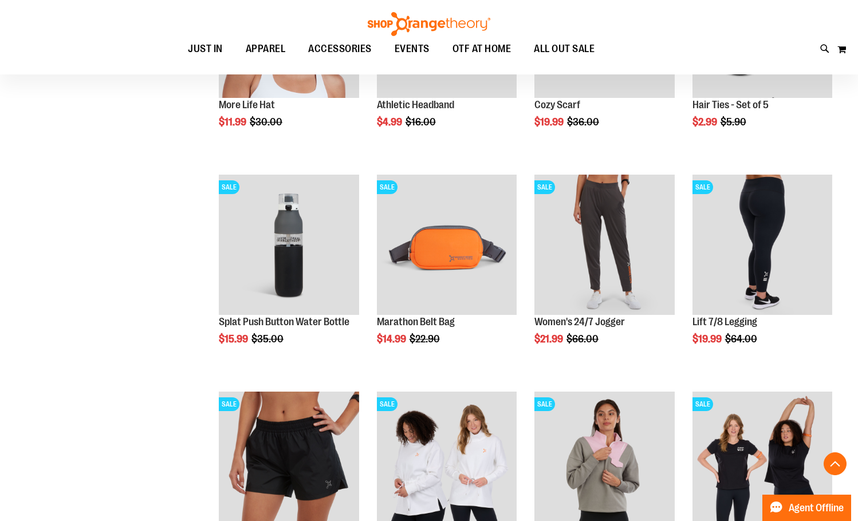
scroll to position [2951, 0]
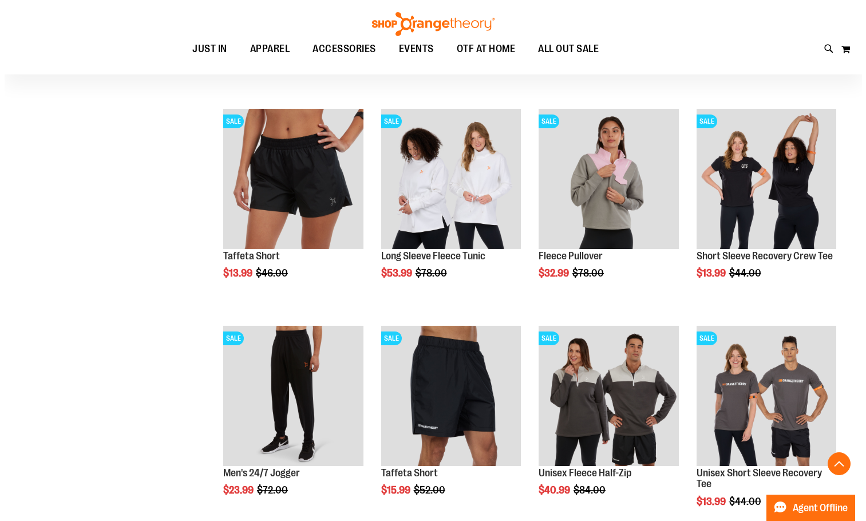
scroll to position [3524, 0]
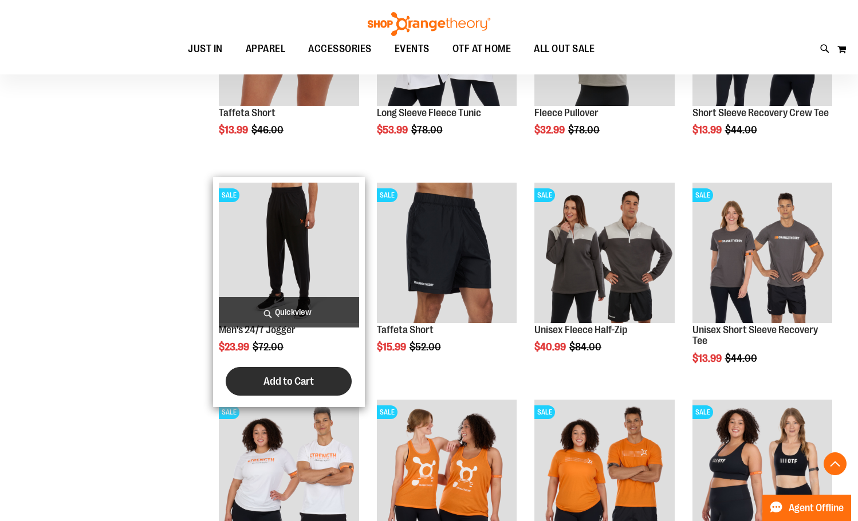
click at [258, 372] on button "Add to Cart" at bounding box center [289, 381] width 126 height 29
click at [277, 315] on span "Quickview" at bounding box center [289, 312] width 140 height 30
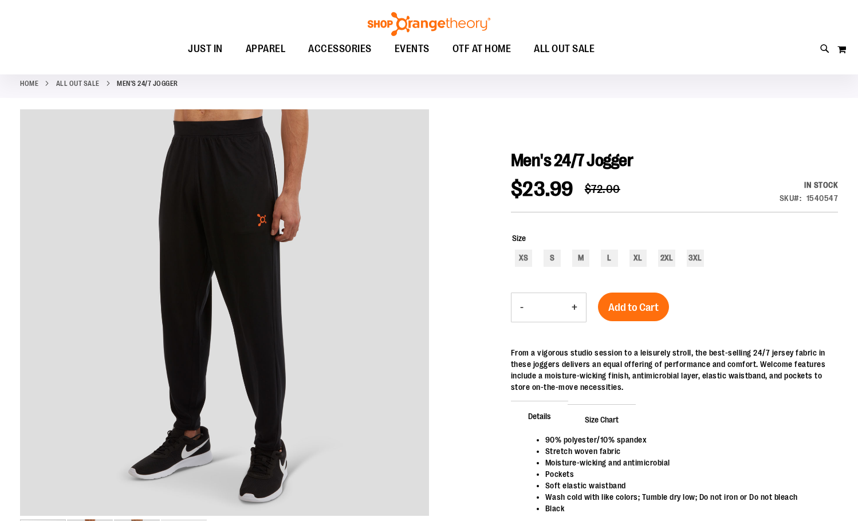
scroll to position [57, 0]
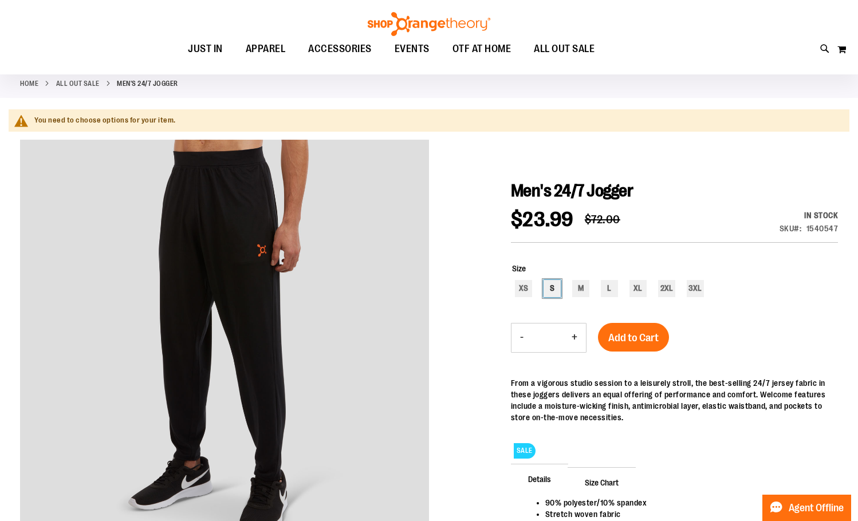
click at [546, 288] on div "S" at bounding box center [551, 288] width 17 height 17
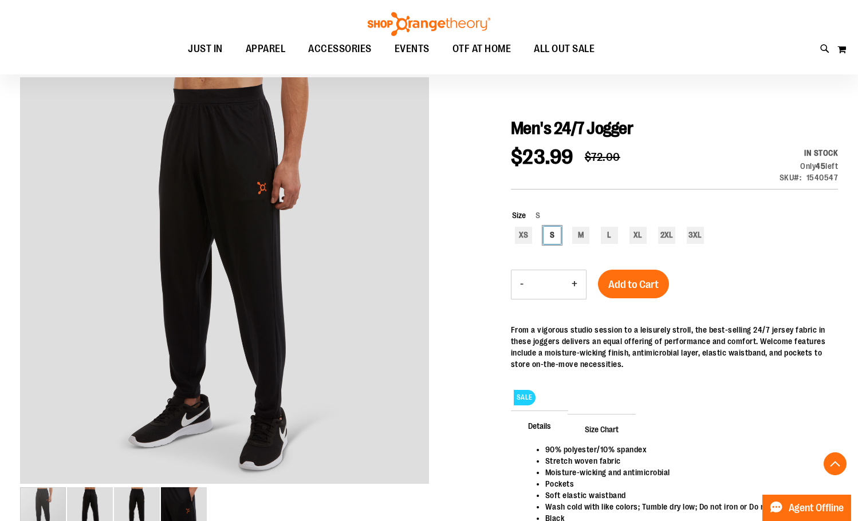
scroll to position [228, 0]
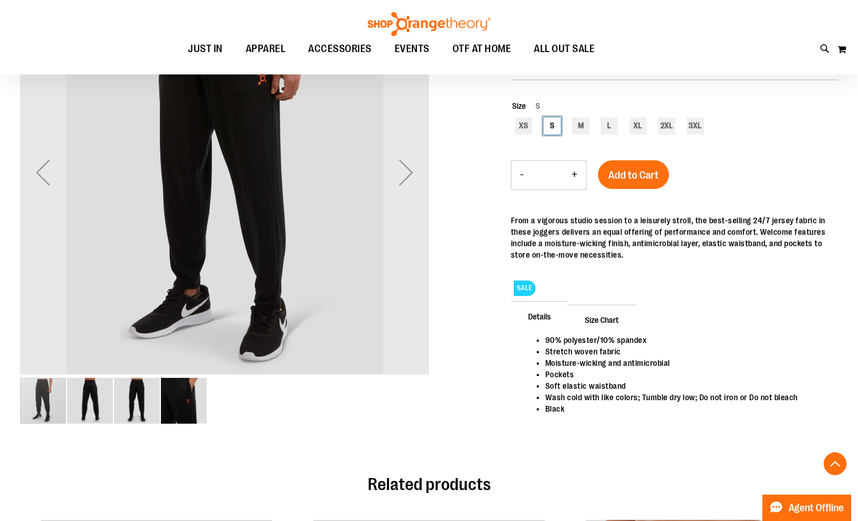
click at [152, 410] on img "image 3 of 4" at bounding box center [137, 401] width 46 height 46
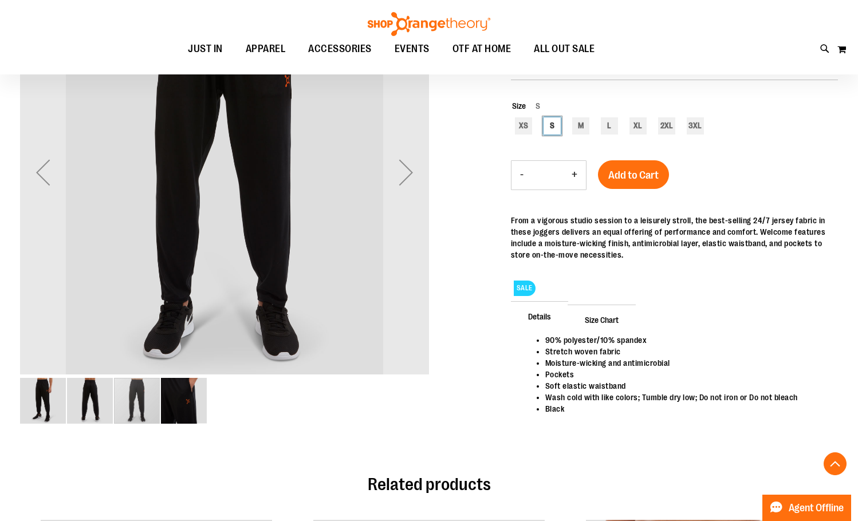
click at [103, 411] on img "image 2 of 4" at bounding box center [90, 401] width 46 height 46
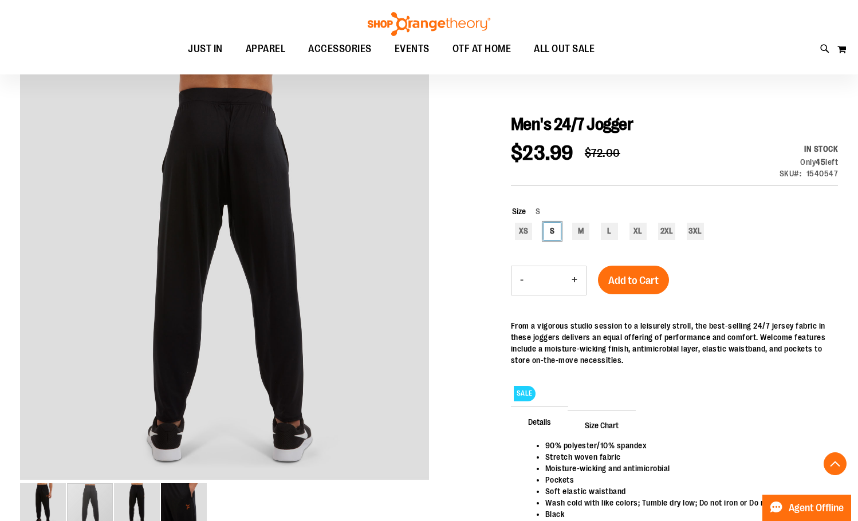
scroll to position [57, 0]
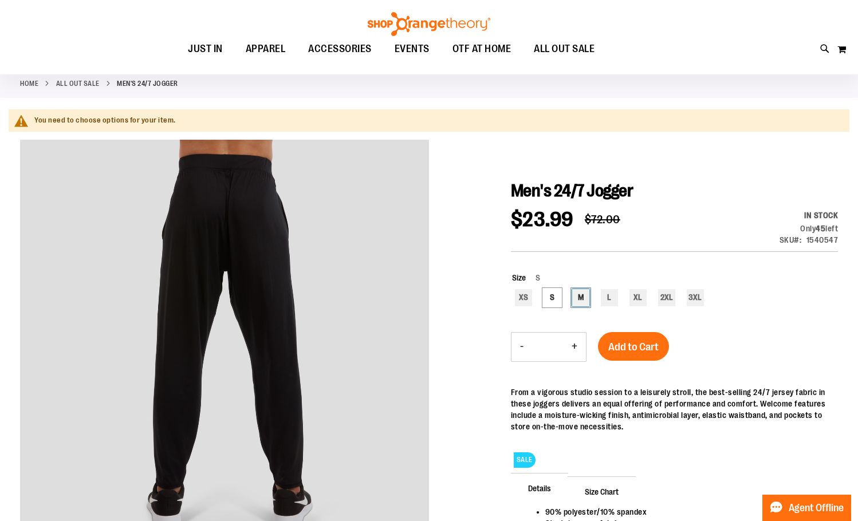
click at [575, 302] on div "M" at bounding box center [580, 297] width 17 height 17
type input "***"
click at [622, 357] on div "Men's 24/7 Jogger $23.99 Regular Price $72.00 In stock Only 28 left SKU 1540547…" at bounding box center [674, 406] width 327 height 452
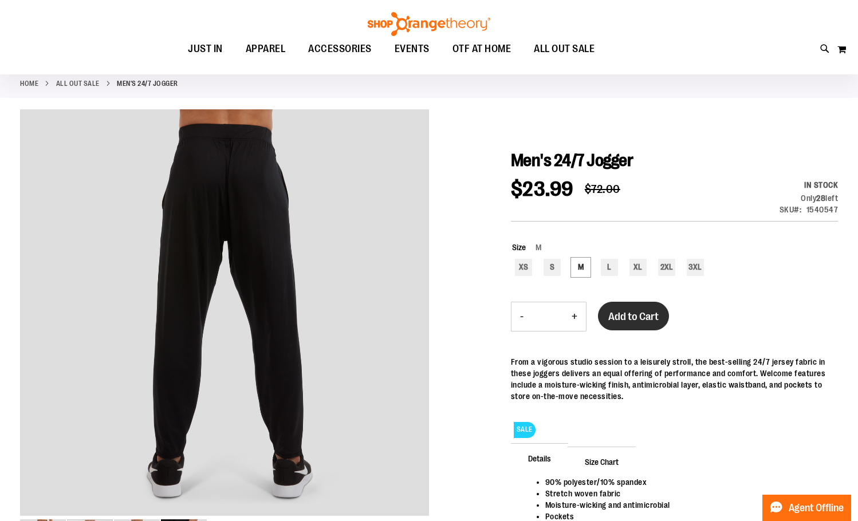
click at [656, 327] on button "Add to Cart" at bounding box center [633, 316] width 71 height 29
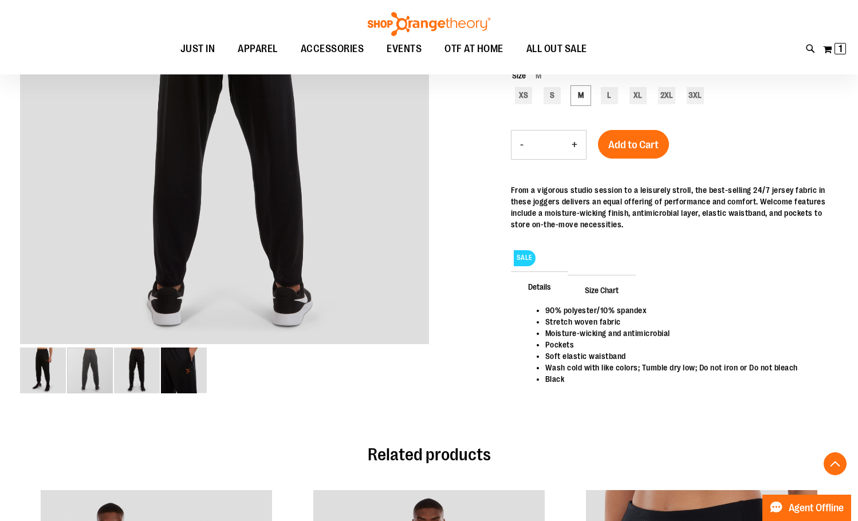
scroll to position [0, 0]
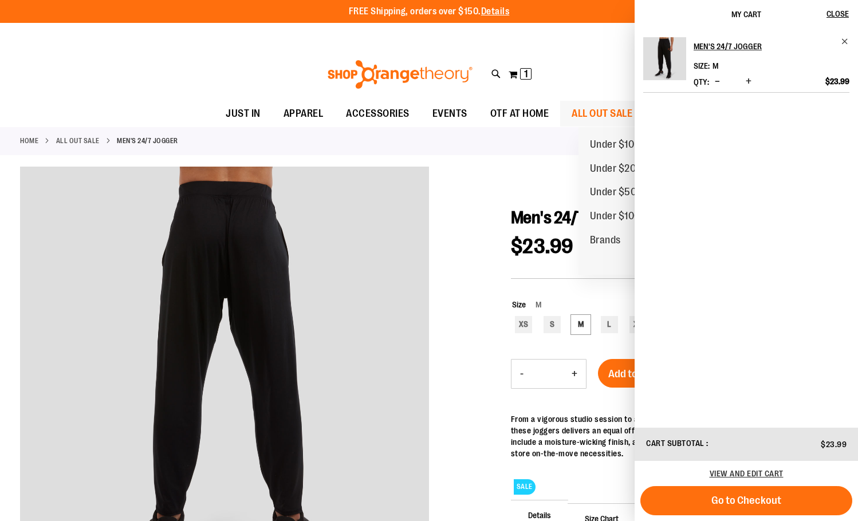
click at [585, 113] on link "ALL OUT SALE" at bounding box center [602, 114] width 84 height 26
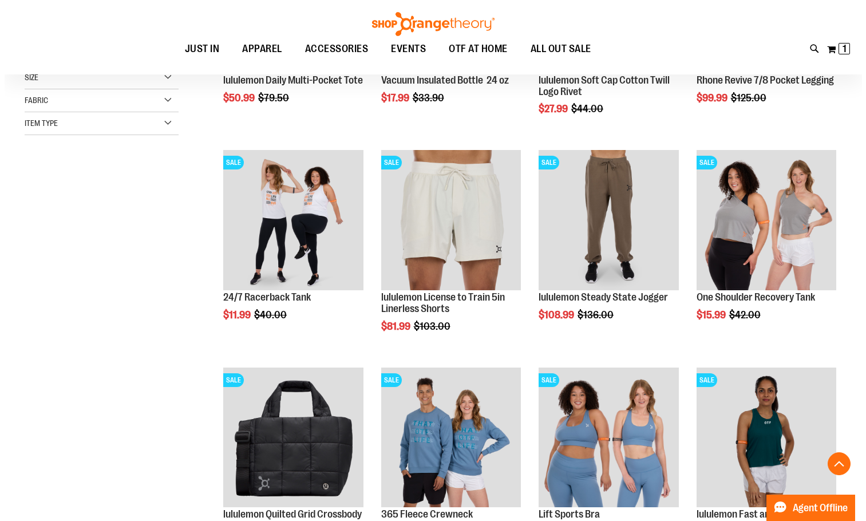
scroll to position [286, 0]
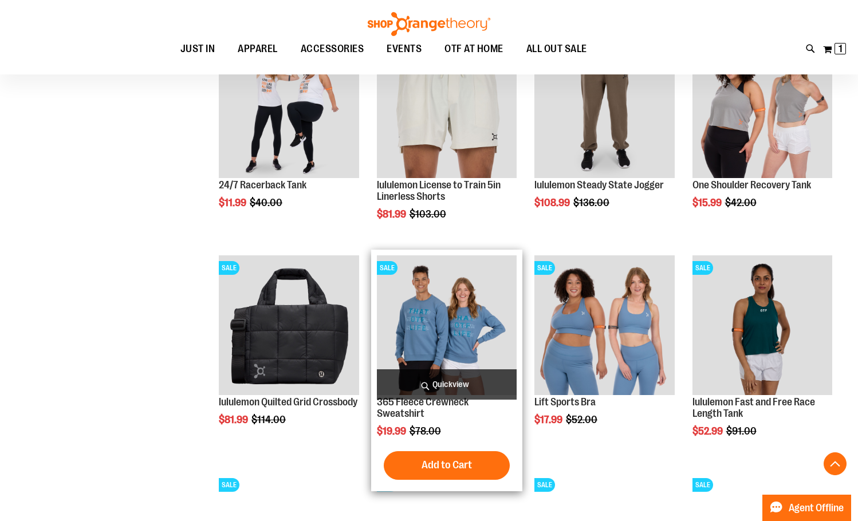
click at [480, 385] on span "Quickview" at bounding box center [447, 384] width 140 height 30
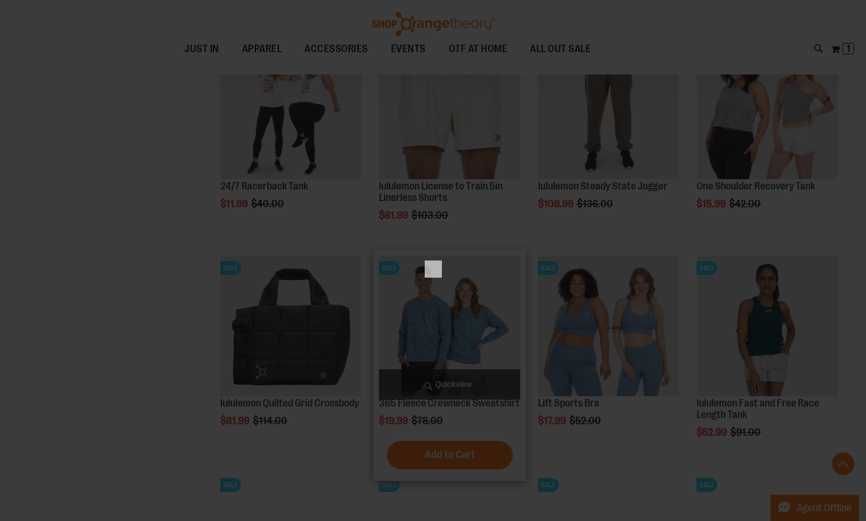
scroll to position [0, 0]
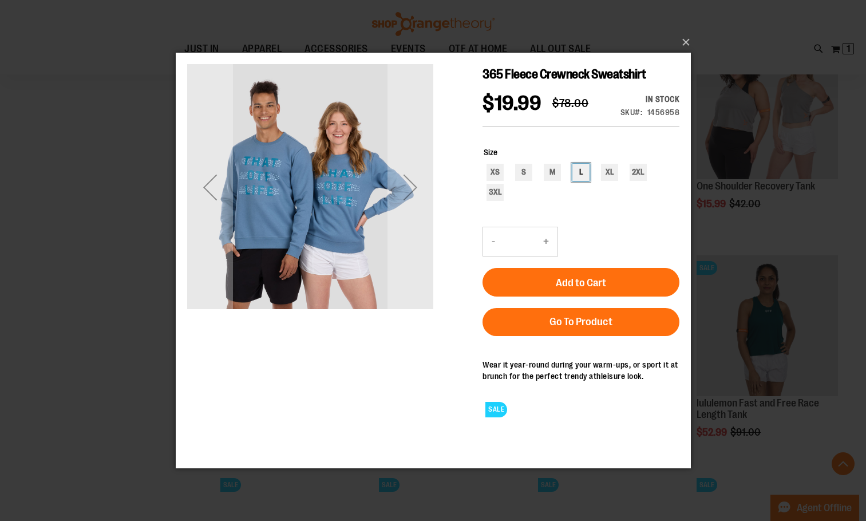
click at [578, 180] on div "L" at bounding box center [580, 171] width 17 height 17
type input "***"
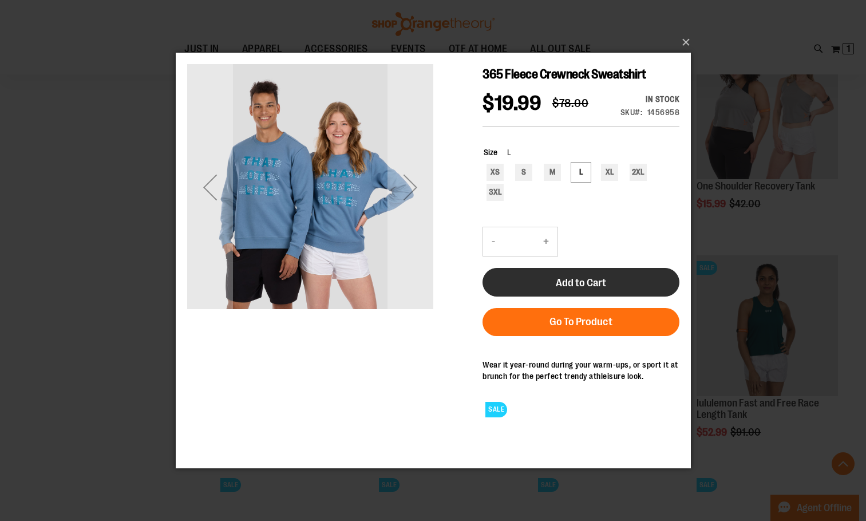
click at [601, 289] on span "Add to Cart" at bounding box center [580, 282] width 50 height 13
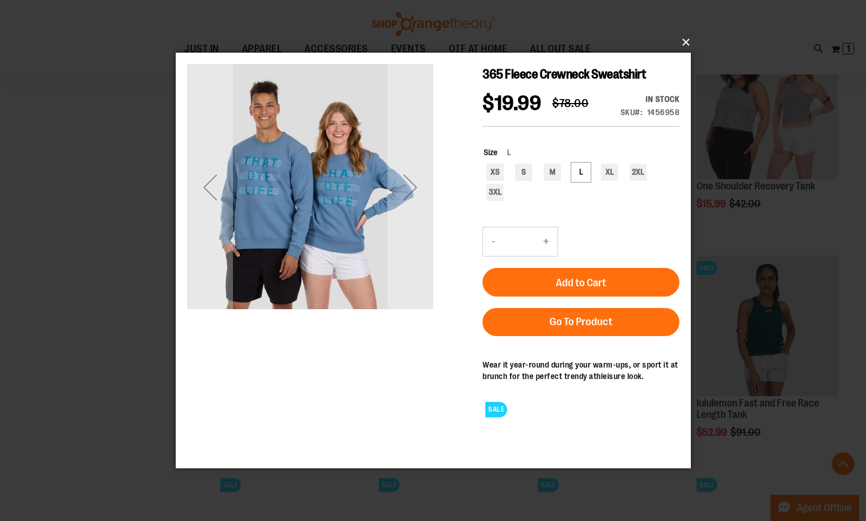
click at [685, 46] on button "×" at bounding box center [436, 42] width 515 height 25
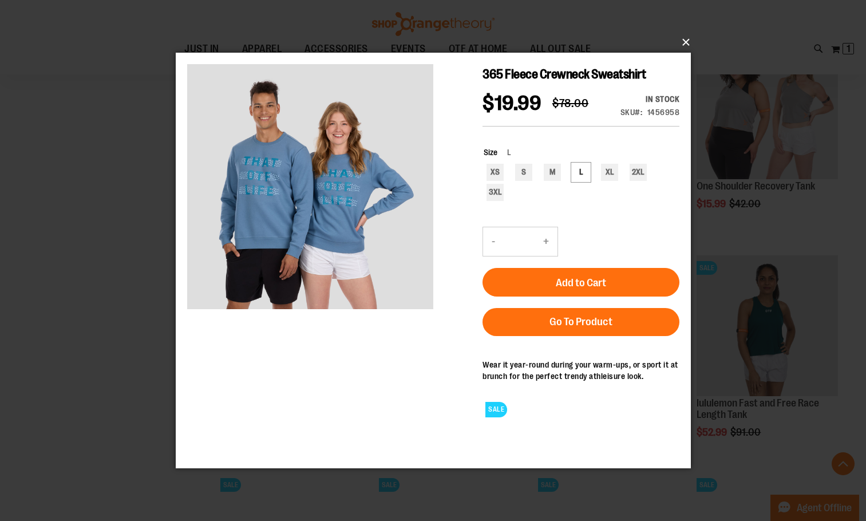
click at [688, 39] on button "×" at bounding box center [436, 42] width 515 height 25
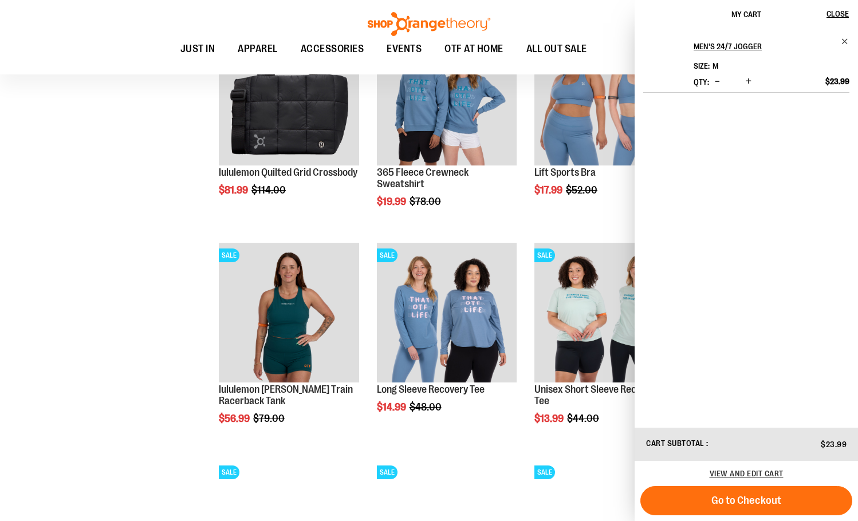
scroll to position [572, 0]
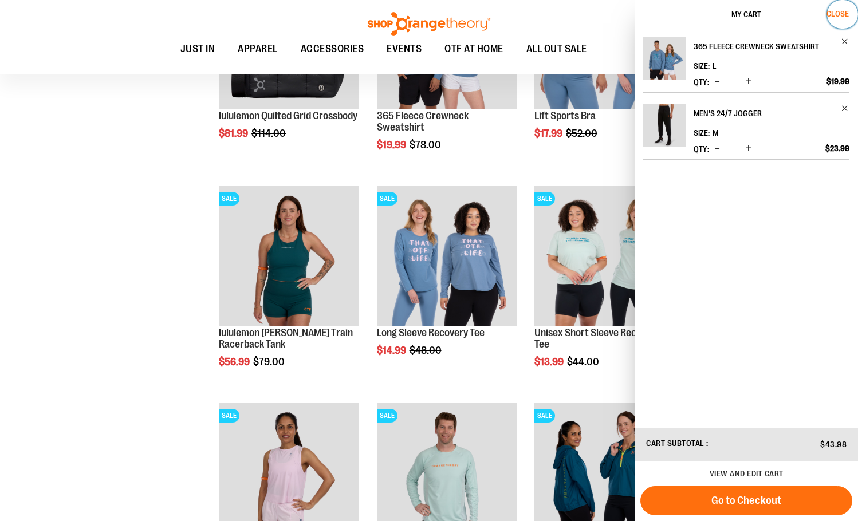
click at [848, 11] on span "Close" at bounding box center [837, 13] width 22 height 9
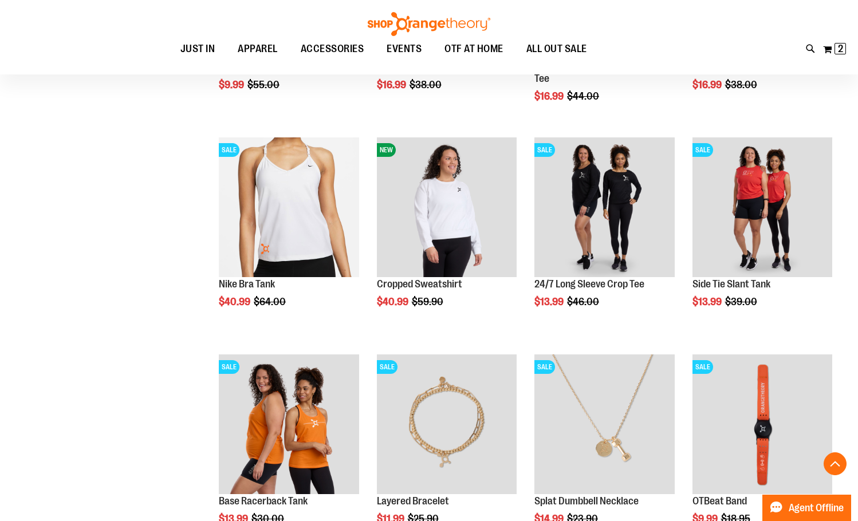
scroll to position [1374, 0]
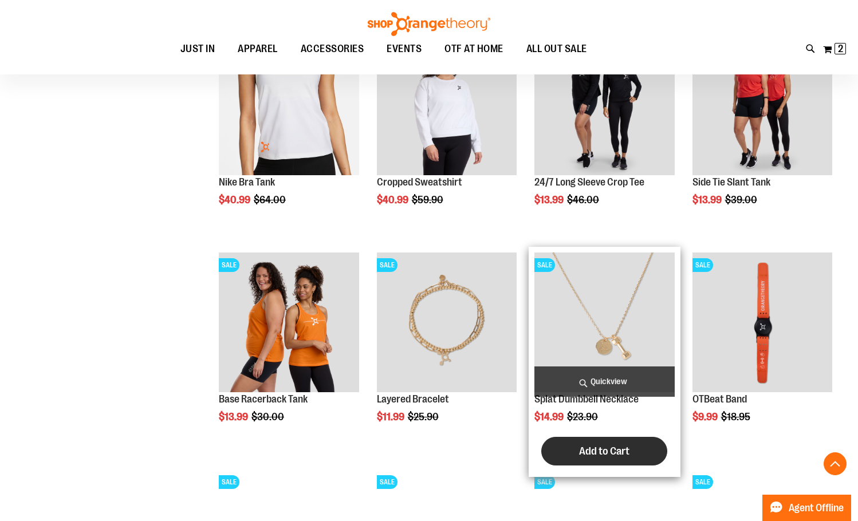
click at [597, 449] on span "Add to Cart" at bounding box center [604, 451] width 50 height 13
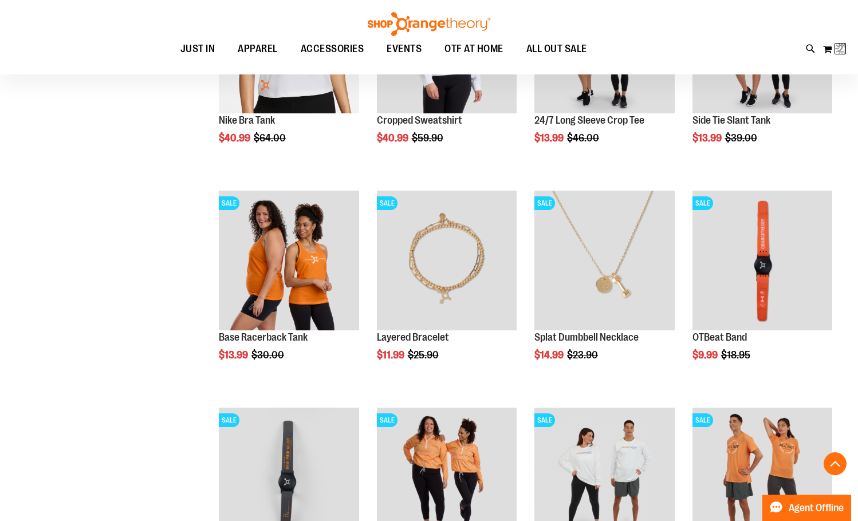
scroll to position [1546, 0]
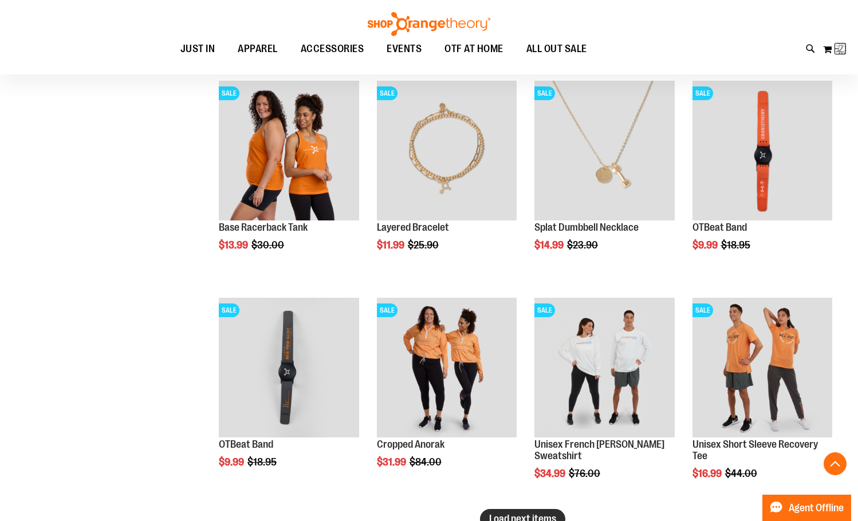
click at [500, 514] on span "Load next items" at bounding box center [522, 518] width 67 height 11
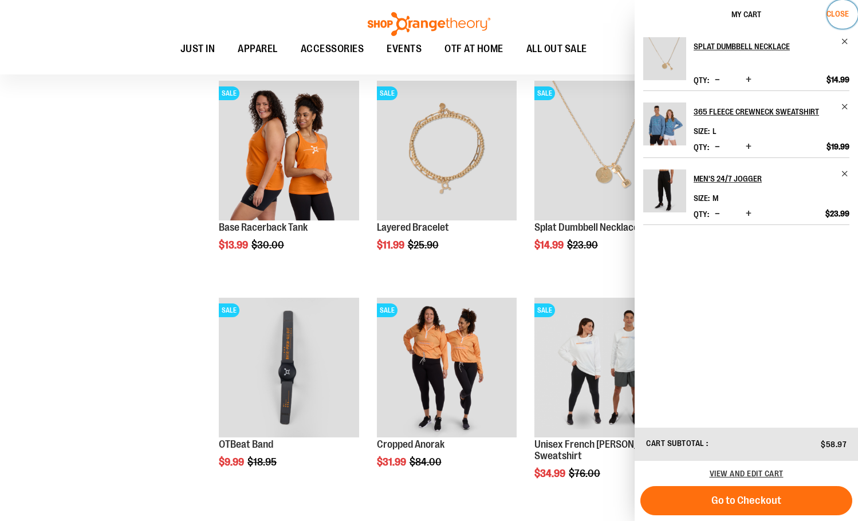
click at [845, 11] on span "Close" at bounding box center [837, 13] width 22 height 9
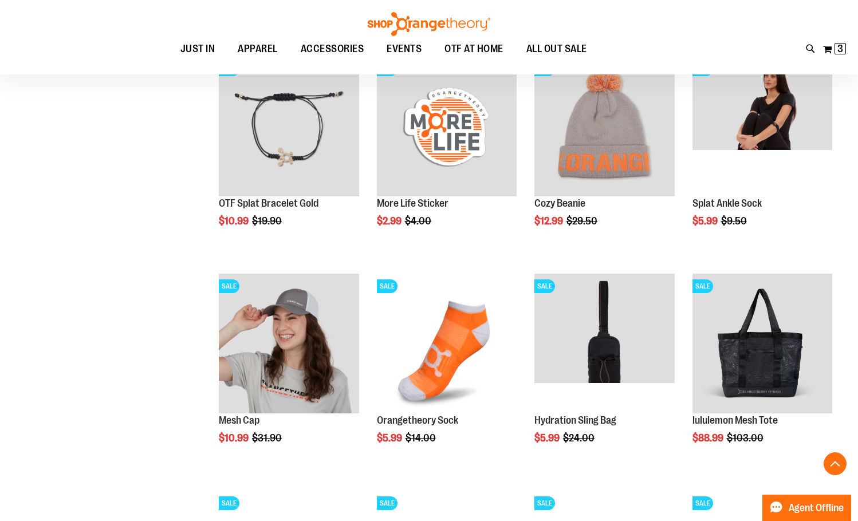
scroll to position [2290, 0]
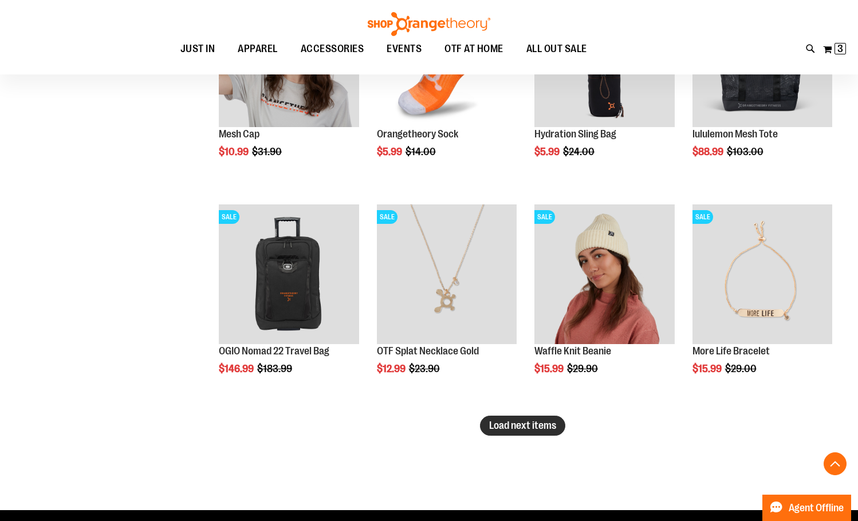
click at [506, 429] on span "Load next items" at bounding box center [522, 425] width 67 height 11
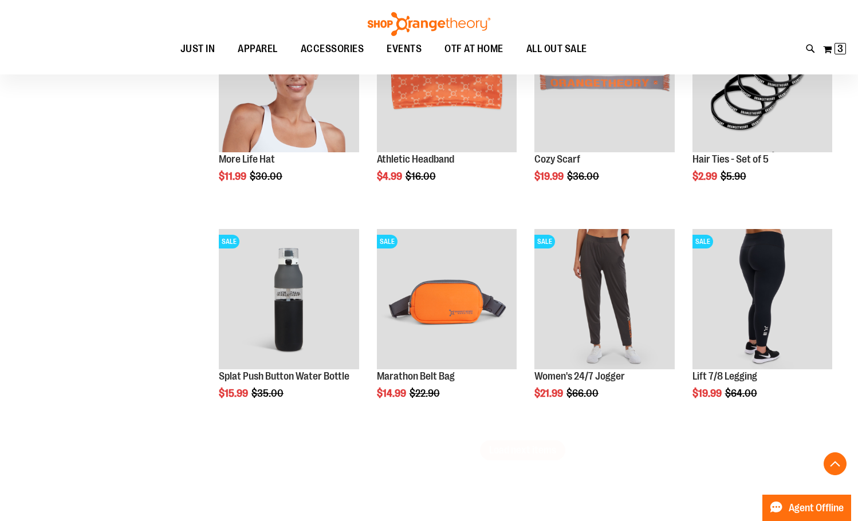
scroll to position [2920, 0]
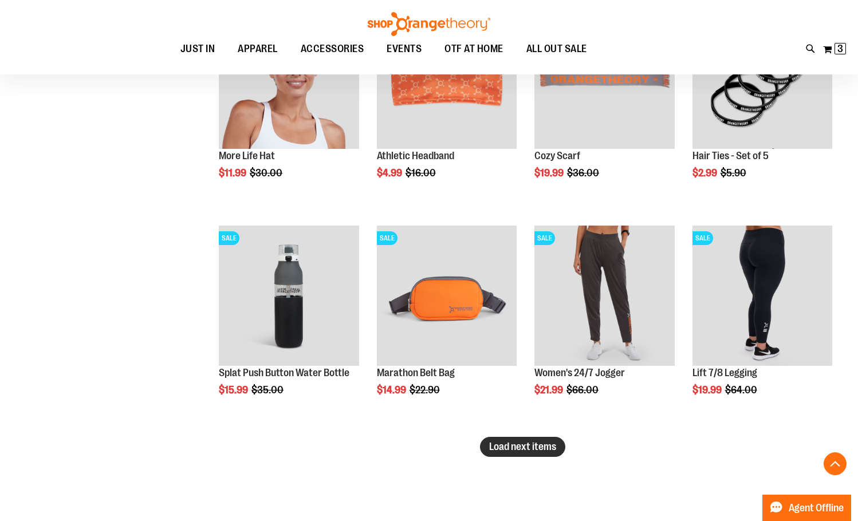
click at [511, 450] on span "Load next items" at bounding box center [522, 446] width 67 height 11
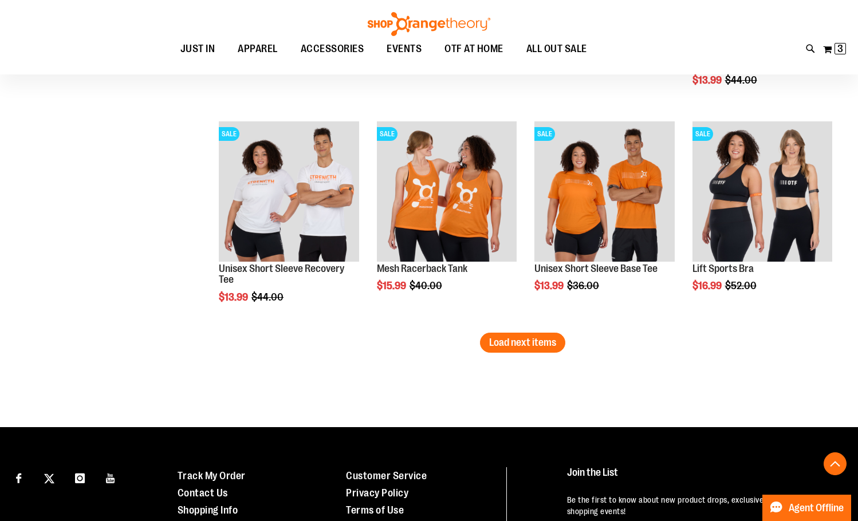
scroll to position [3779, 0]
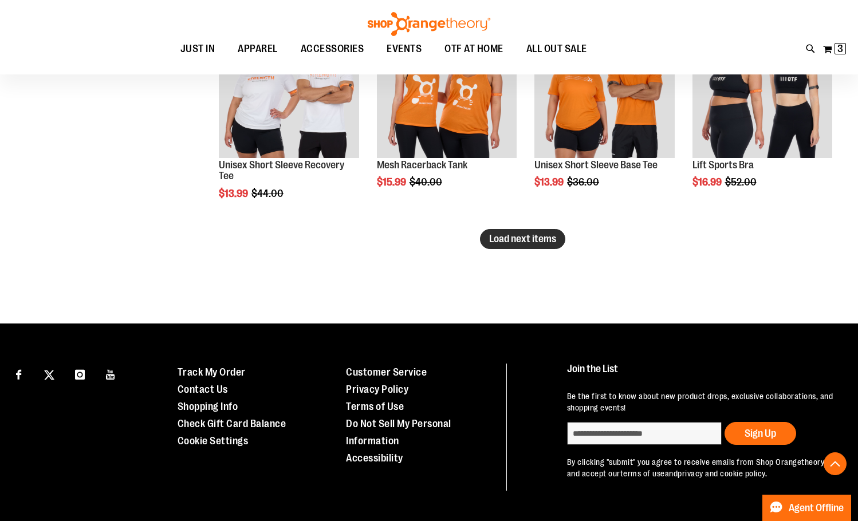
click at [531, 234] on span "Load next items" at bounding box center [522, 238] width 67 height 11
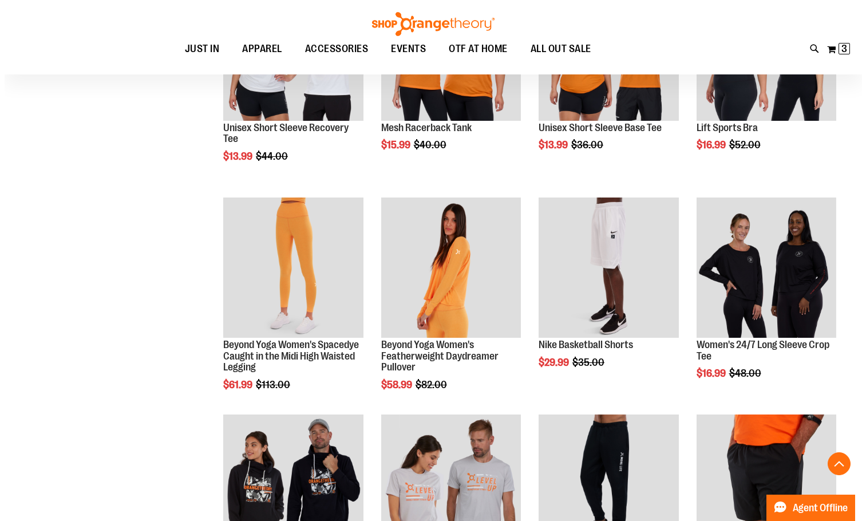
scroll to position [3836, 0]
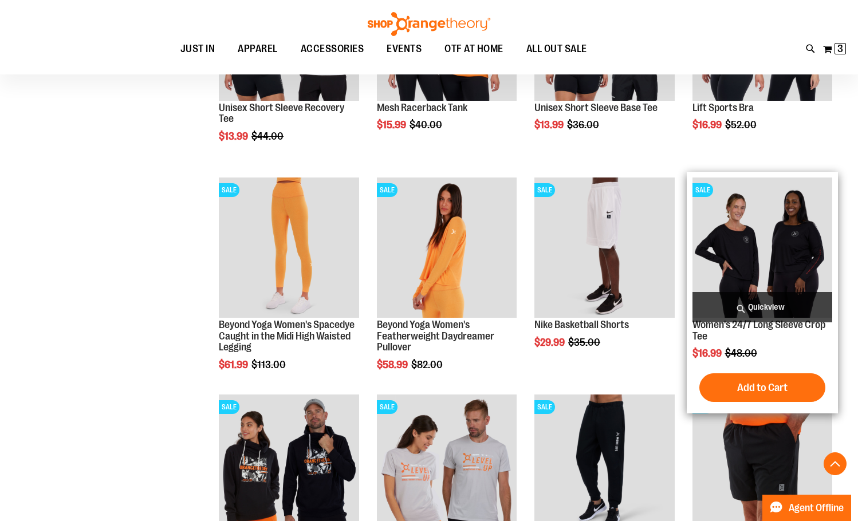
click at [758, 314] on span "Quickview" at bounding box center [762, 307] width 140 height 30
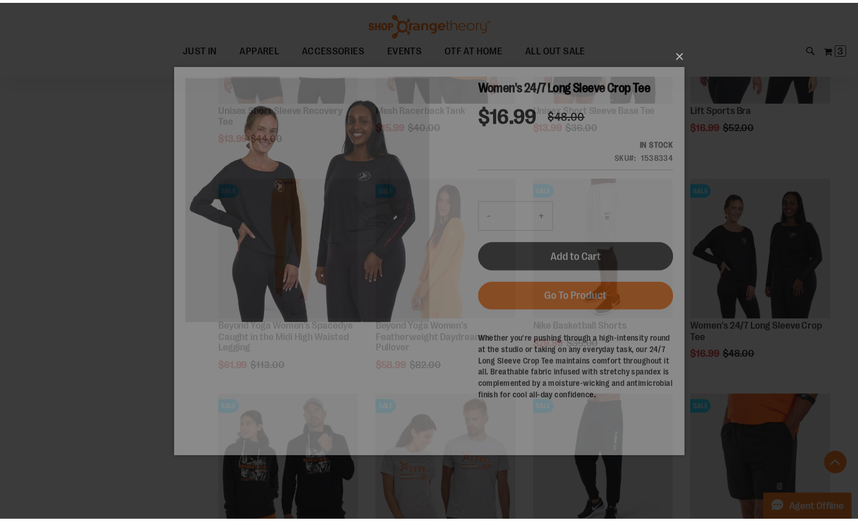
scroll to position [0, 0]
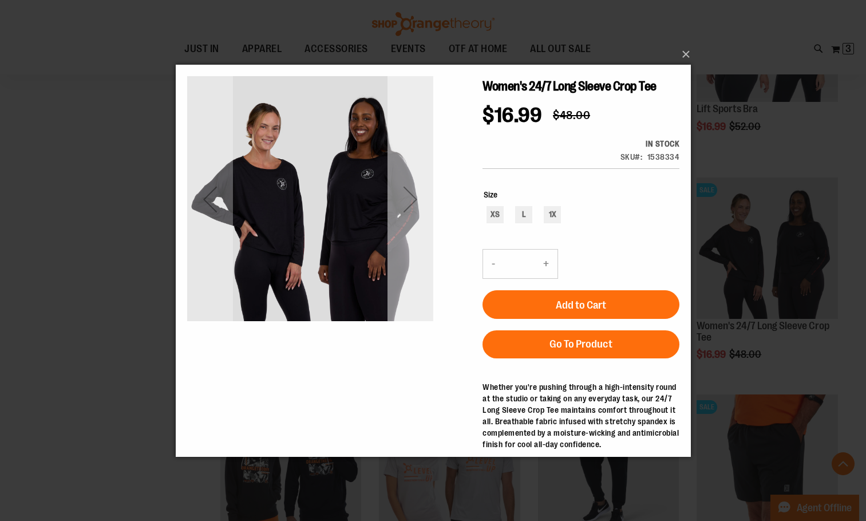
click at [415, 251] on div "Next" at bounding box center [410, 199] width 46 height 246
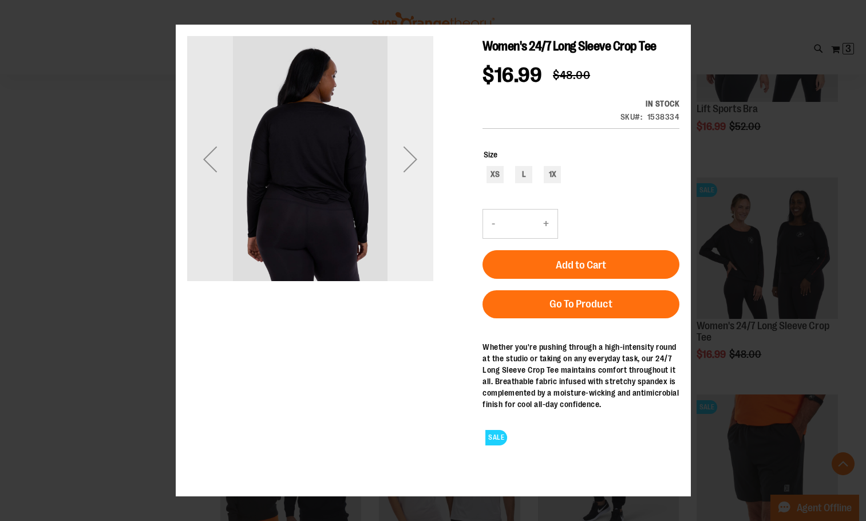
click at [415, 235] on div "Next" at bounding box center [410, 159] width 46 height 246
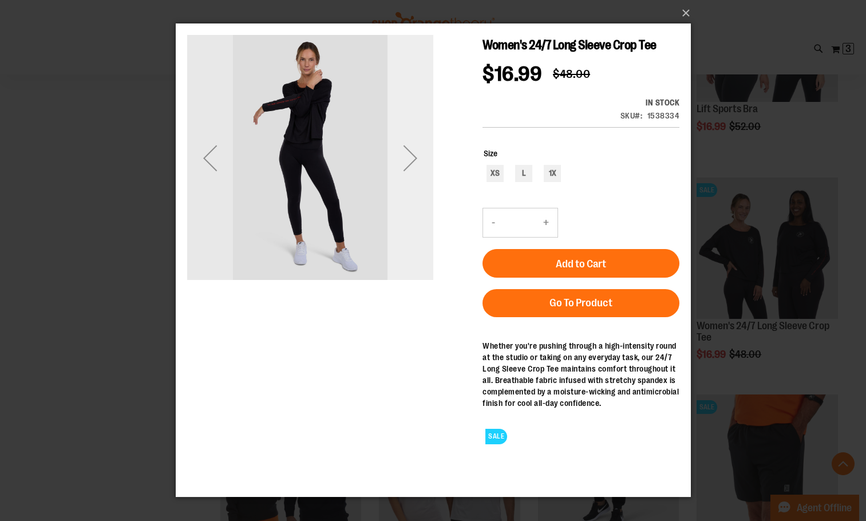
click at [415, 234] on div "Next" at bounding box center [410, 158] width 46 height 246
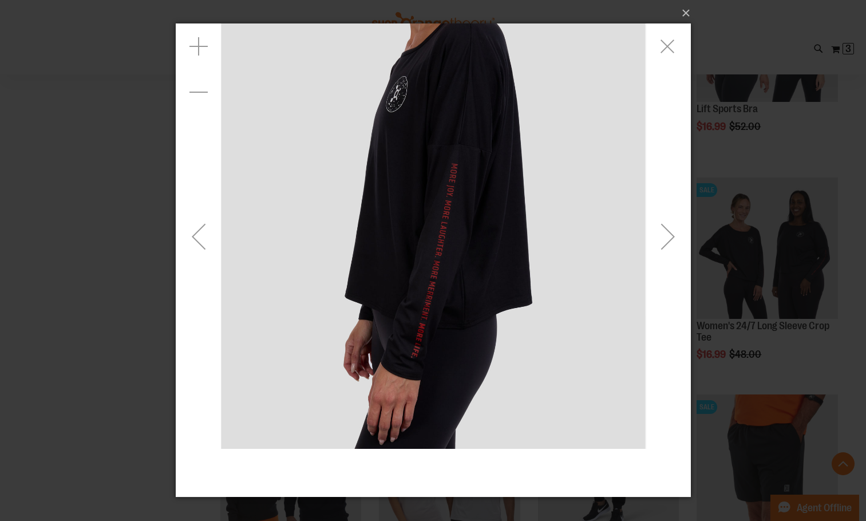
click at [667, 259] on div "Next" at bounding box center [668, 235] width 46 height 425
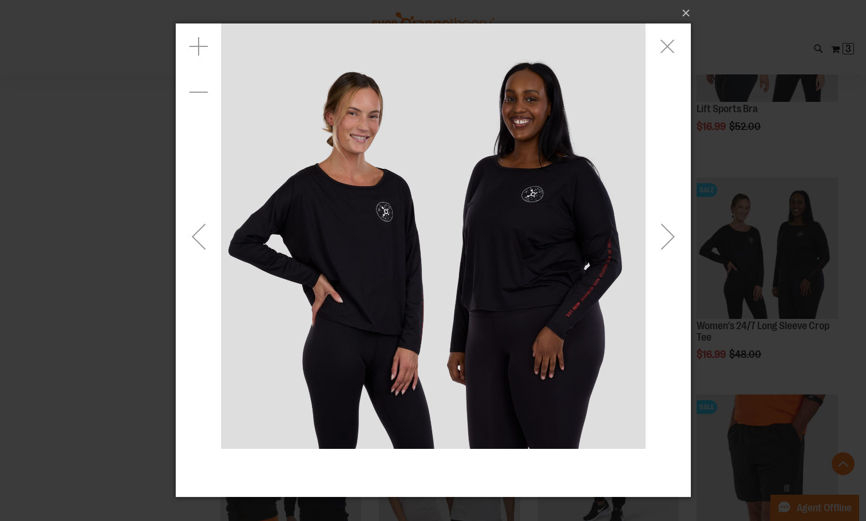
click at [667, 259] on div "Next" at bounding box center [668, 235] width 46 height 425
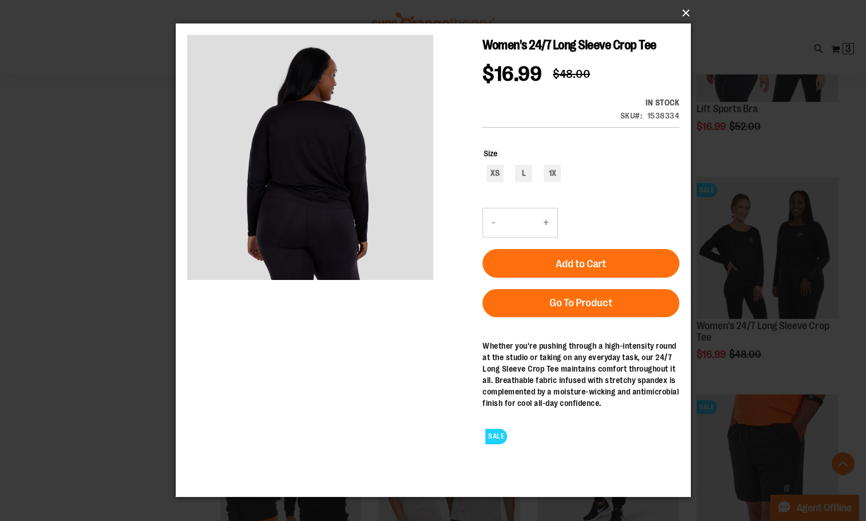
click at [689, 17] on button "×" at bounding box center [436, 13] width 515 height 25
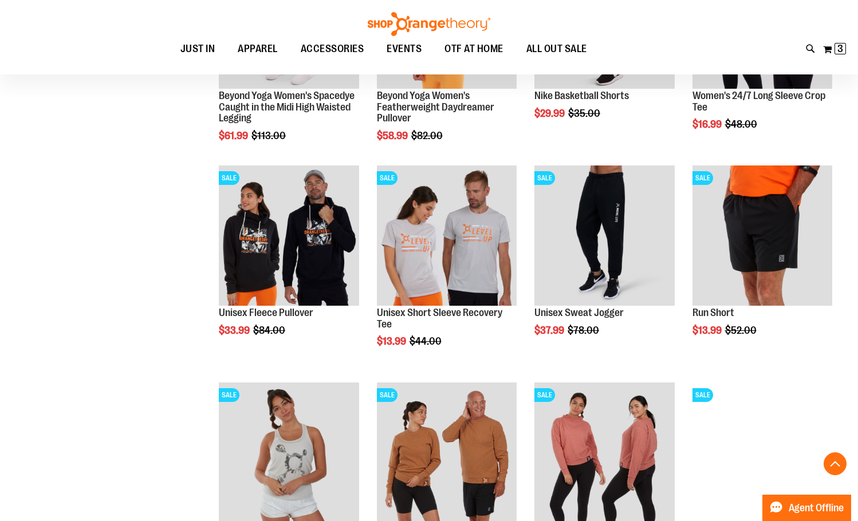
scroll to position [4237, 0]
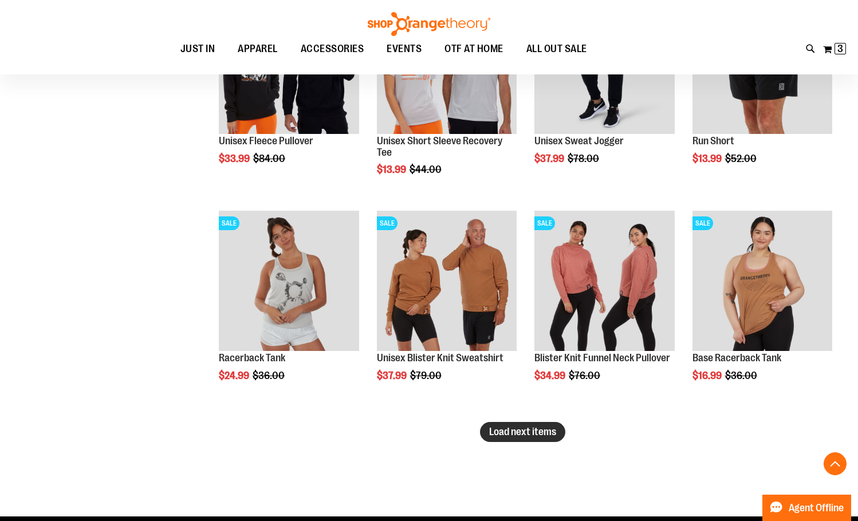
click at [514, 442] on button "Load next items" at bounding box center [522, 432] width 85 height 20
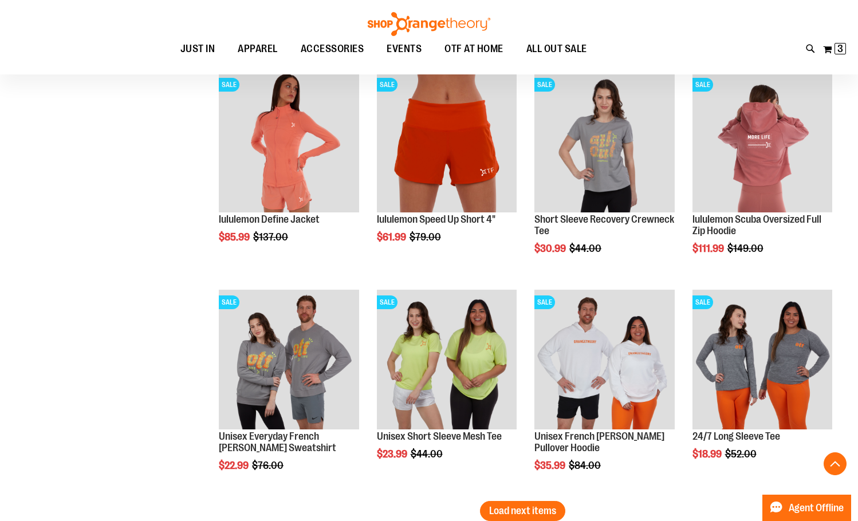
scroll to position [5039, 0]
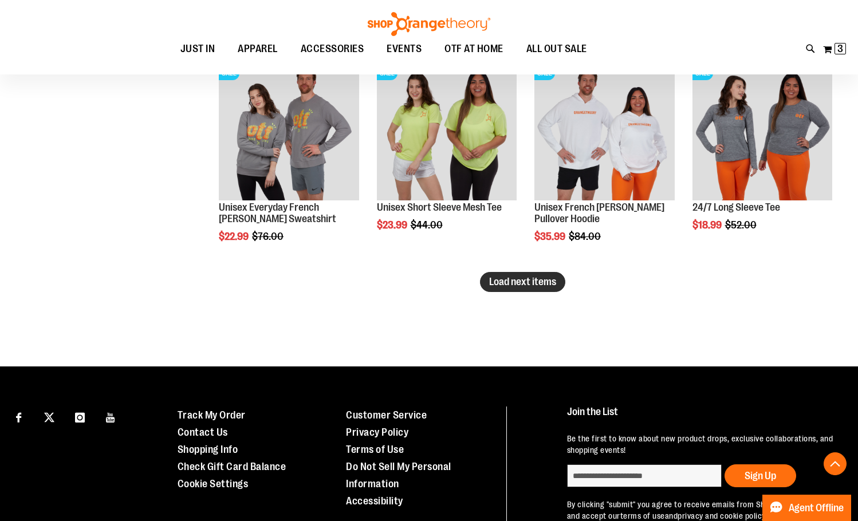
click at [480, 280] on button "Load next items" at bounding box center [522, 282] width 85 height 20
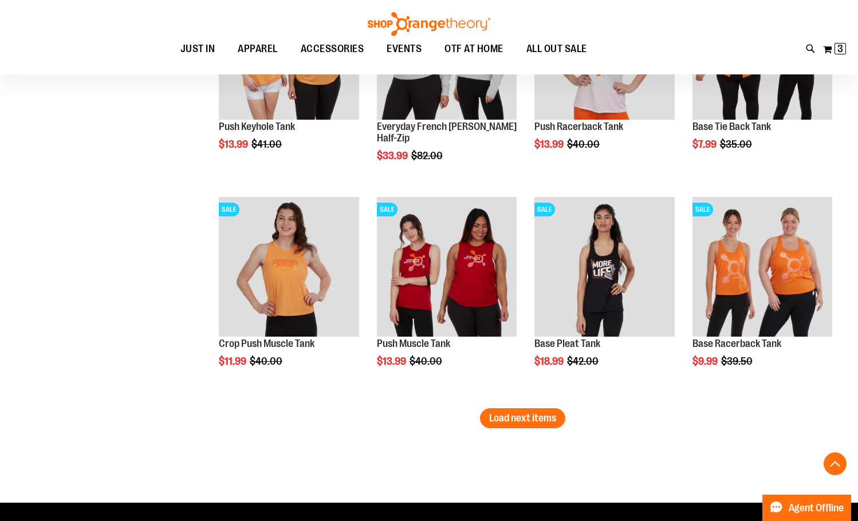
scroll to position [5554, 0]
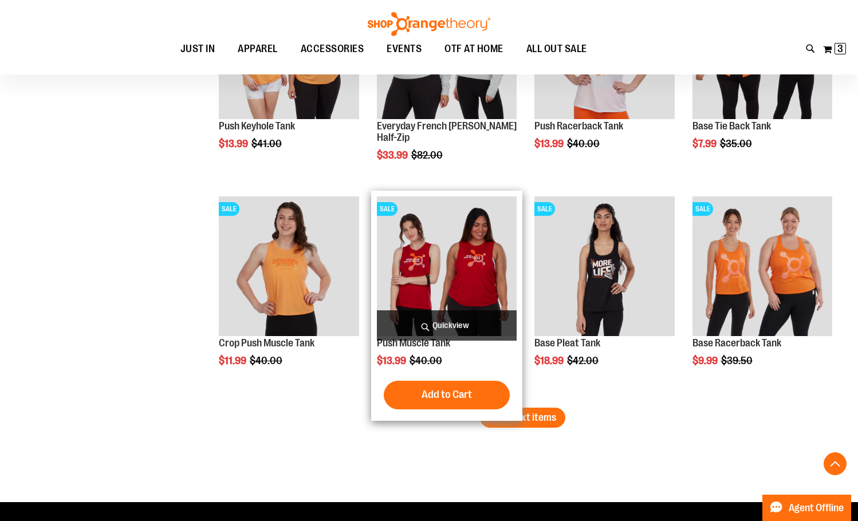
click at [505, 408] on form "Add to Cart" at bounding box center [447, 395] width 126 height 29
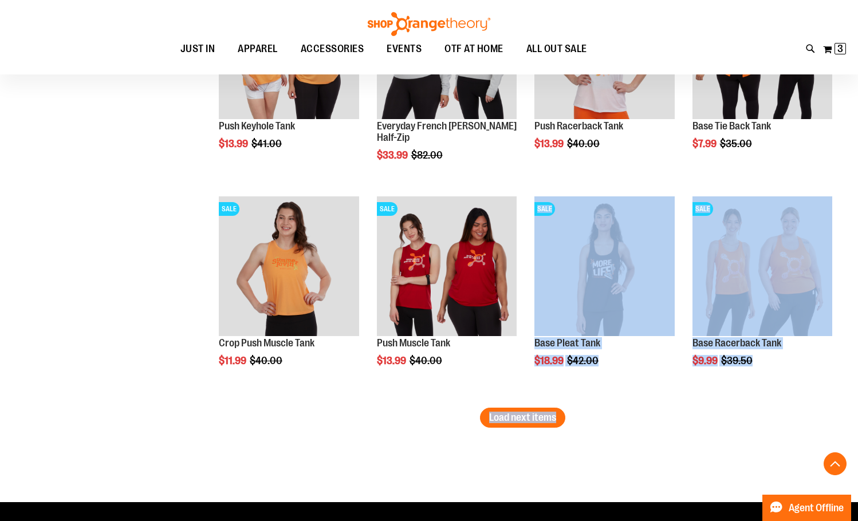
drag, startPoint x: 505, startPoint y: 410, endPoint x: 536, endPoint y: 444, distance: 45.8
click at [542, 416] on span "Load next items" at bounding box center [522, 417] width 67 height 11
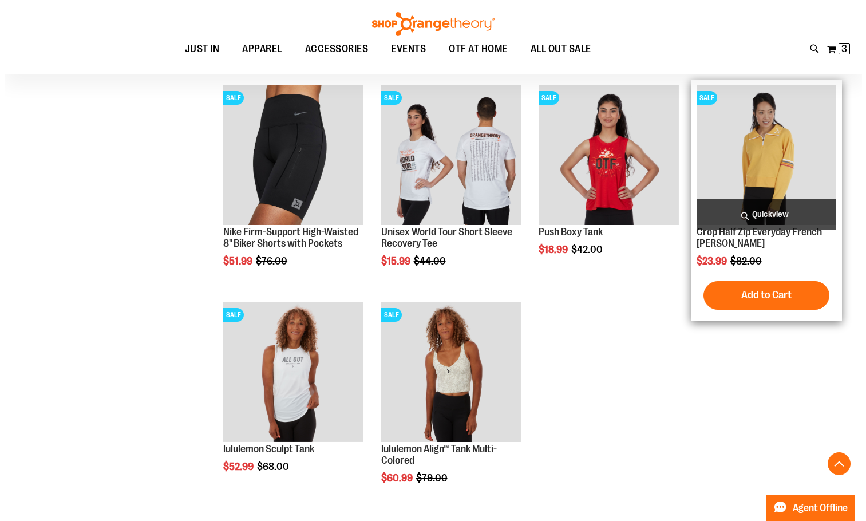
scroll to position [6184, 0]
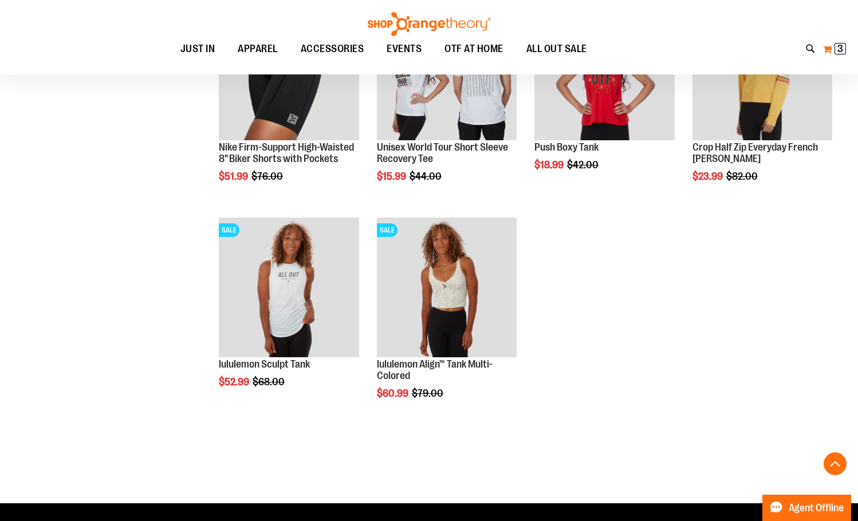
click at [841, 57] on button "My Cart 3 3 items" at bounding box center [834, 49] width 24 height 18
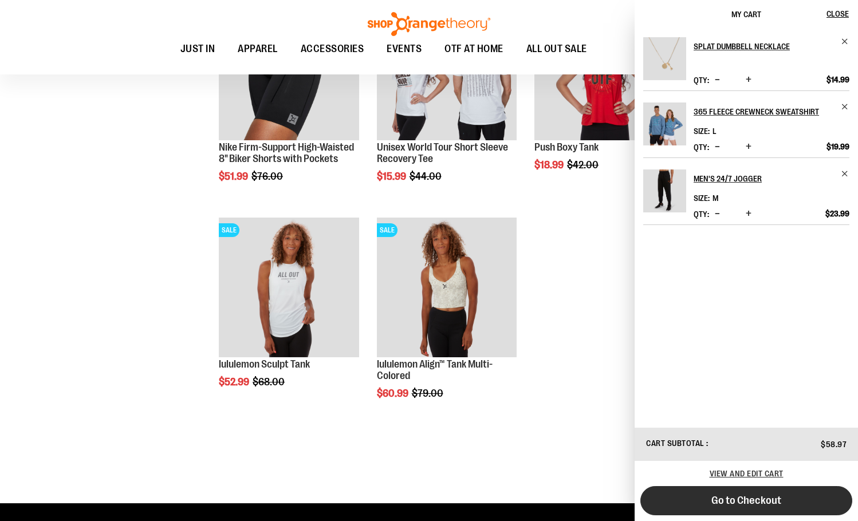
click at [752, 506] on button "Go to Checkout" at bounding box center [746, 500] width 212 height 29
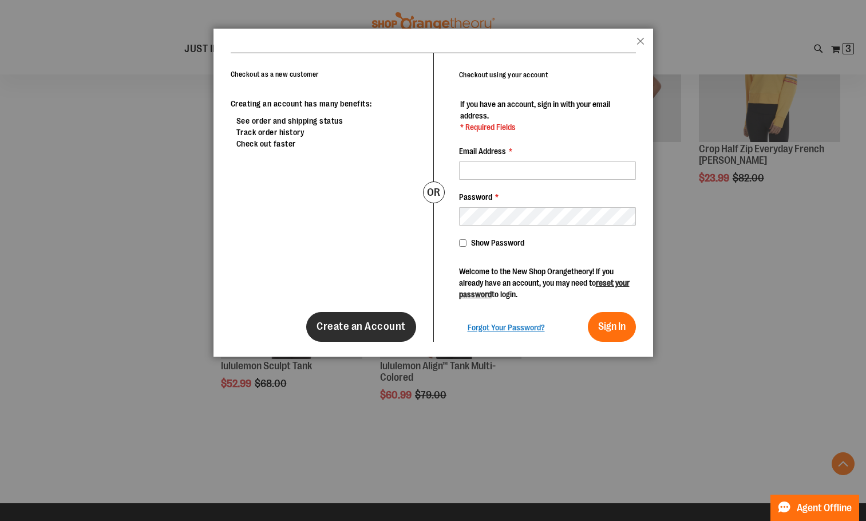
click at [373, 326] on span "Create an Account" at bounding box center [361, 326] width 89 height 13
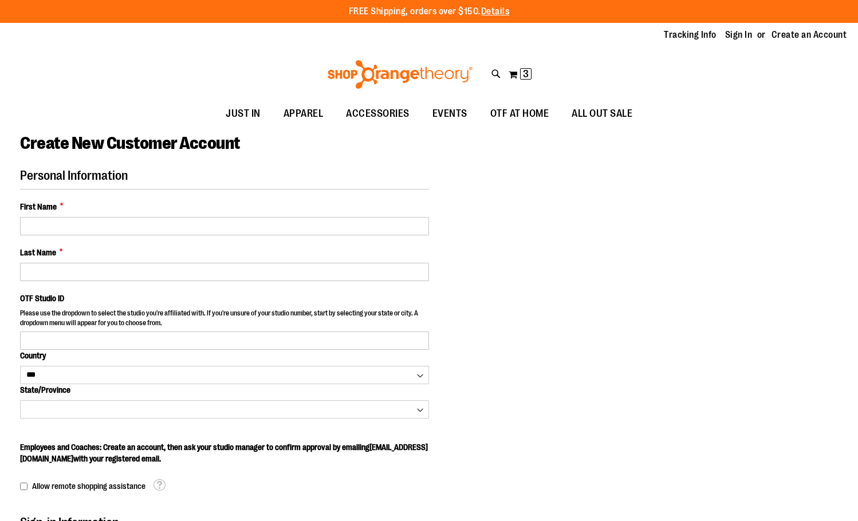
select select "***"
click at [128, 239] on fieldset "Personal Information First Name * Last Name * OTF Studio ID Please use the drop…" at bounding box center [224, 330] width 409 height 325
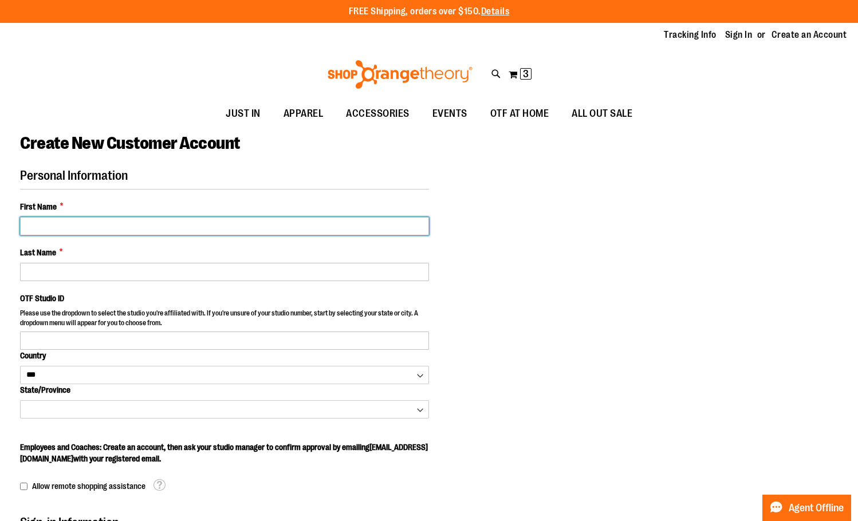
click at [136, 222] on input "First Name *" at bounding box center [224, 226] width 409 height 18
type input "**********"
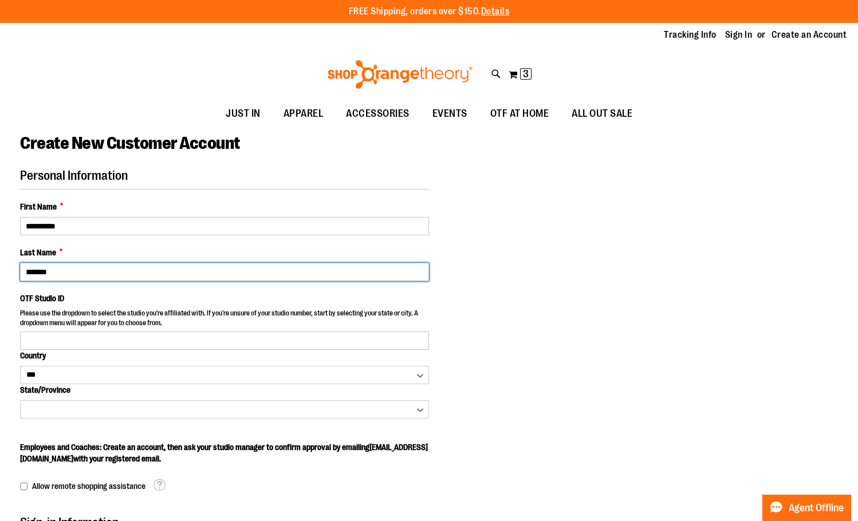
type input "*******"
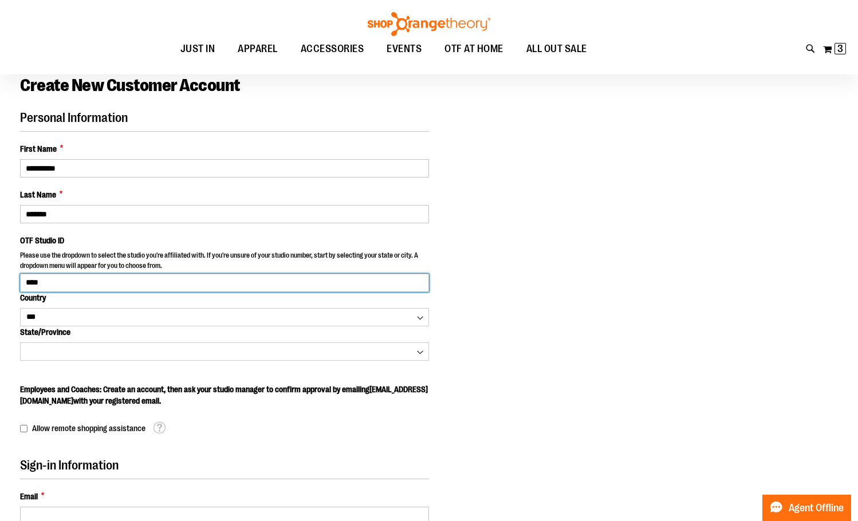
scroll to position [58, 0]
type input "****"
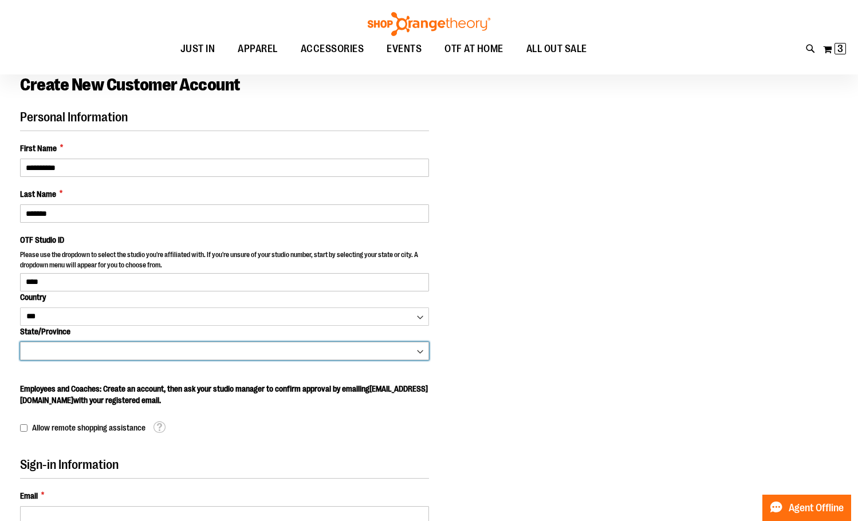
click at [55, 359] on body "Skip to Content The store will not work correctly when cookies are disabled. FR…" at bounding box center [429, 202] width 858 height 521
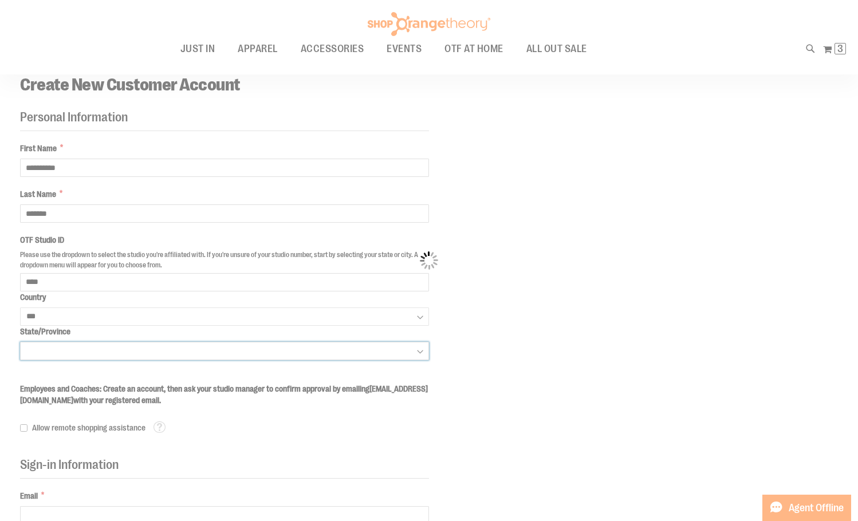
select select "*********"
select select "****"
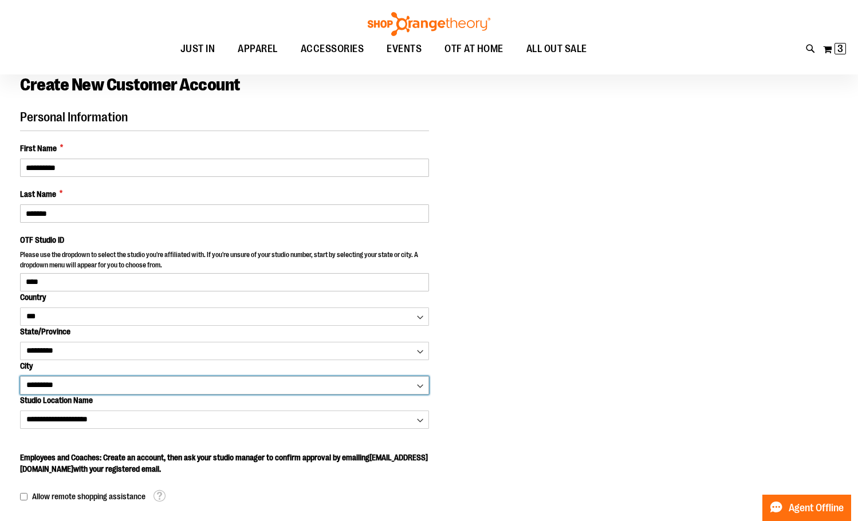
click at [108, 378] on select "**********" at bounding box center [224, 385] width 409 height 18
click at [20, 376] on select "**********" at bounding box center [224, 385] width 409 height 18
click at [267, 388] on select "**********" at bounding box center [224, 385] width 409 height 18
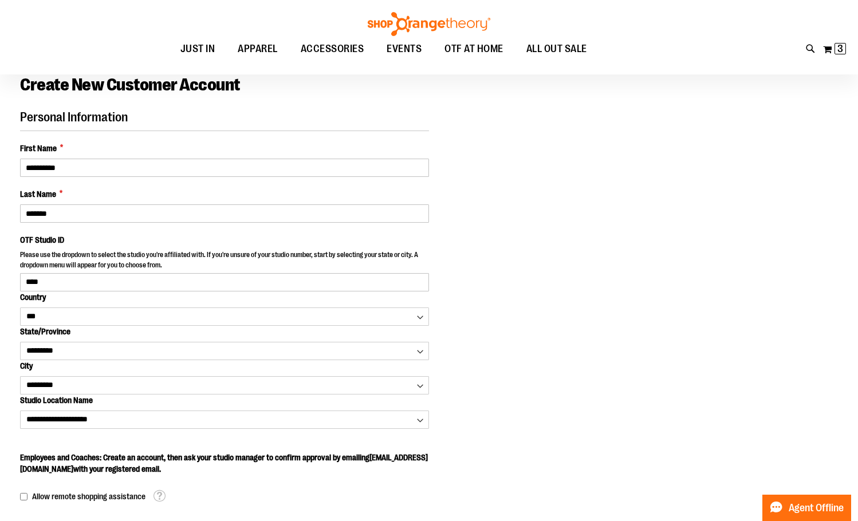
click at [541, 338] on div "**********" at bounding box center [429, 481] width 818 height 742
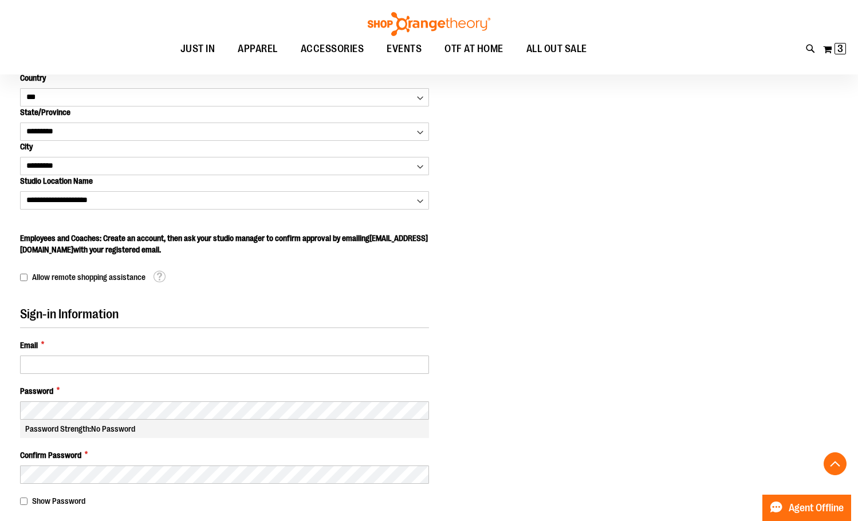
scroll to position [287, 0]
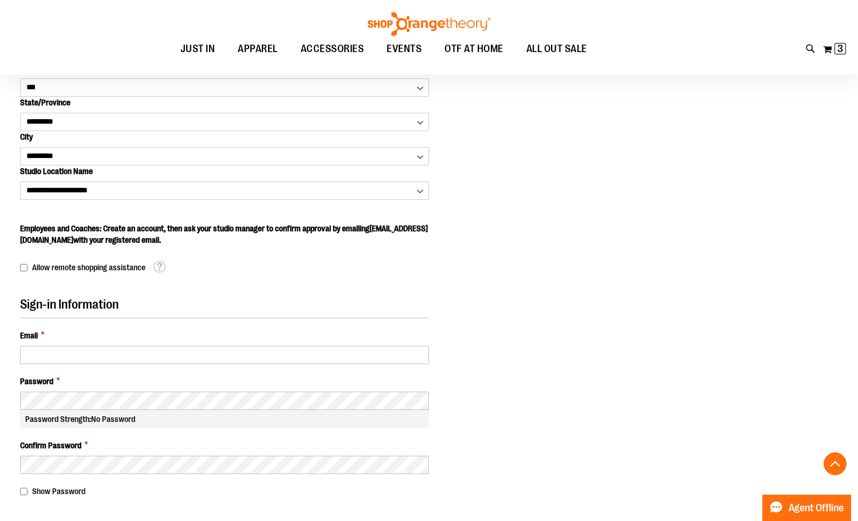
drag, startPoint x: 84, startPoint y: 226, endPoint x: 359, endPoint y: 243, distance: 275.9
click at [359, 243] on label "Employees and Coaches: Create an account, then ask your studio manager to confi…" at bounding box center [224, 234] width 409 height 23
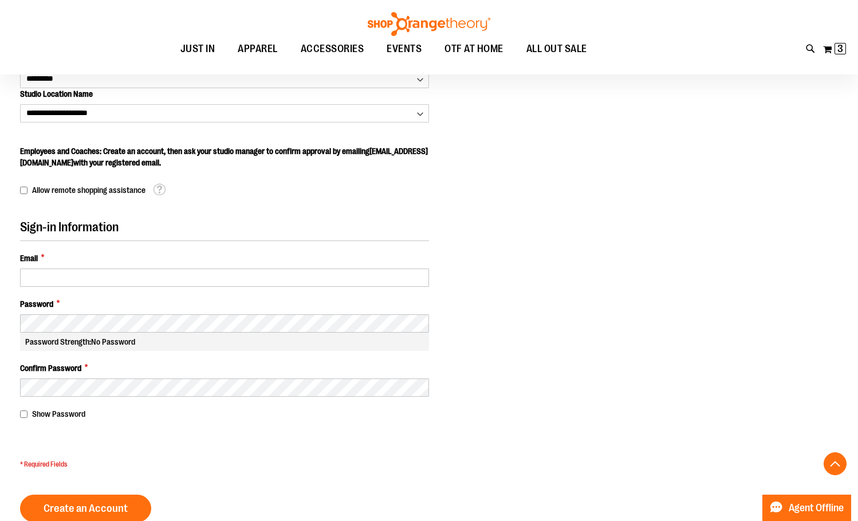
scroll to position [344, 0]
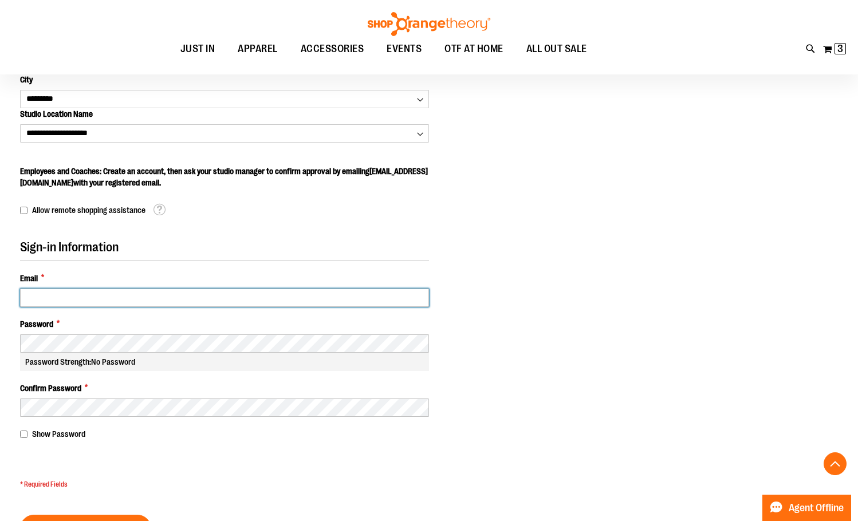
click at [191, 292] on input "Email *" at bounding box center [224, 298] width 409 height 18
type input "**********"
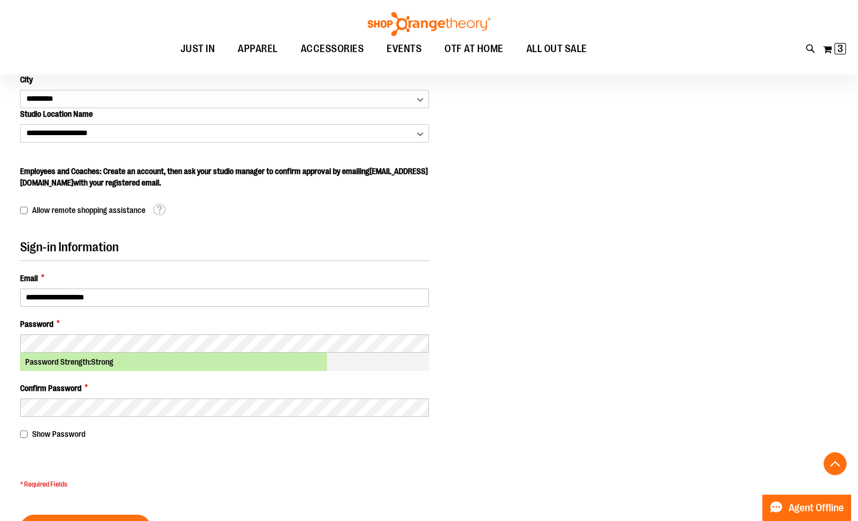
click at [84, 435] on span "Show Password" at bounding box center [58, 433] width 53 height 9
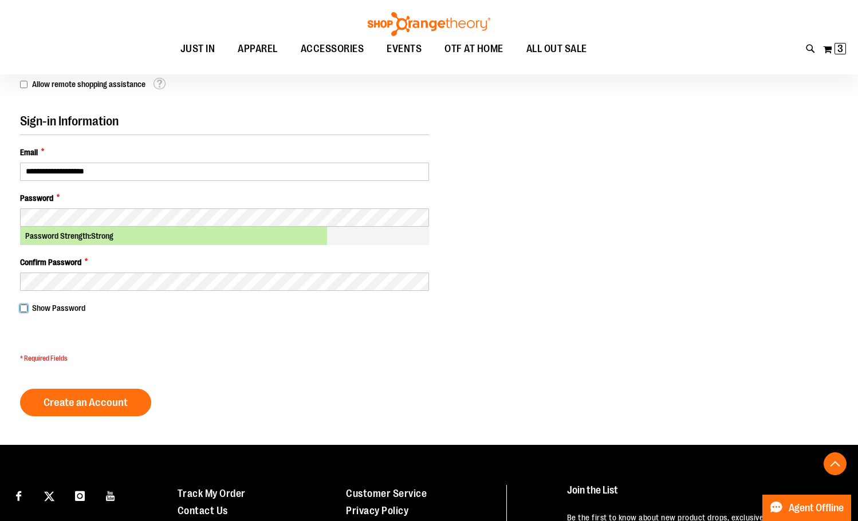
scroll to position [573, 0]
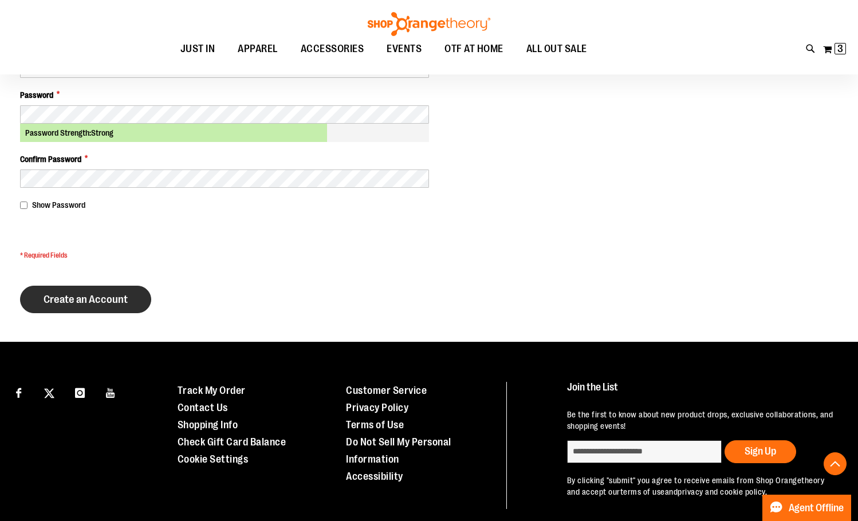
click at [113, 309] on button "Create an Account" at bounding box center [85, 299] width 131 height 27
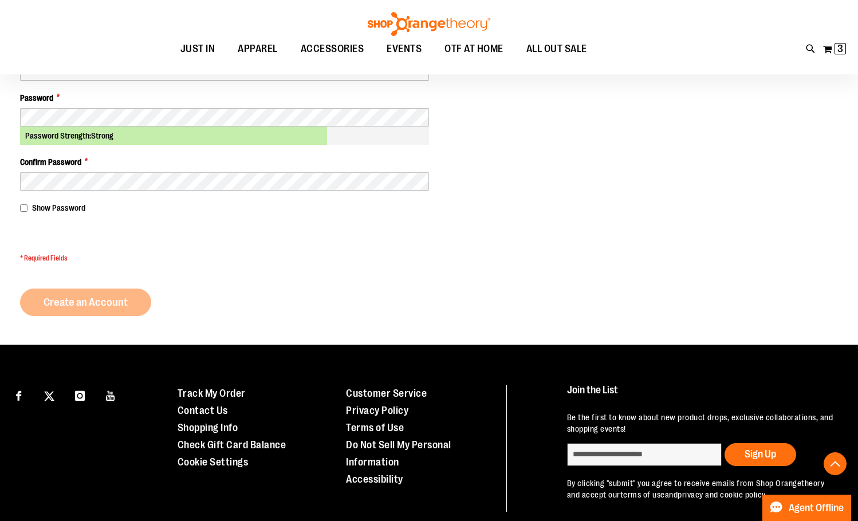
scroll to position [572, 0]
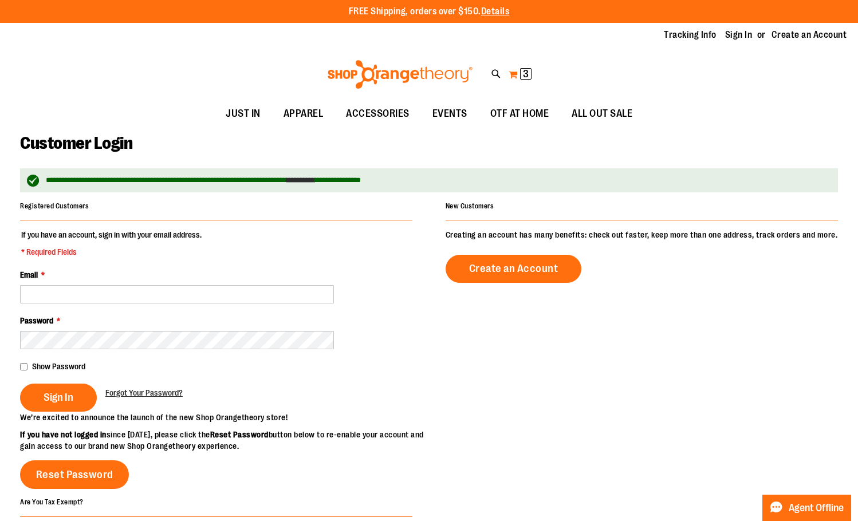
click at [514, 77] on button "My Cart 3 3 items" at bounding box center [520, 74] width 24 height 18
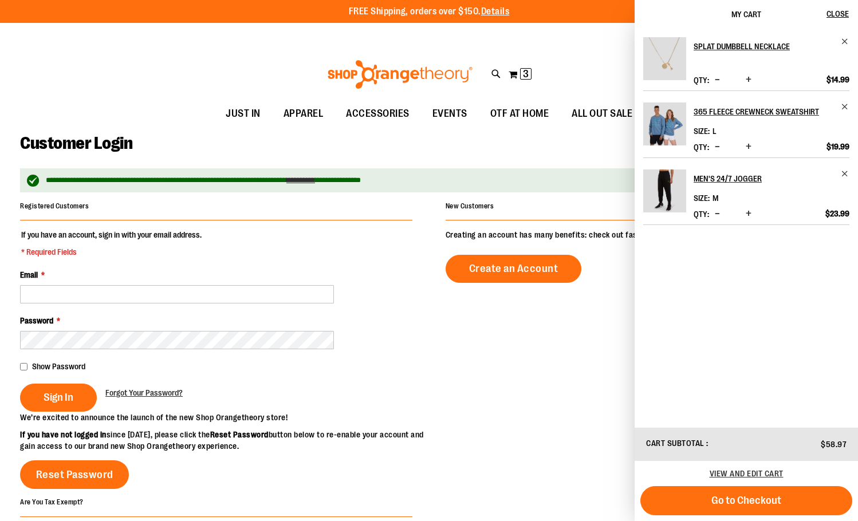
click at [763, 518] on div "3 items Cart Subtotal $58.97 View and edit cart Go to Checkout" at bounding box center [746, 474] width 223 height 93
click at [769, 511] on button "Go to Checkout" at bounding box center [746, 500] width 212 height 29
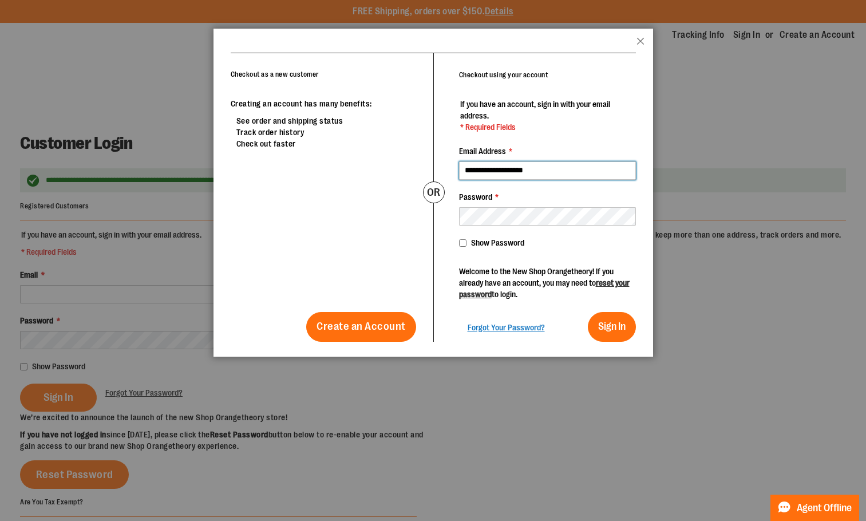
type input "**********"
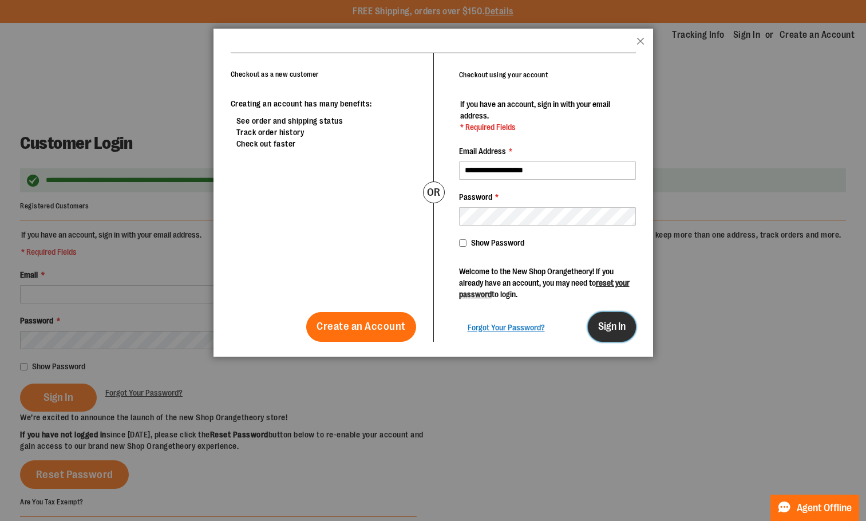
click at [603, 326] on span "Sign In" at bounding box center [611, 326] width 27 height 11
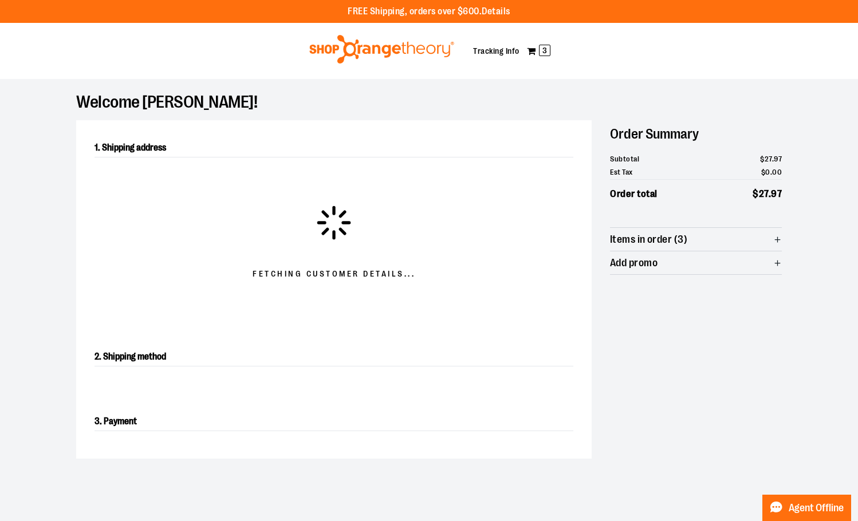
select select "**"
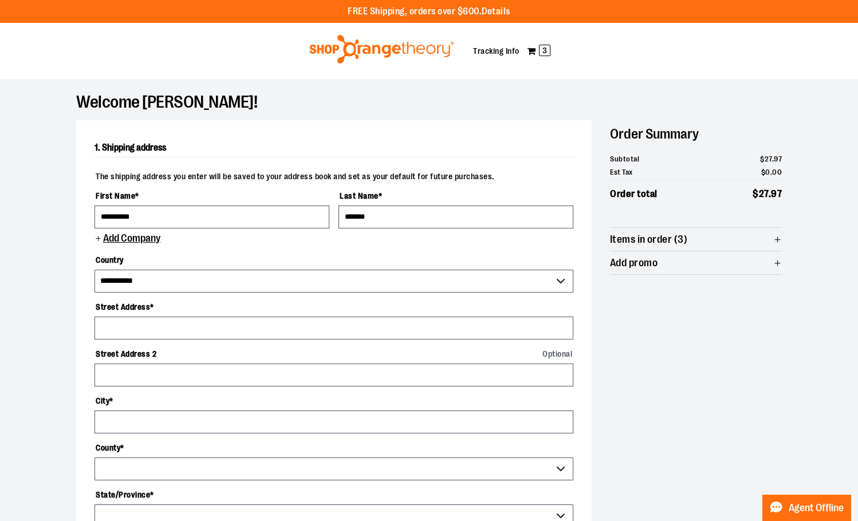
click at [663, 244] on span "Items in order (3)" at bounding box center [648, 239] width 77 height 11
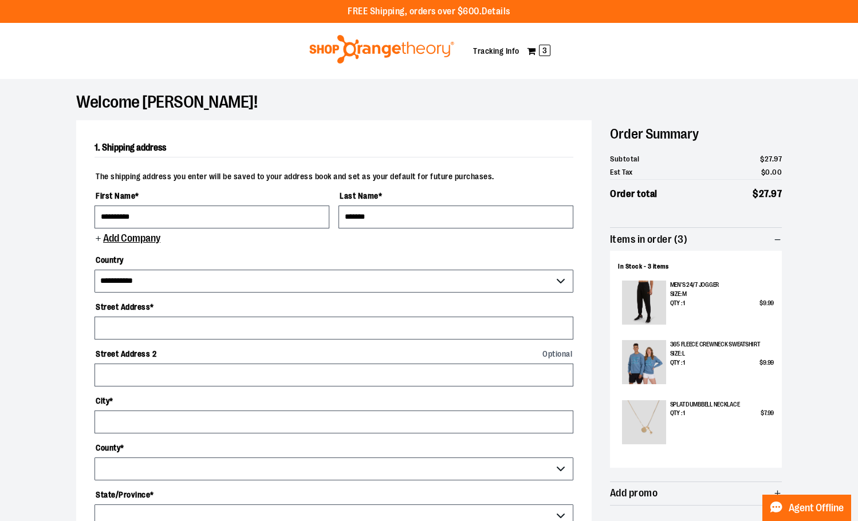
click at [664, 243] on span "Items in order (3)" at bounding box center [648, 239] width 77 height 11
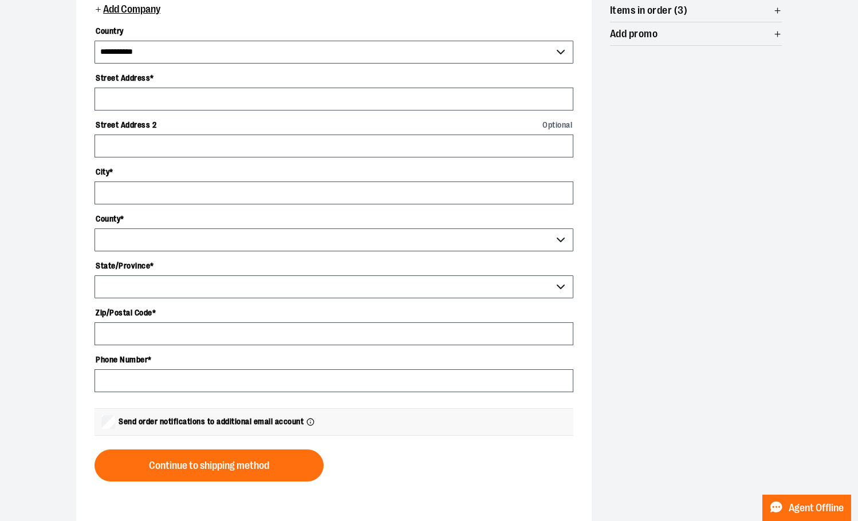
scroll to position [115, 0]
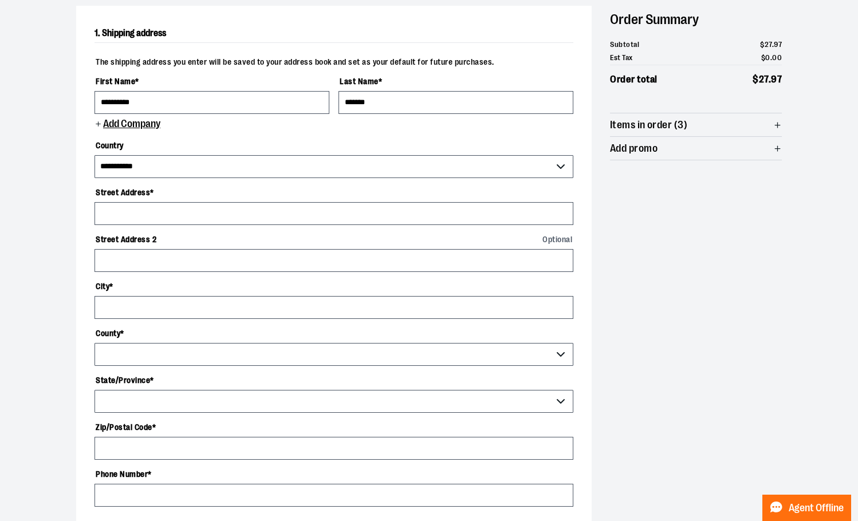
click at [671, 139] on span "Add promo" at bounding box center [696, 148] width 172 height 23
click at [671, 138] on span "Add promo" at bounding box center [696, 148] width 172 height 23
click at [669, 117] on span "Items in order (3)" at bounding box center [696, 124] width 172 height 23
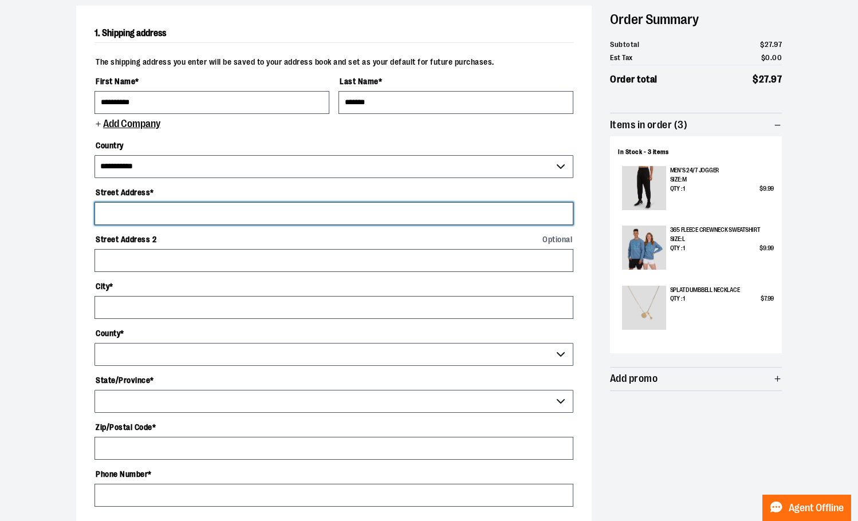
click at [113, 218] on input "Street Address *" at bounding box center [333, 213] width 479 height 23
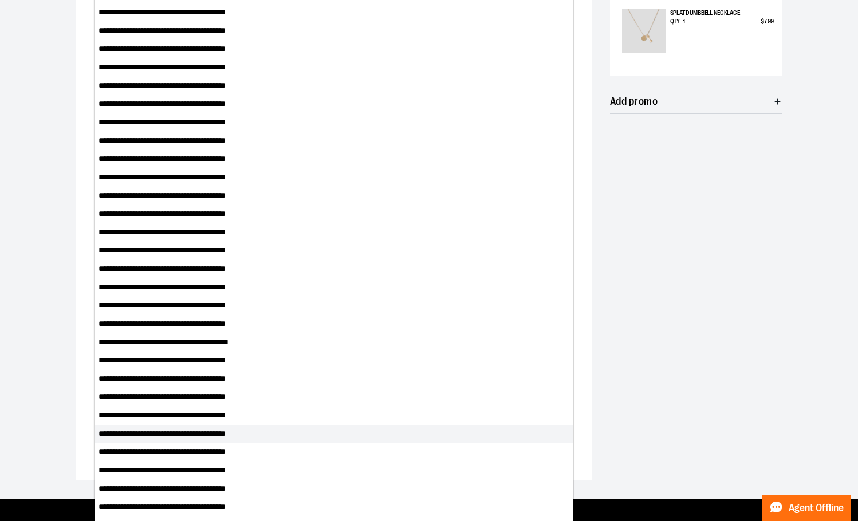
scroll to position [458, 0]
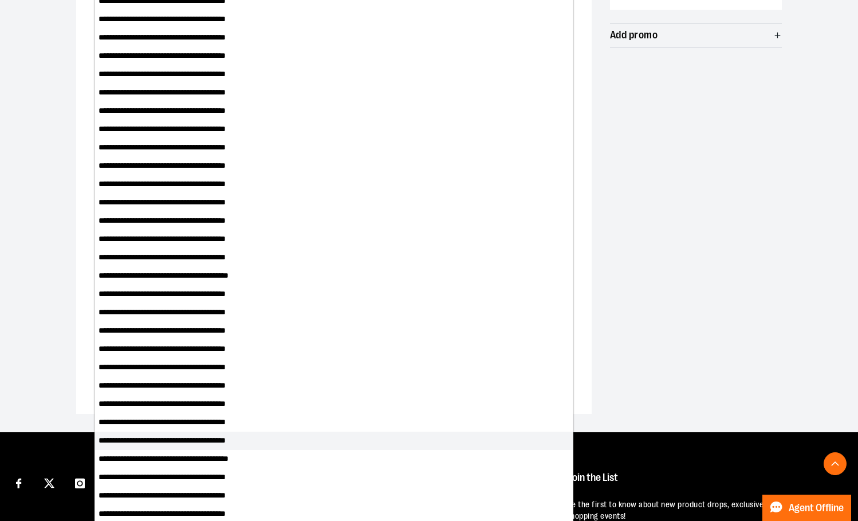
click at [199, 442] on li "**********" at bounding box center [334, 441] width 478 height 18
type input "**********"
type input "*********"
select select "**"
type input "**********"
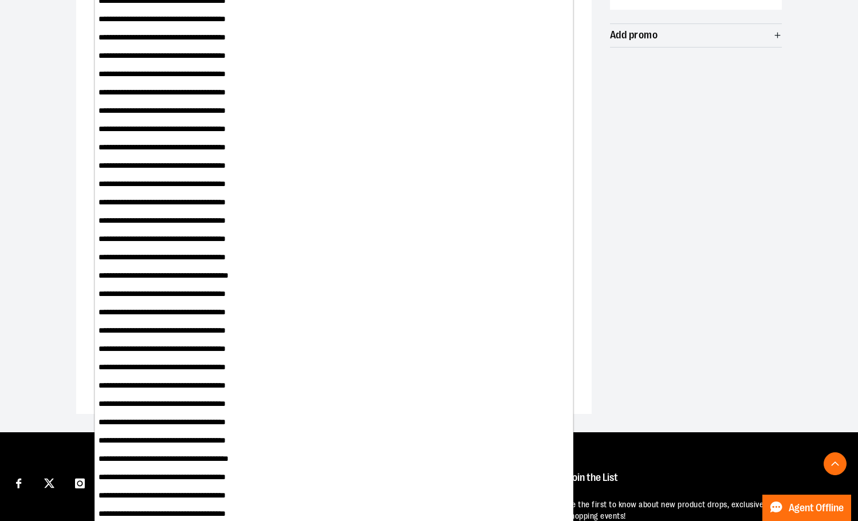
scroll to position [0, 0]
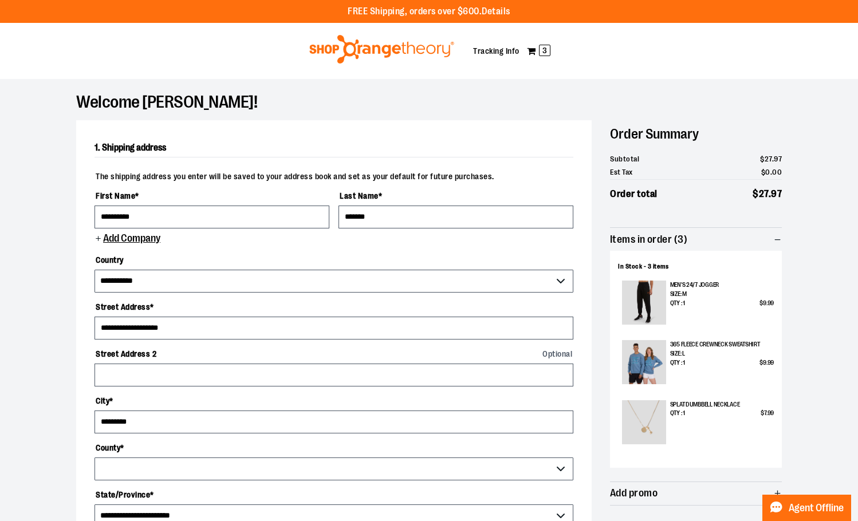
select select "********"
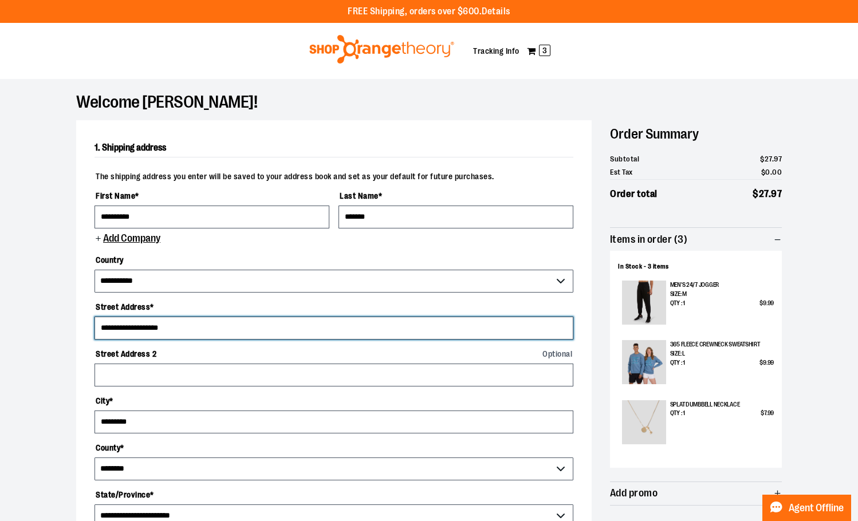
click at [177, 329] on input "**********" at bounding box center [333, 328] width 479 height 23
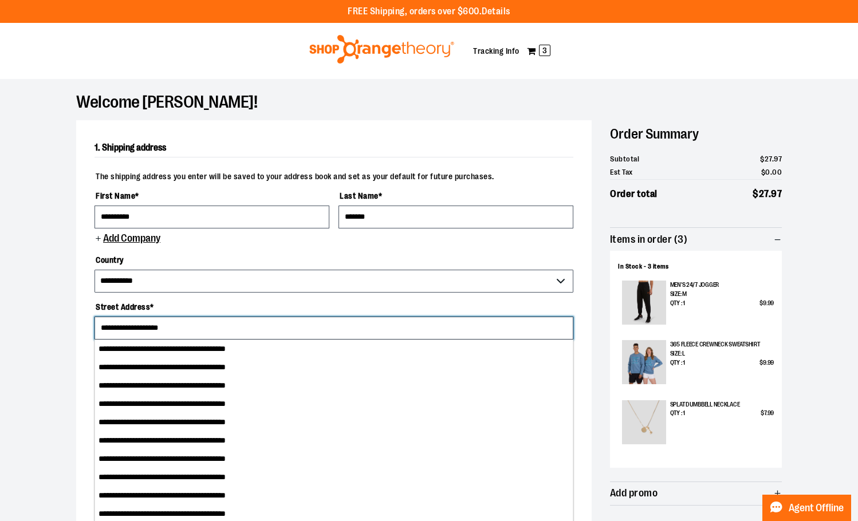
type input "**********"
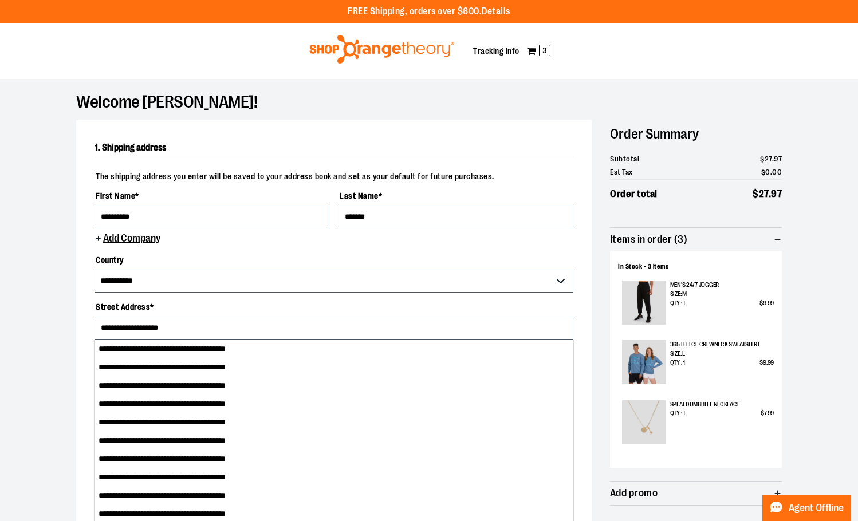
click at [20, 327] on div "**********" at bounding box center [429, 484] width 825 height 811
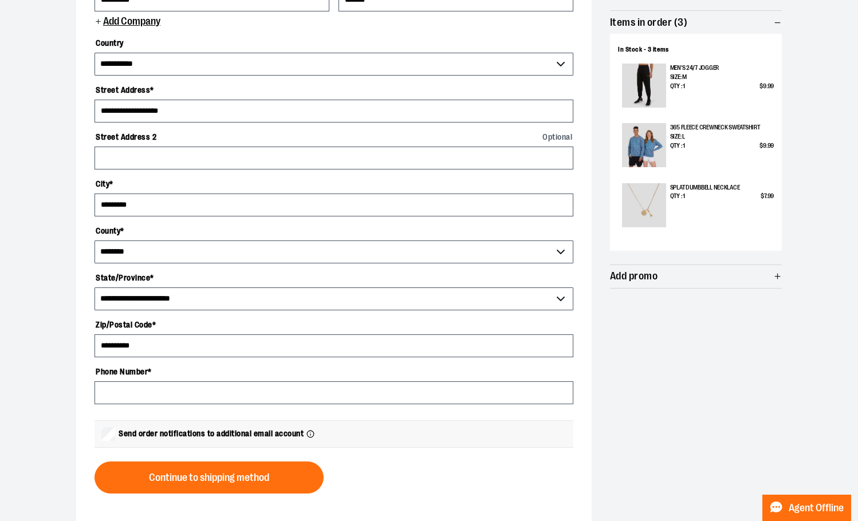
scroll to position [172, 0]
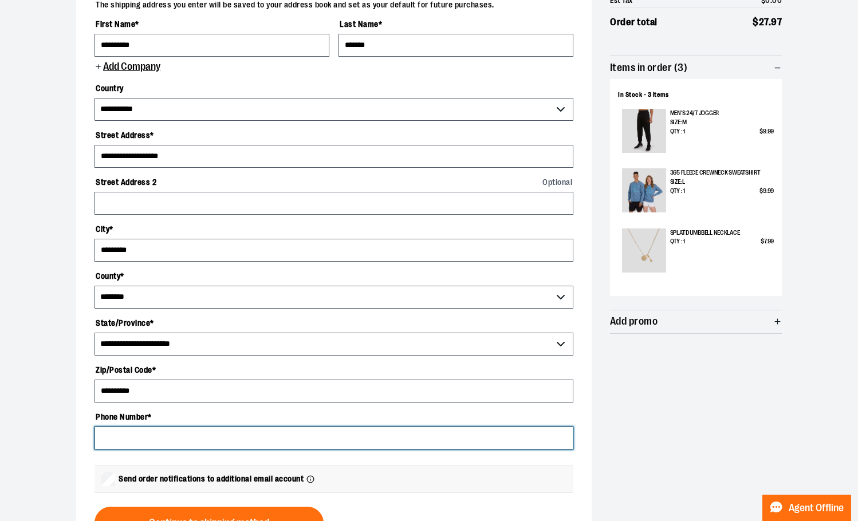
click at [142, 447] on input "Phone Number *" at bounding box center [333, 438] width 479 height 23
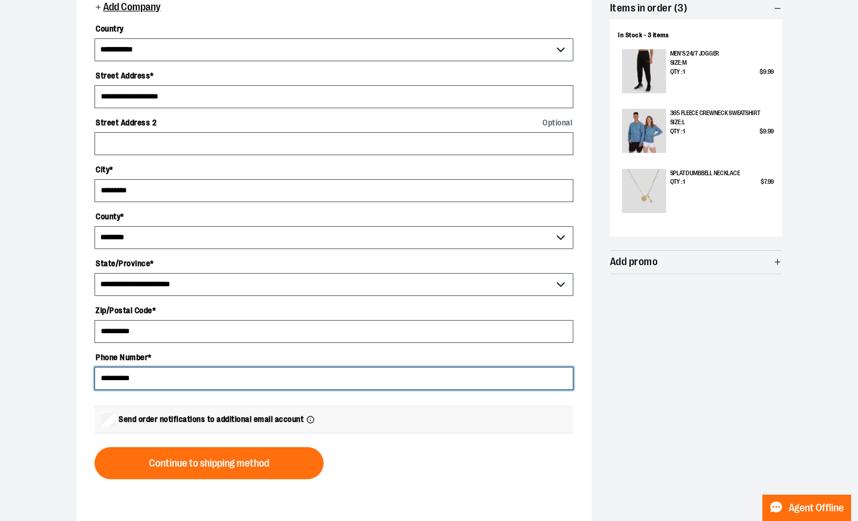
scroll to position [286, 0]
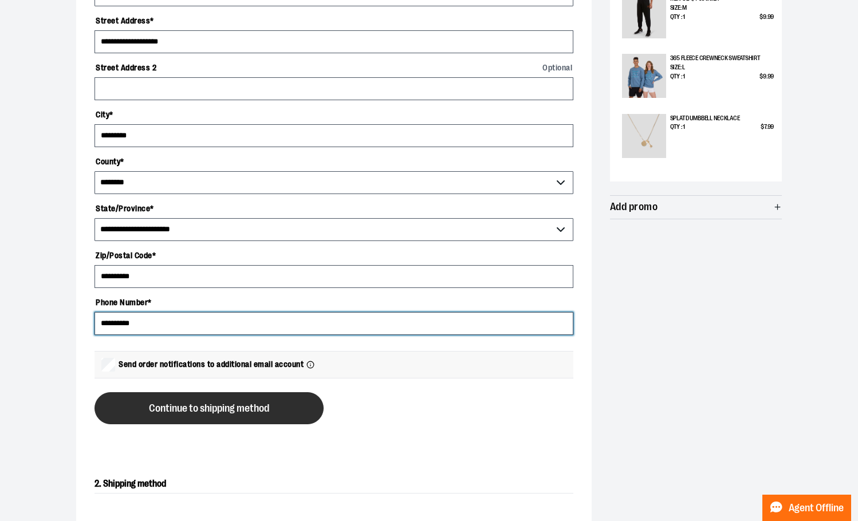
type input "**********"
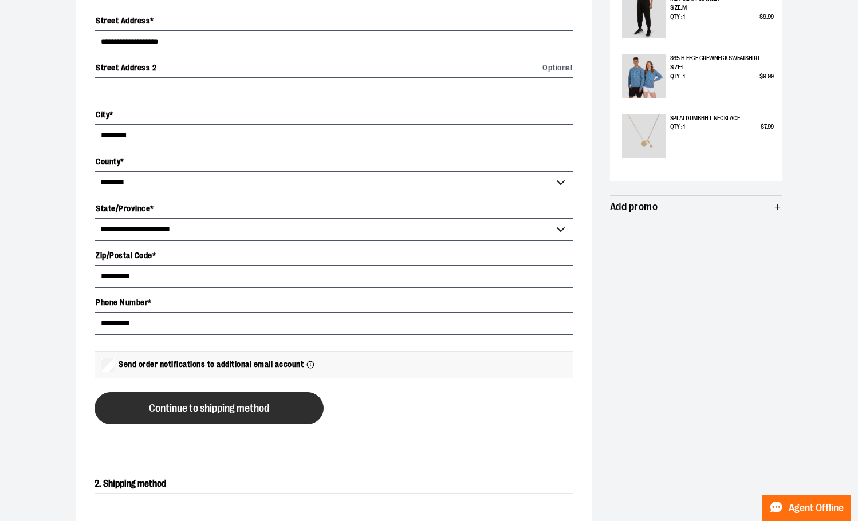
click at [137, 417] on button "Continue to shipping method" at bounding box center [208, 408] width 229 height 32
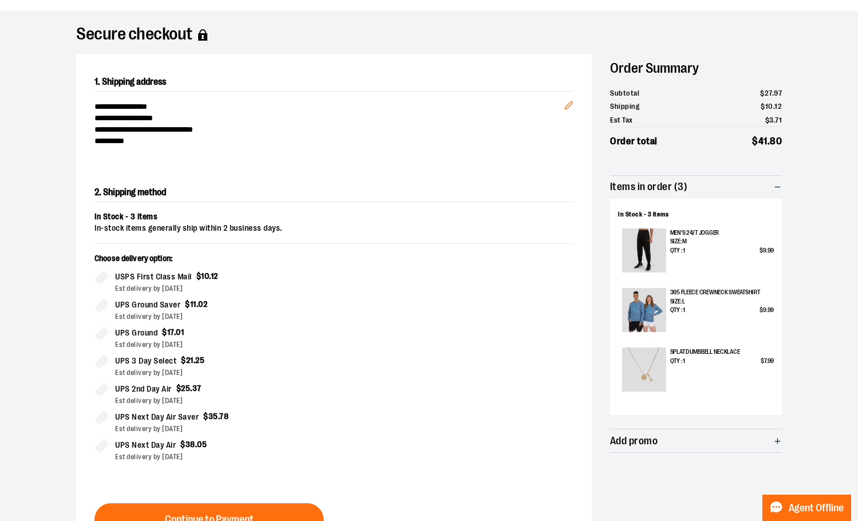
scroll to position [0, 0]
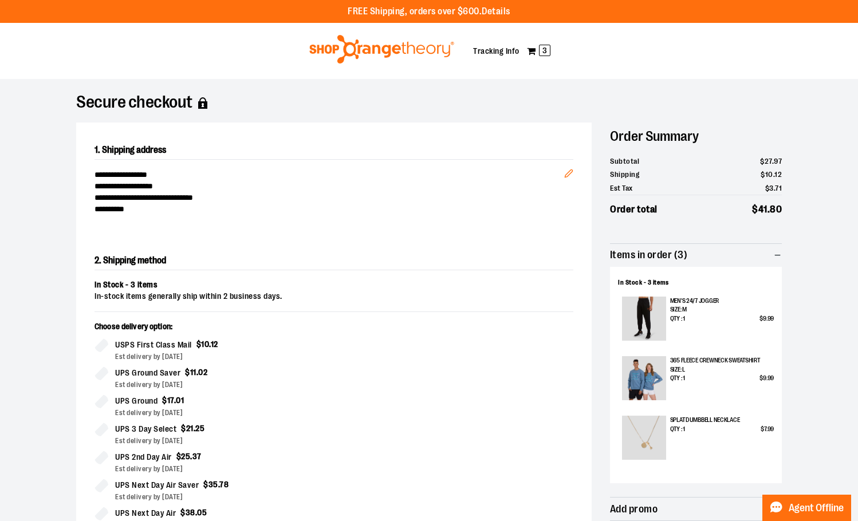
click at [195, 297] on div "In-stock items generally ship within 2 business days." at bounding box center [333, 296] width 479 height 11
drag, startPoint x: 110, startPoint y: 304, endPoint x: 314, endPoint y: 298, distance: 203.9
click at [298, 298] on div "In Stock - 3 items In-stock items generally ship within 2 business days. Choose…" at bounding box center [333, 411] width 479 height 265
click at [437, 303] on div "In Stock - 3 items In-stock items generally ship within 2 business days. Choose…" at bounding box center [333, 411] width 479 height 265
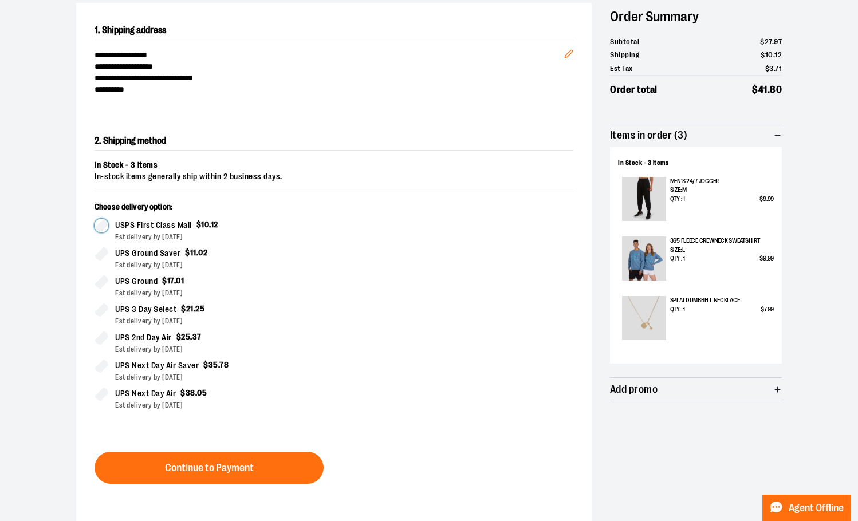
scroll to position [57, 0]
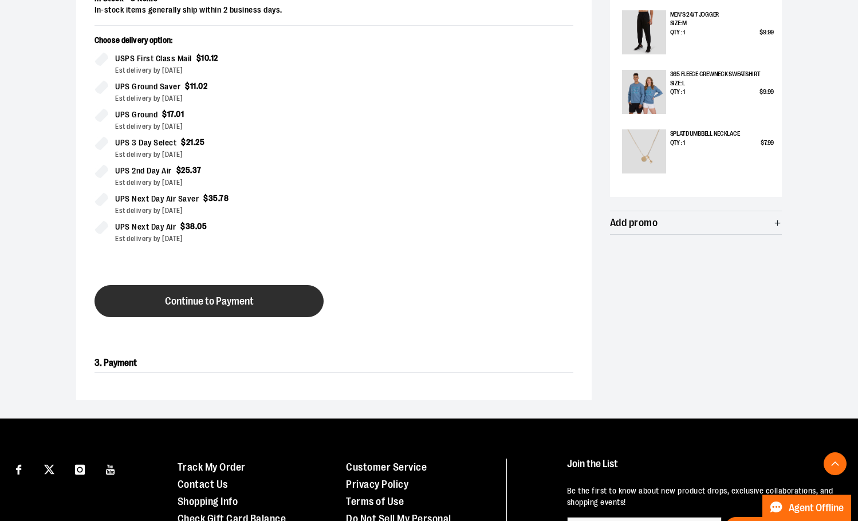
click at [259, 300] on button "Continue to Payment" at bounding box center [208, 301] width 229 height 32
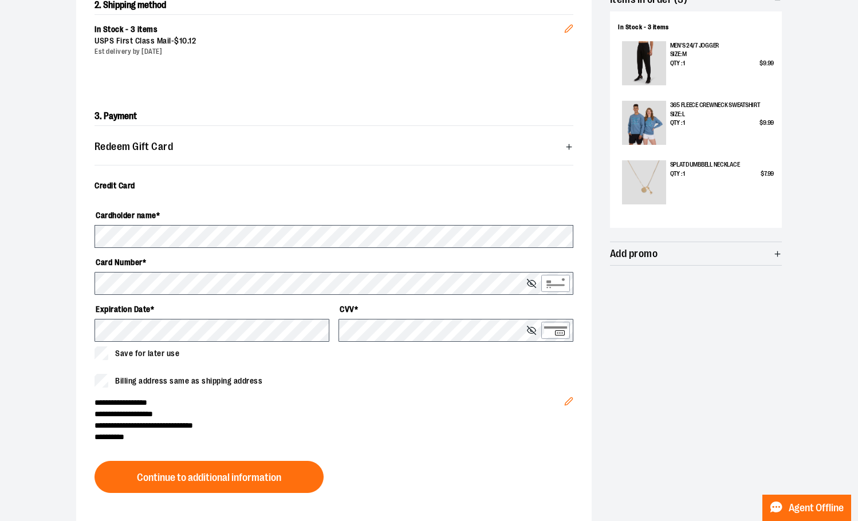
scroll to position [263, 0]
